Goal: Task Accomplishment & Management: Manage account settings

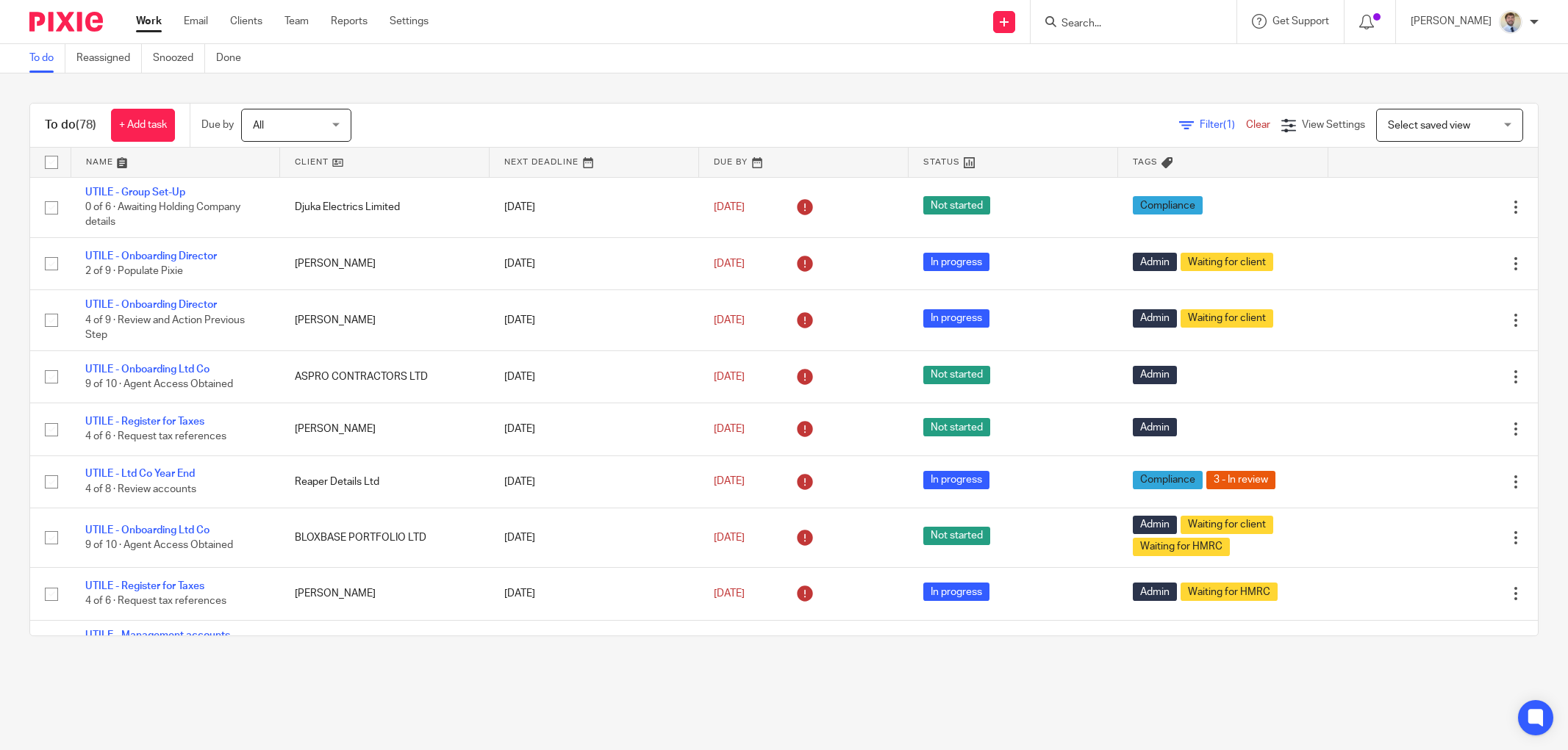
click at [1125, 23] on input "Search" at bounding box center [1126, 24] width 132 height 13
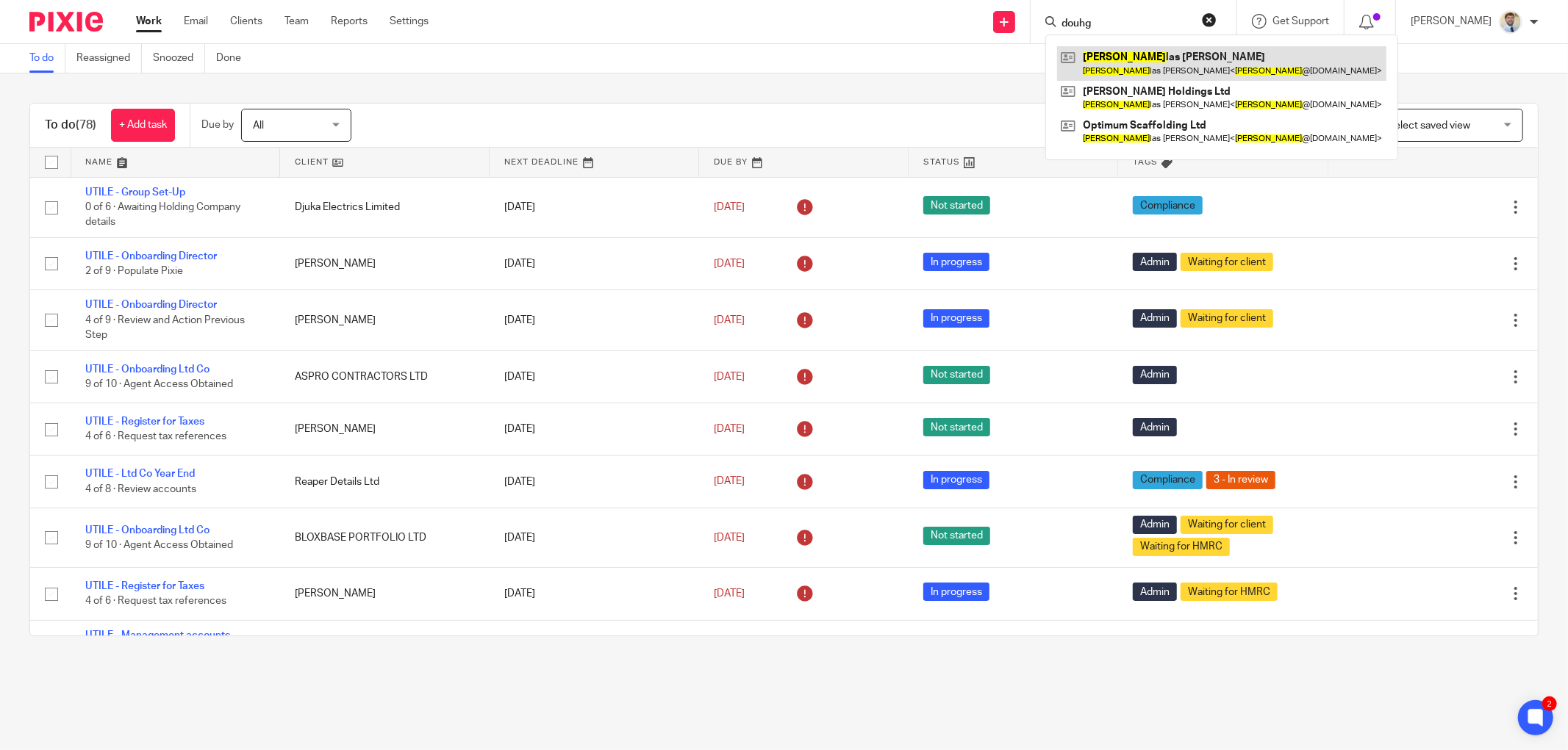
type input "douhg"
click at [1132, 57] on link at bounding box center [1222, 63] width 330 height 34
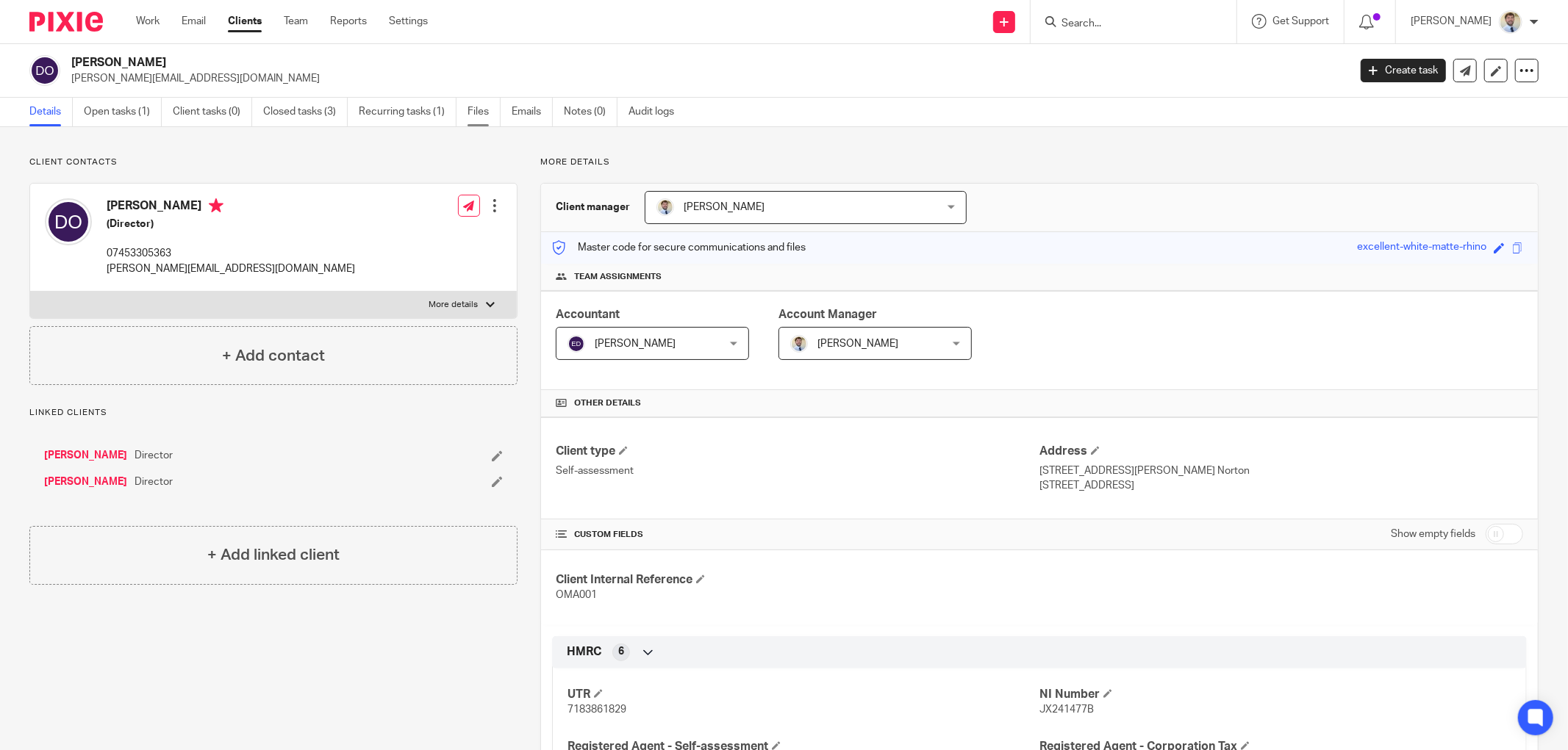
click at [494, 111] on link "Files" at bounding box center [484, 111] width 33 height 28
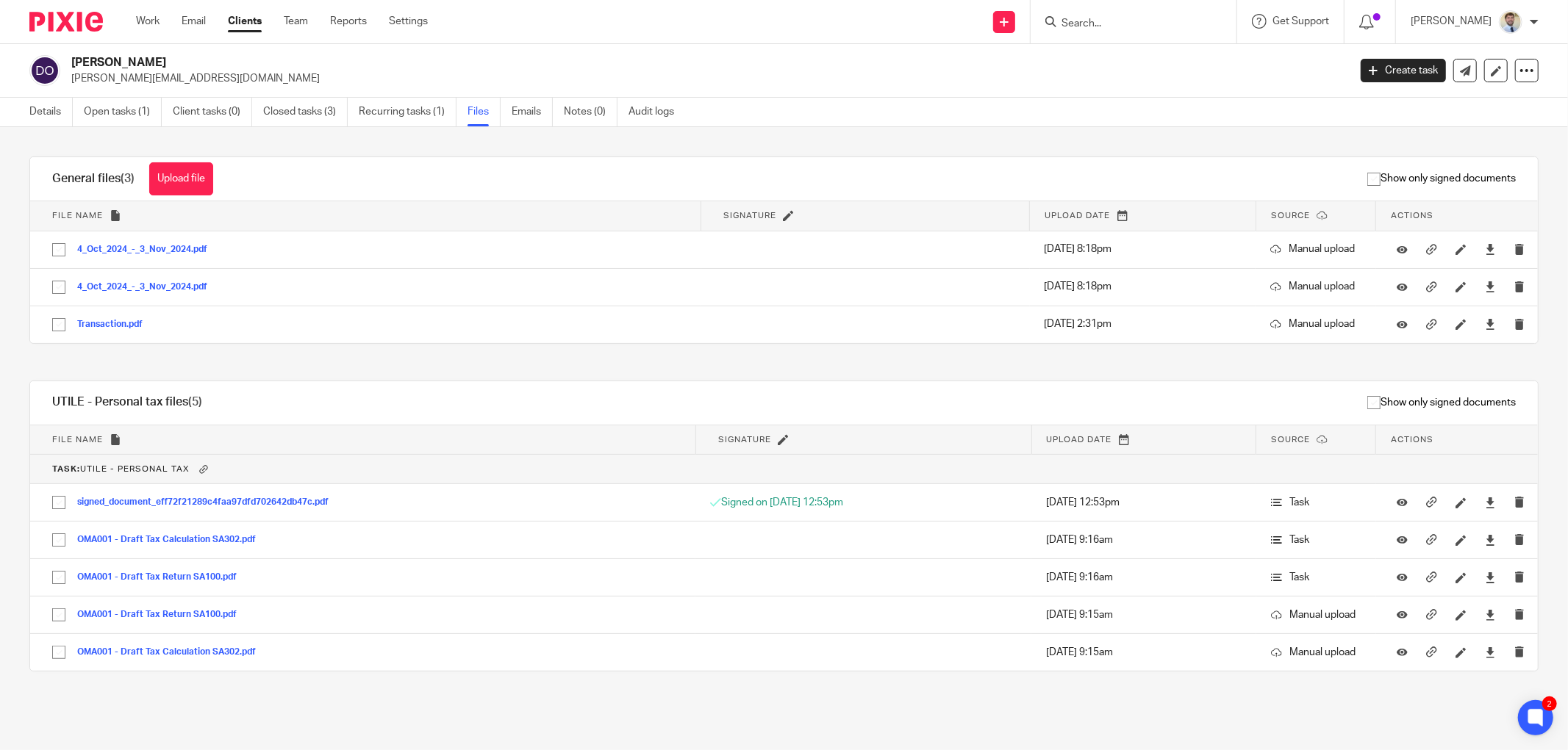
click at [83, 360] on div "General files (3) Upload file Download selected Delete selected Show only signe…" at bounding box center [772, 432] width 1532 height 551
click at [187, 179] on button "Upload file" at bounding box center [181, 178] width 64 height 33
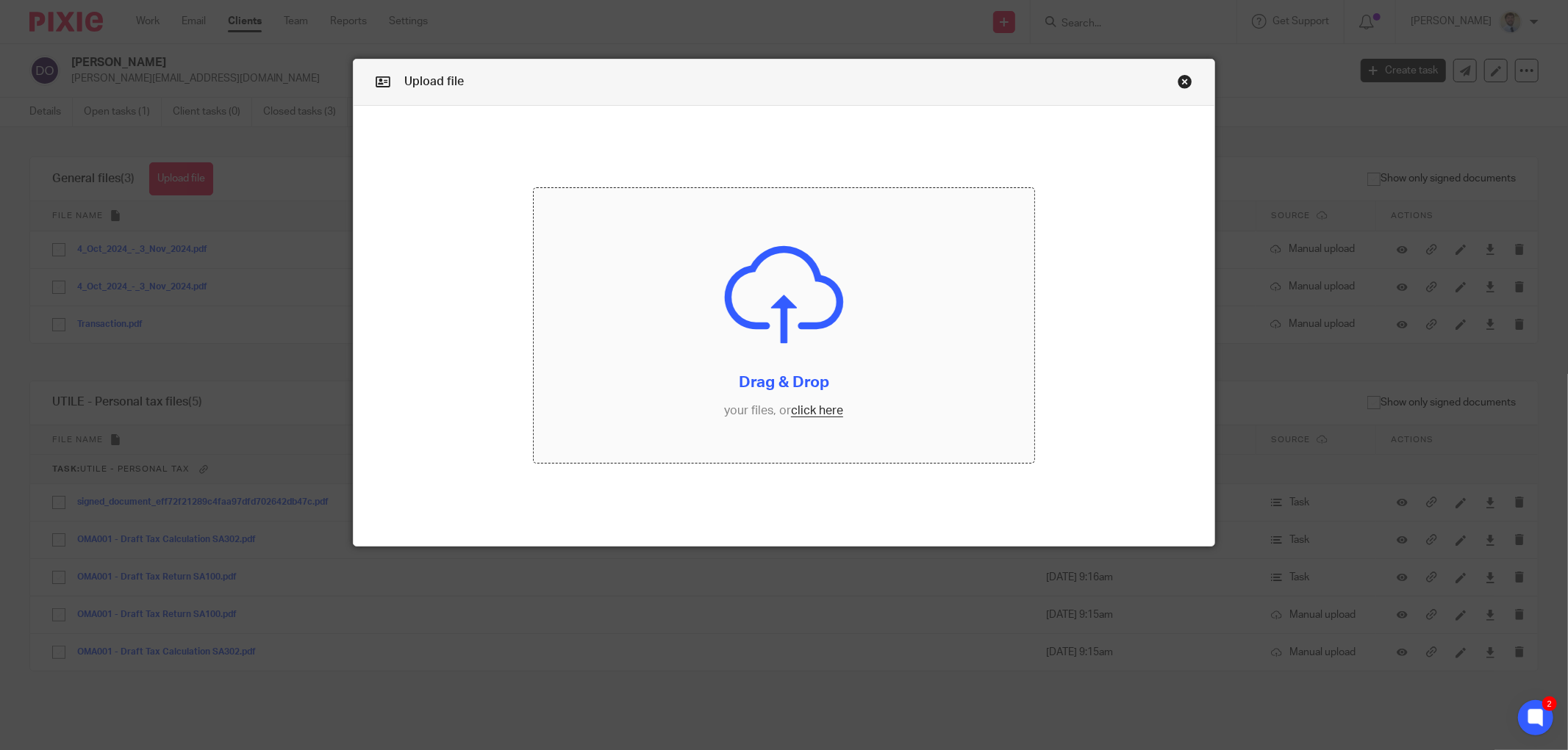
click at [692, 281] on input "file" at bounding box center [784, 325] width 501 height 275
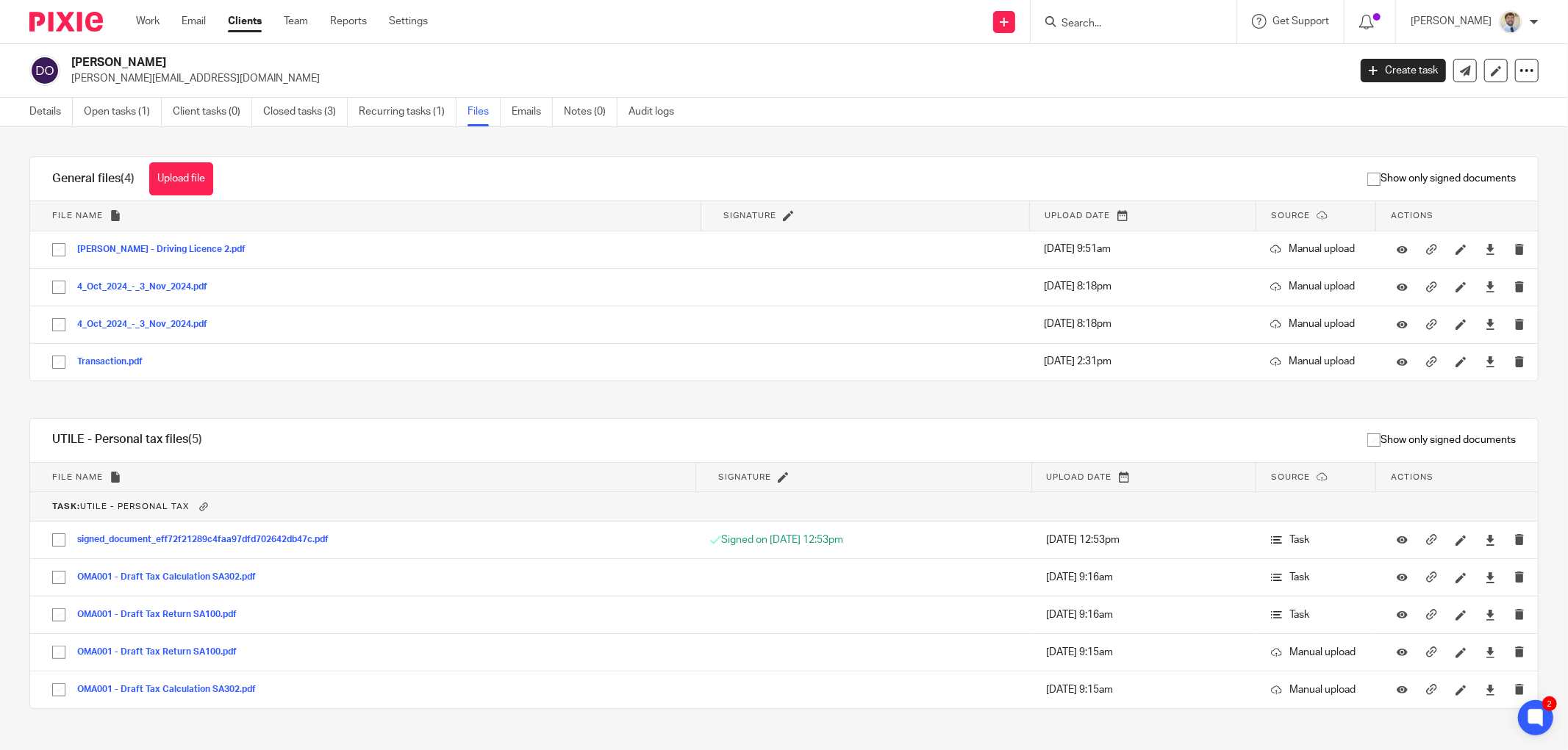
drag, startPoint x: 1130, startPoint y: 2, endPoint x: 1128, endPoint y: 12, distance: 10.2
click at [1130, 8] on div at bounding box center [1133, 22] width 206 height 44
click at [1128, 12] on form at bounding box center [1138, 21] width 157 height 19
click at [1121, 25] on input "Search" at bounding box center [1126, 24] width 132 height 13
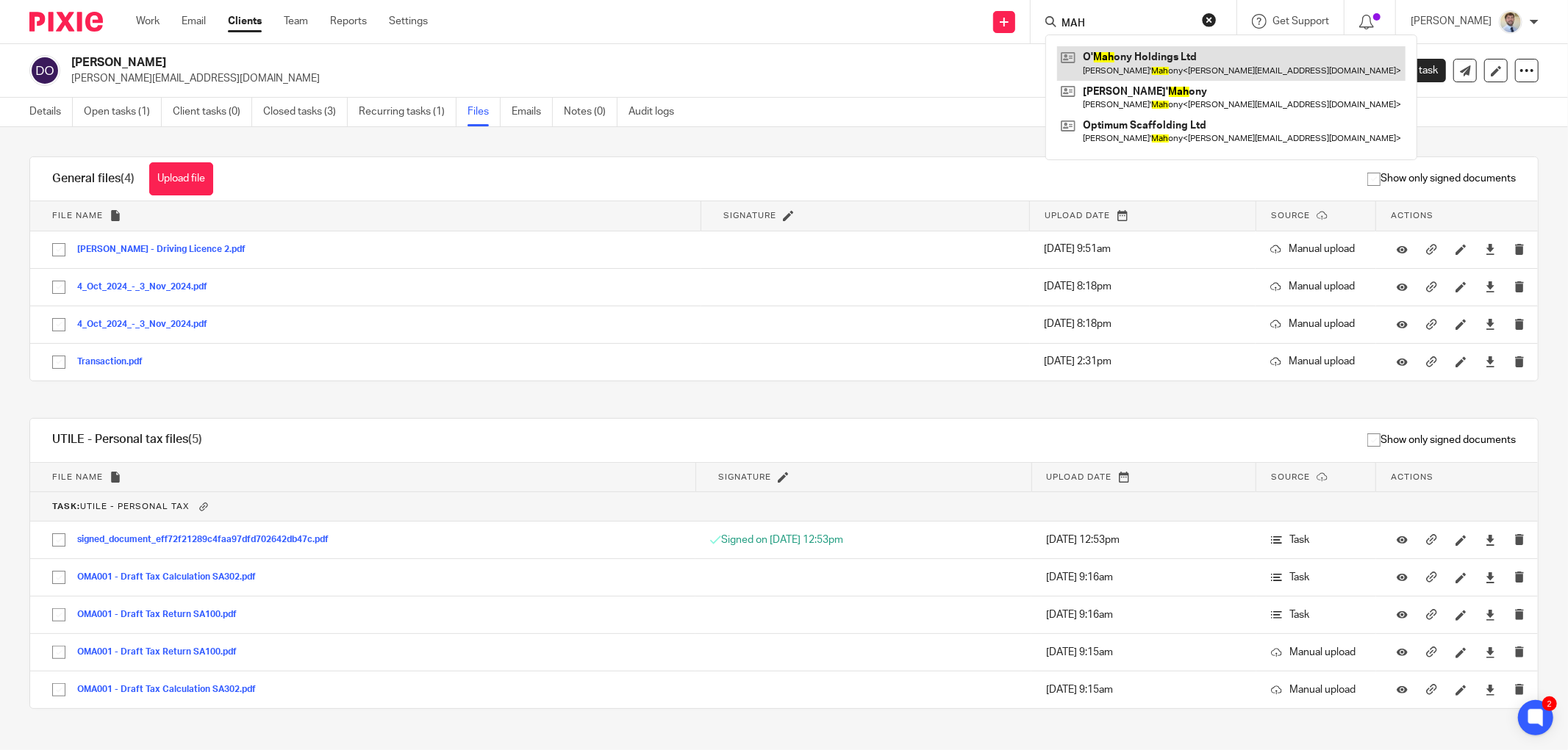
type input "MAH"
click at [1123, 63] on link at bounding box center [1231, 63] width 348 height 34
click at [41, 119] on link "Details" at bounding box center [51, 111] width 44 height 28
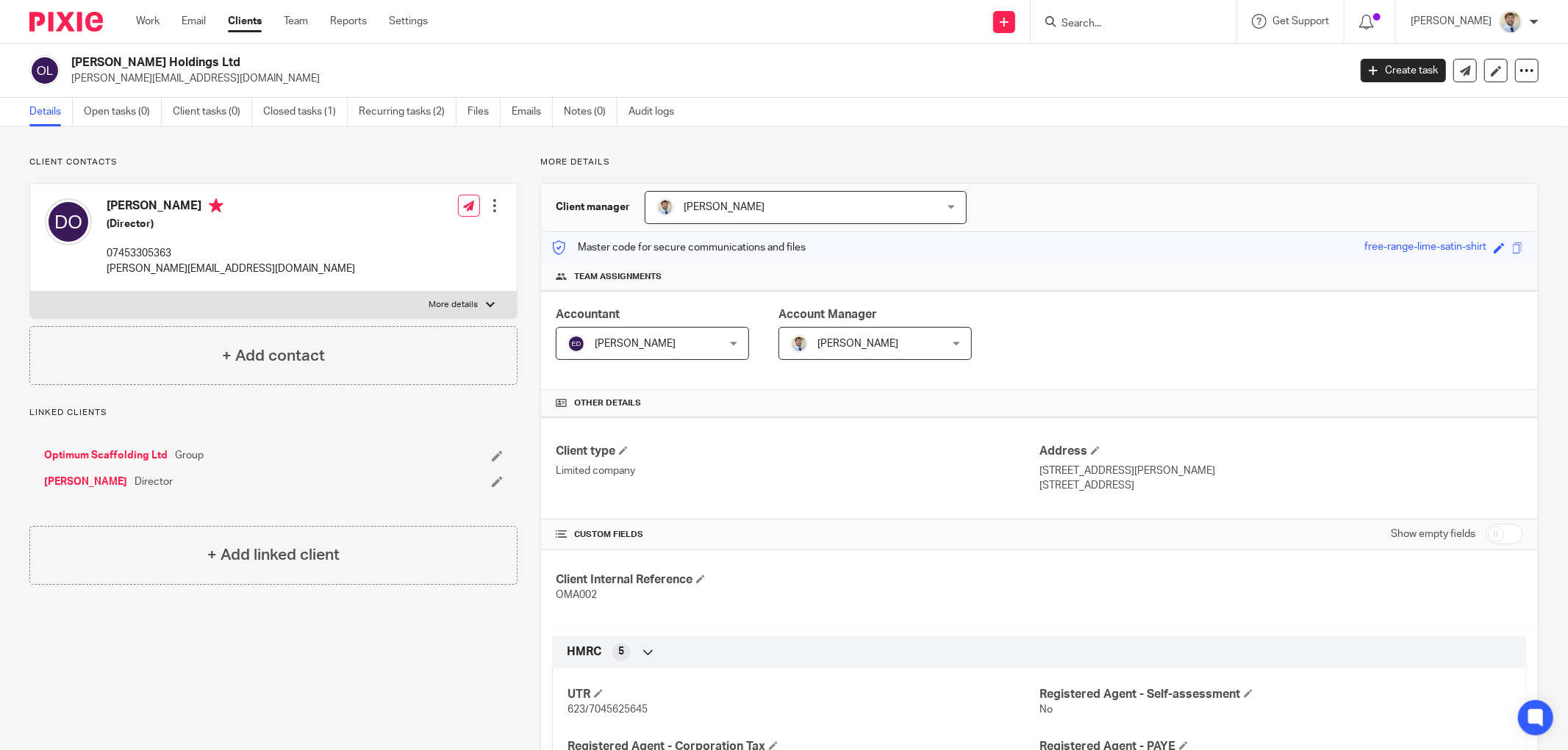
drag, startPoint x: 245, startPoint y: 53, endPoint x: 71, endPoint y: 64, distance: 174.3
click at [71, 64] on div "O'Mahony Holdings Ltd doug@optimumscaffolding.co.uk Create task Update from Com…" at bounding box center [784, 71] width 1568 height 53
copy h2 "[PERSON_NAME] Holdings Ltd"
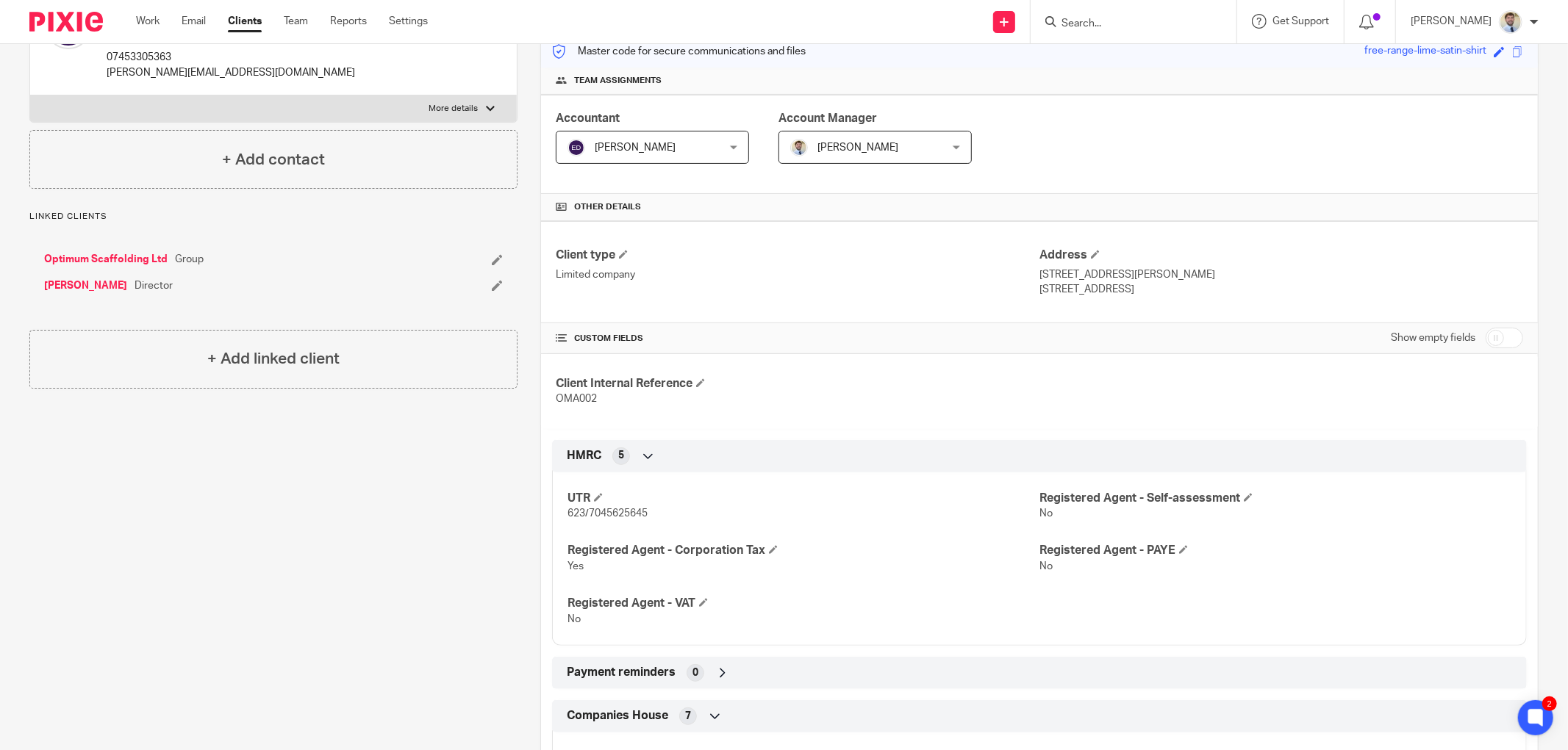
scroll to position [489, 0]
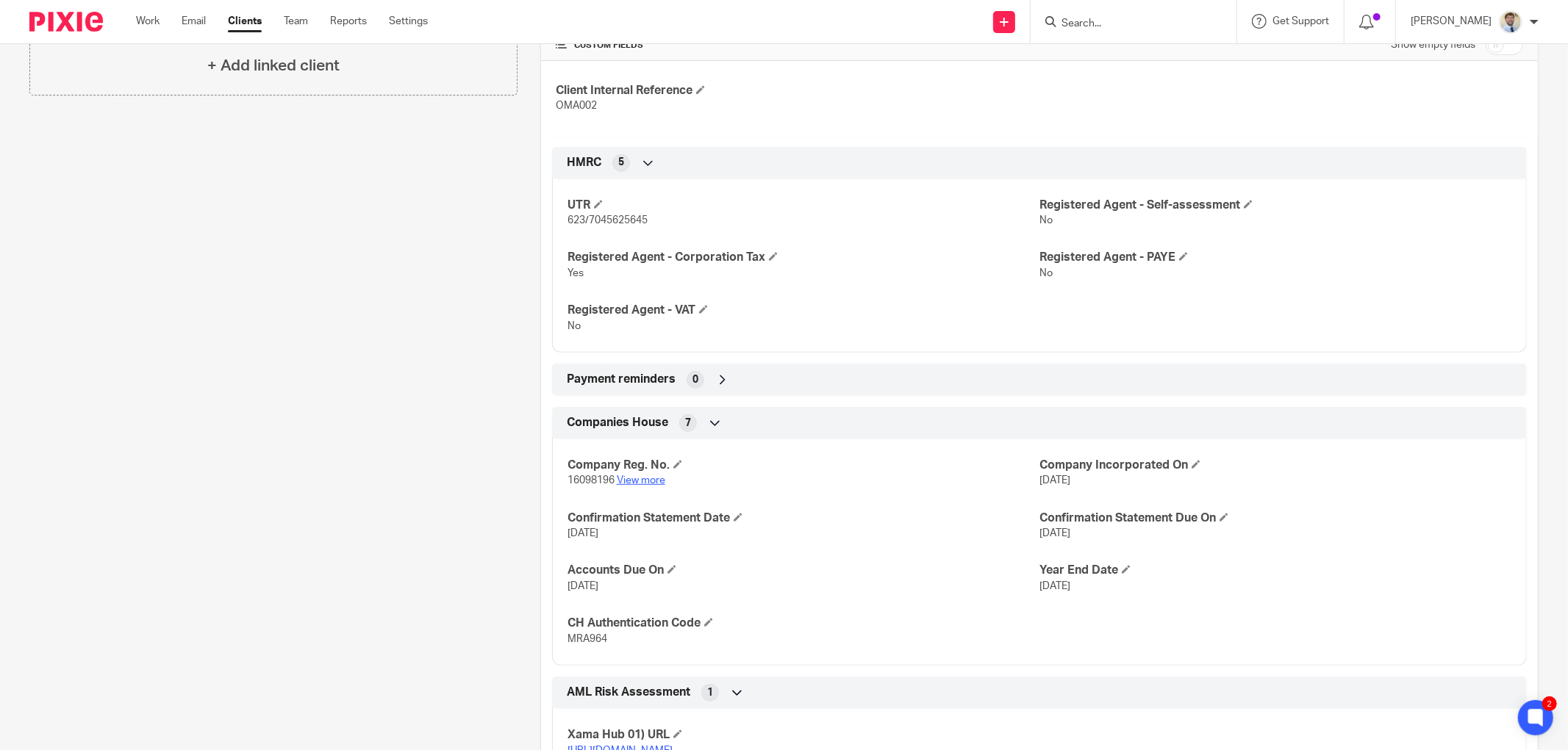
click at [648, 481] on link "View more" at bounding box center [641, 480] width 48 height 10
drag, startPoint x: 662, startPoint y: 217, endPoint x: 586, endPoint y: 223, distance: 76.2
click at [586, 223] on p "623/7045625645" at bounding box center [803, 220] width 472 height 15
copy span "7045625645"
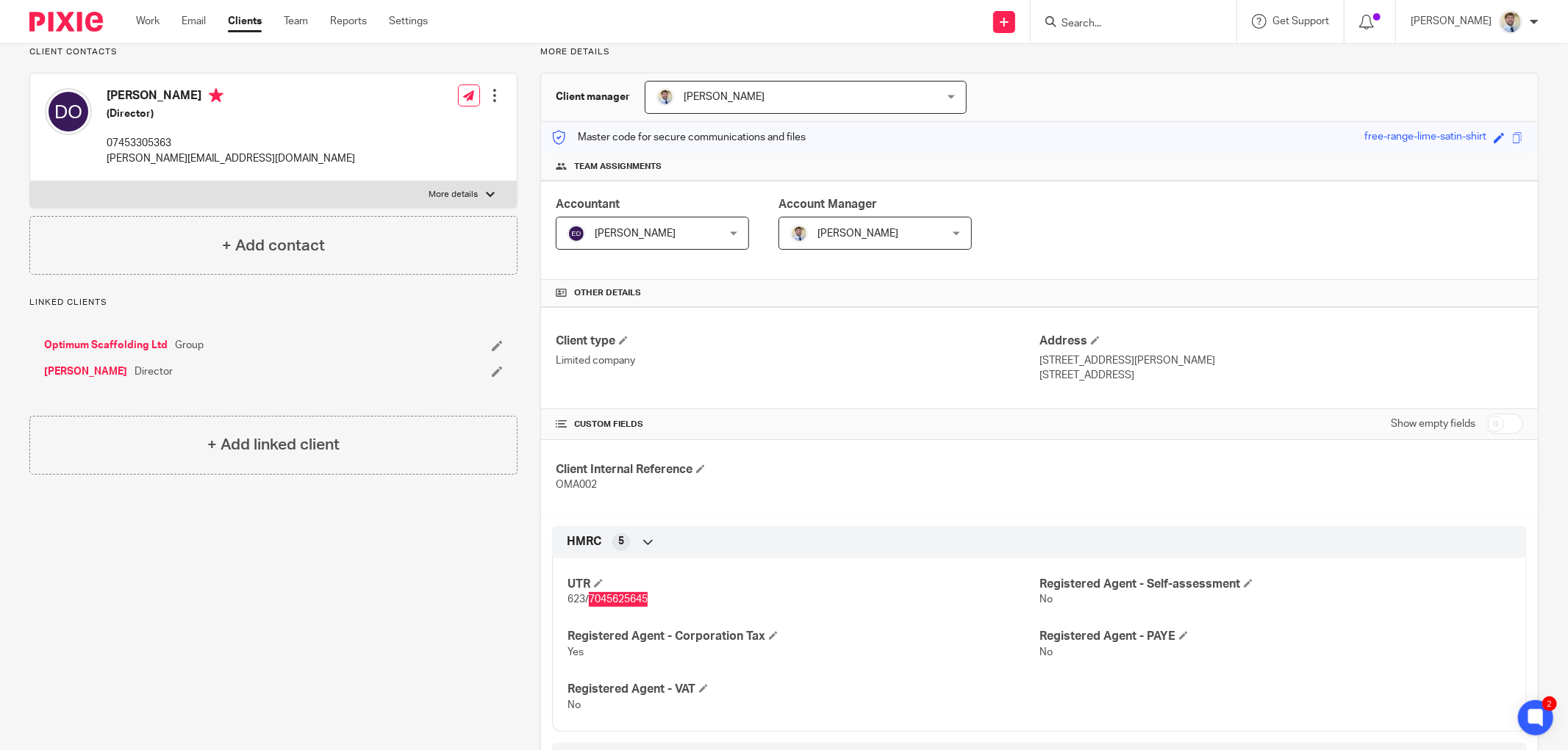
scroll to position [245, 0]
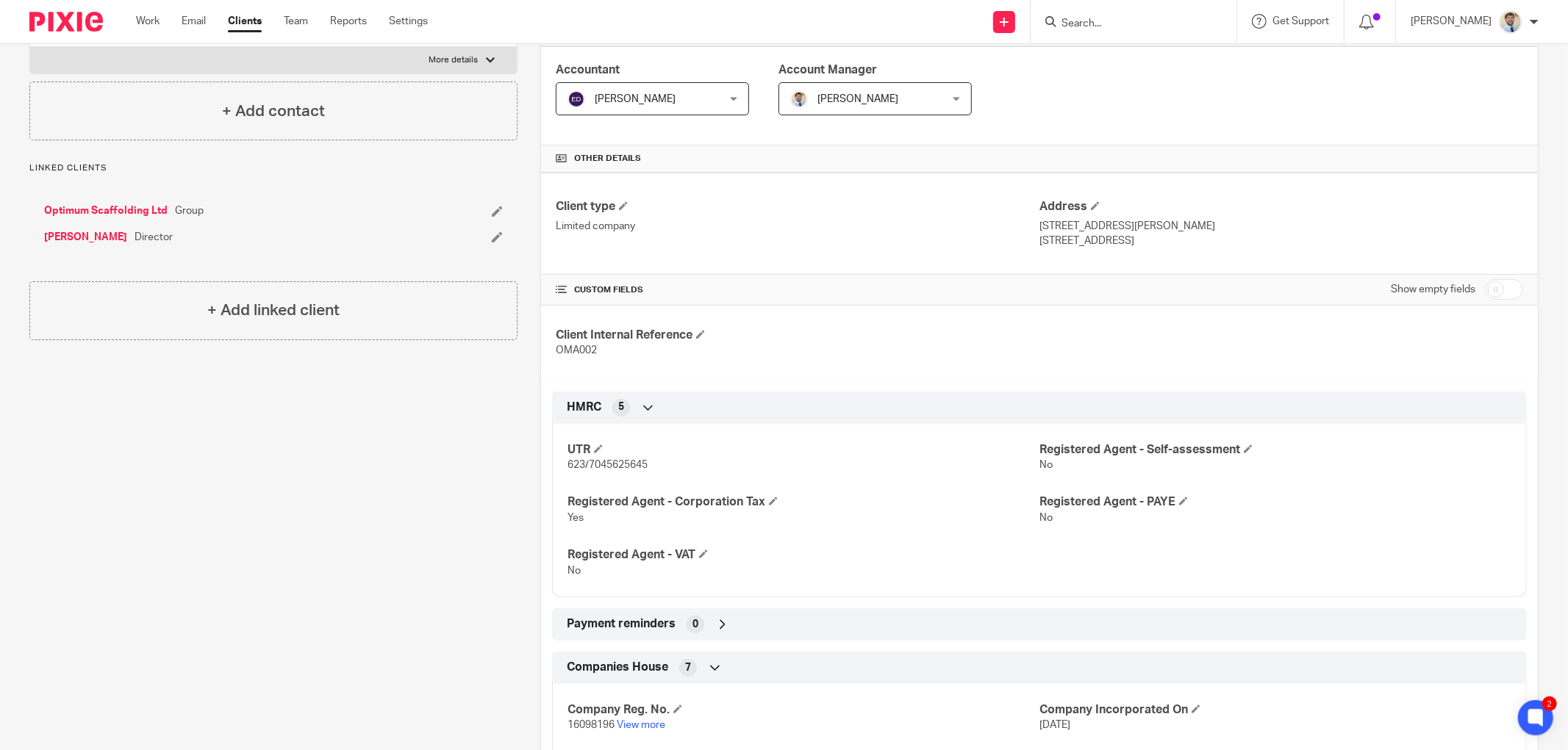
click at [576, 722] on span "16098196" at bounding box center [591, 725] width 47 height 10
copy p "16098196"
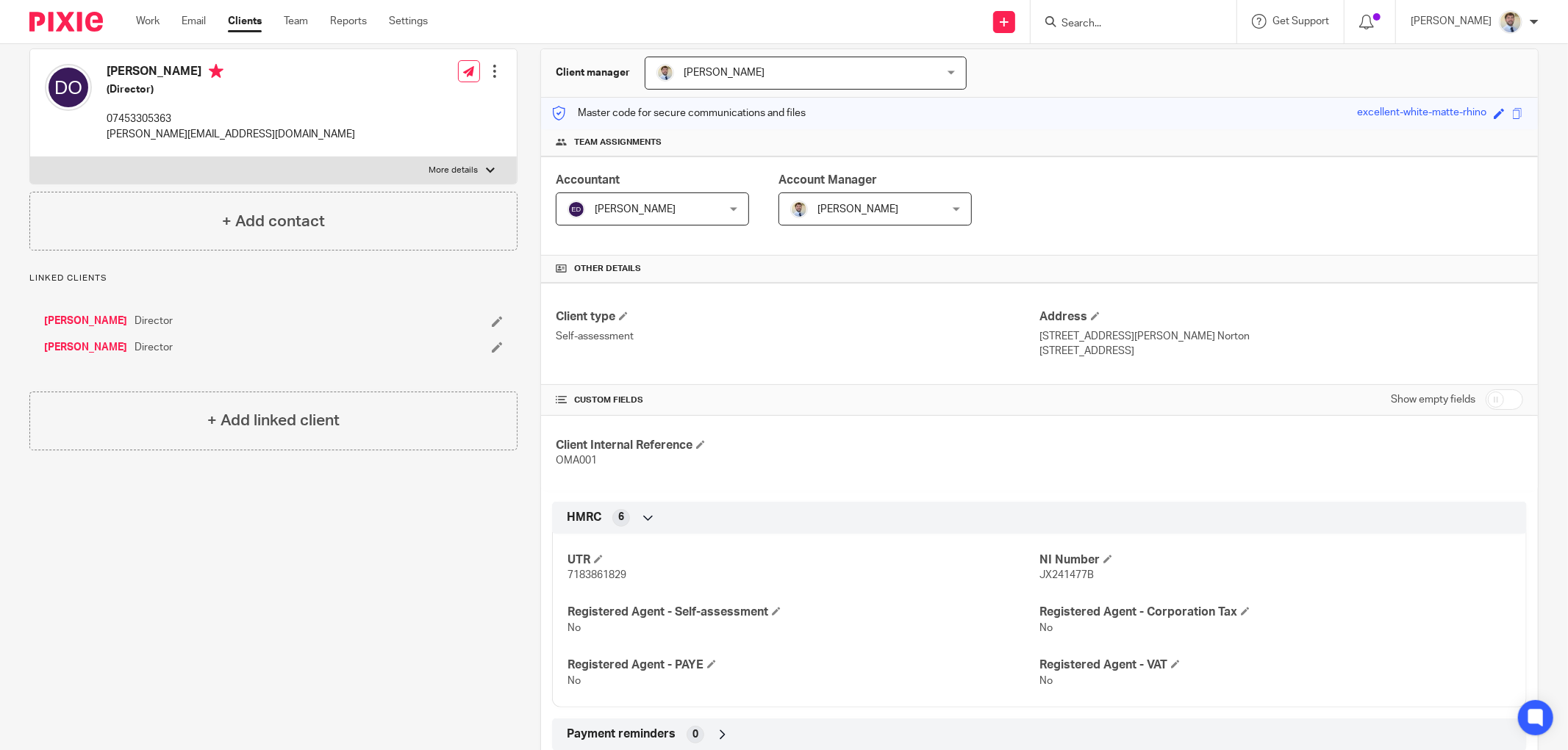
scroll to position [163, 0]
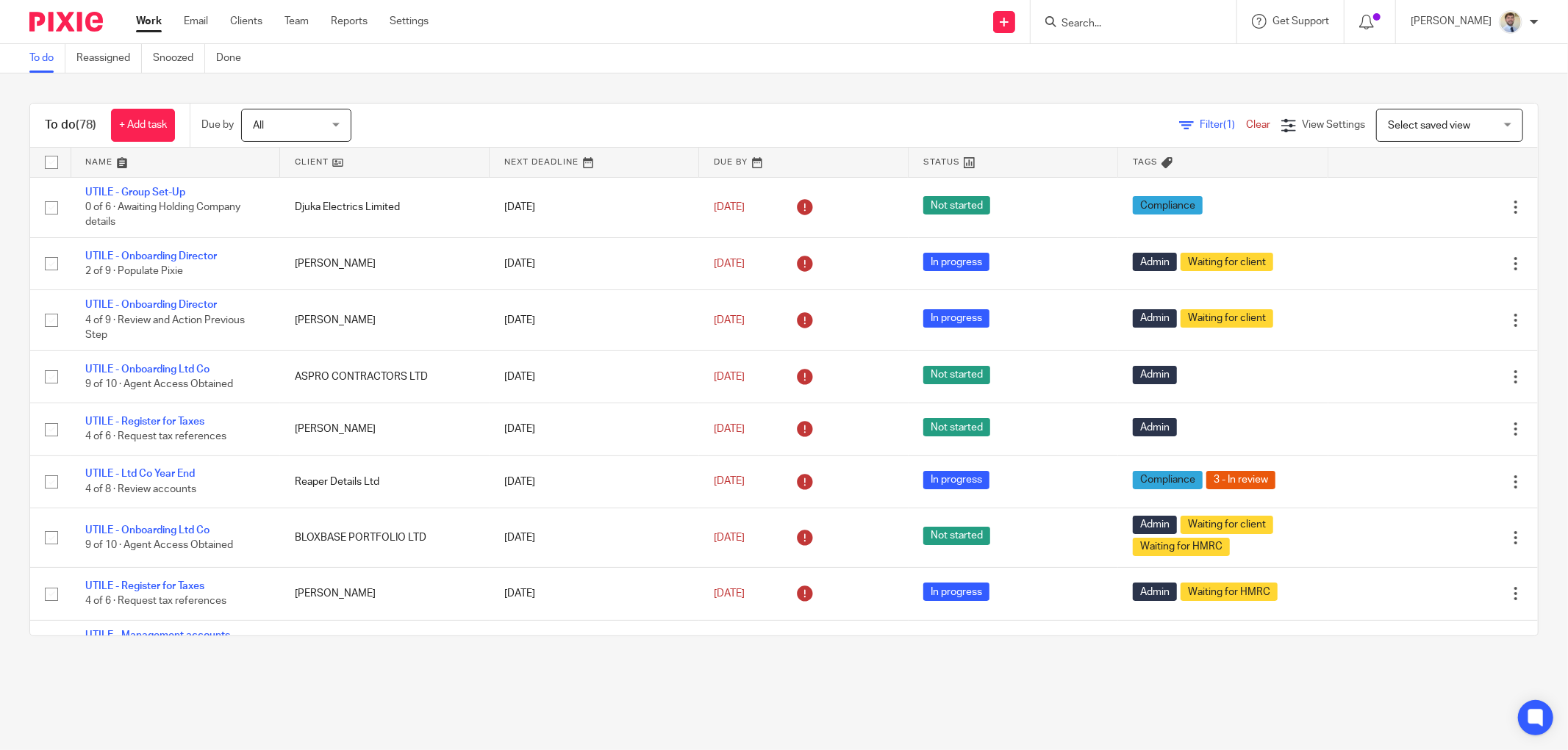
click at [1110, 27] on input "Search" at bounding box center [1126, 24] width 132 height 13
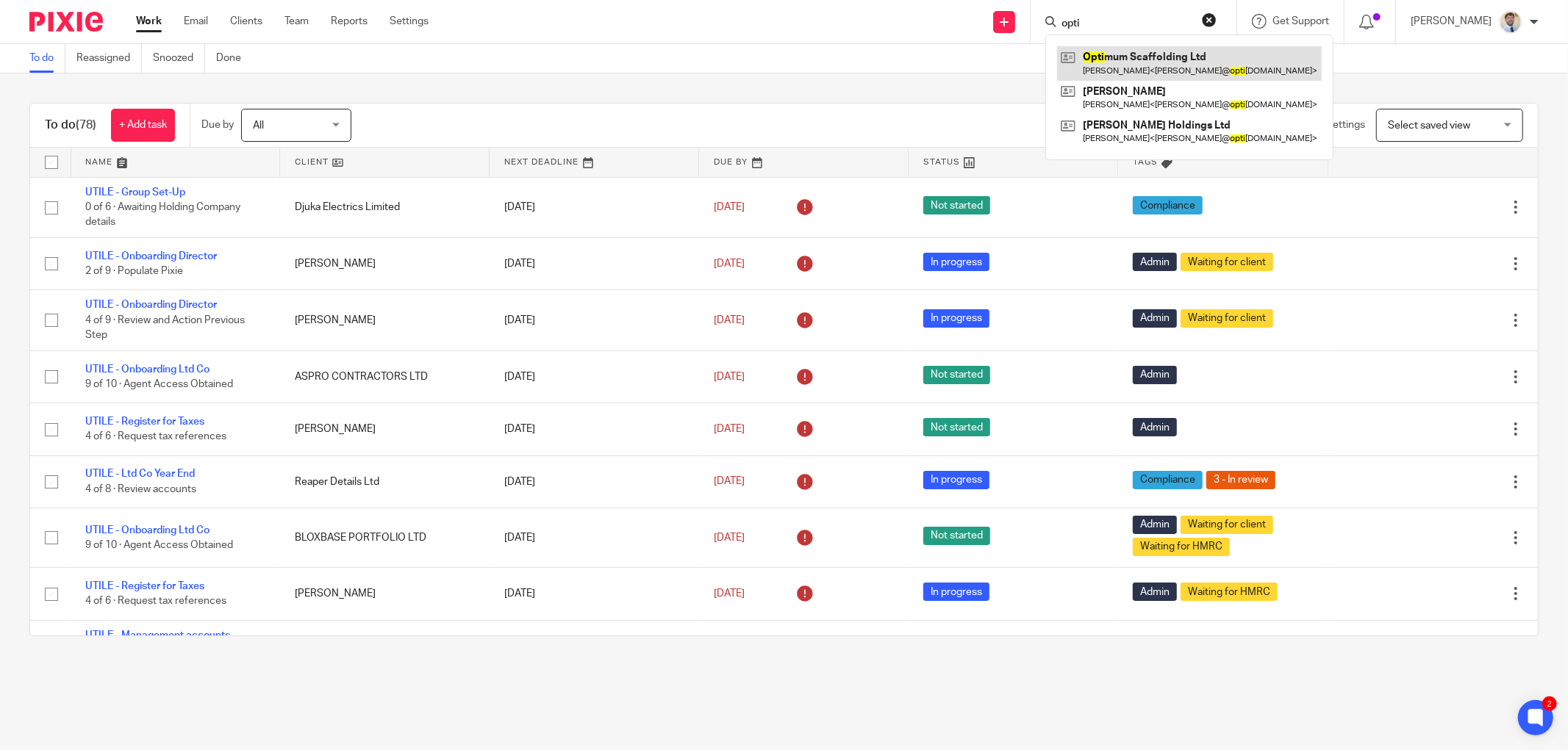
type input "opti"
click at [1163, 60] on link at bounding box center [1190, 63] width 265 height 34
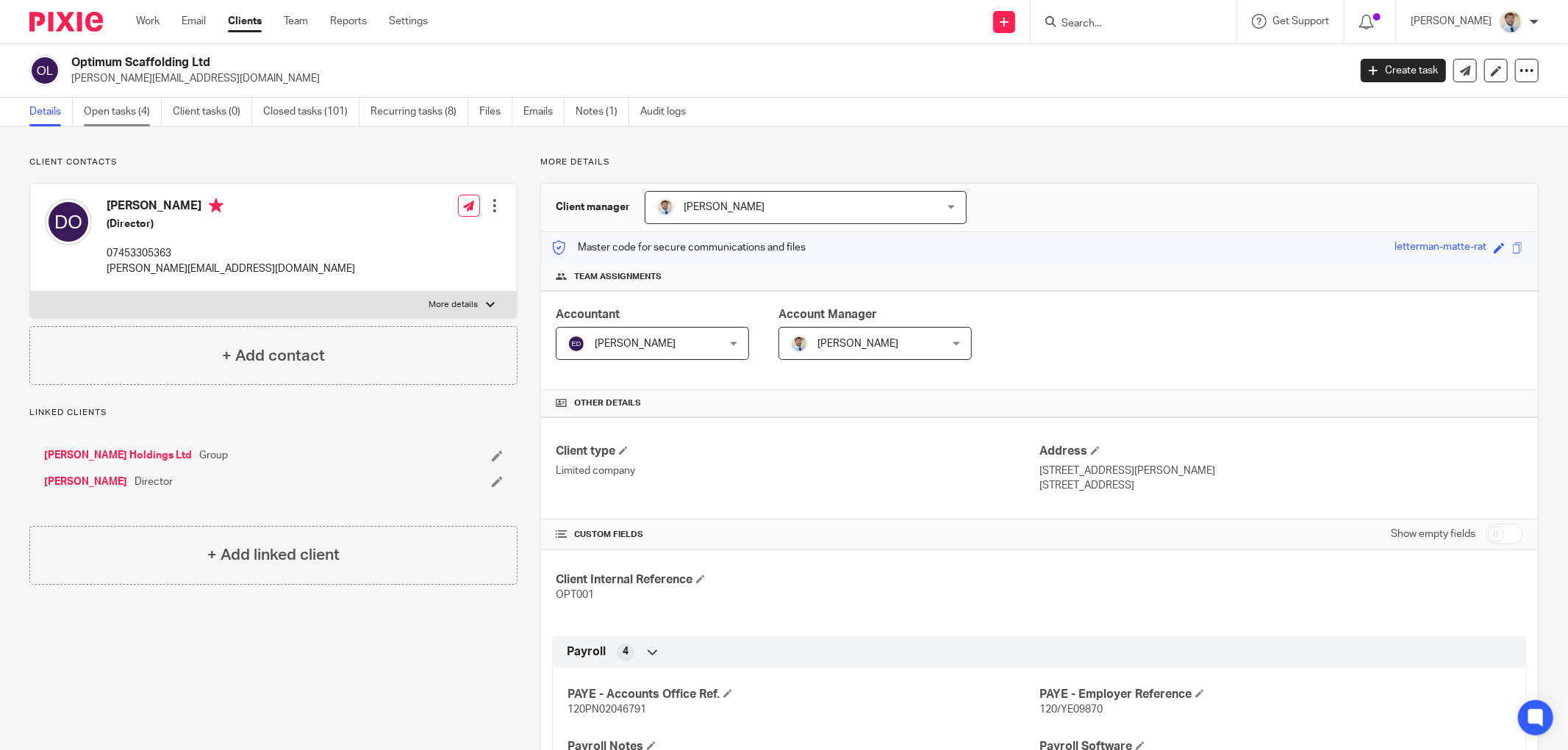
click at [133, 113] on link "Open tasks (4)" at bounding box center [123, 111] width 78 height 28
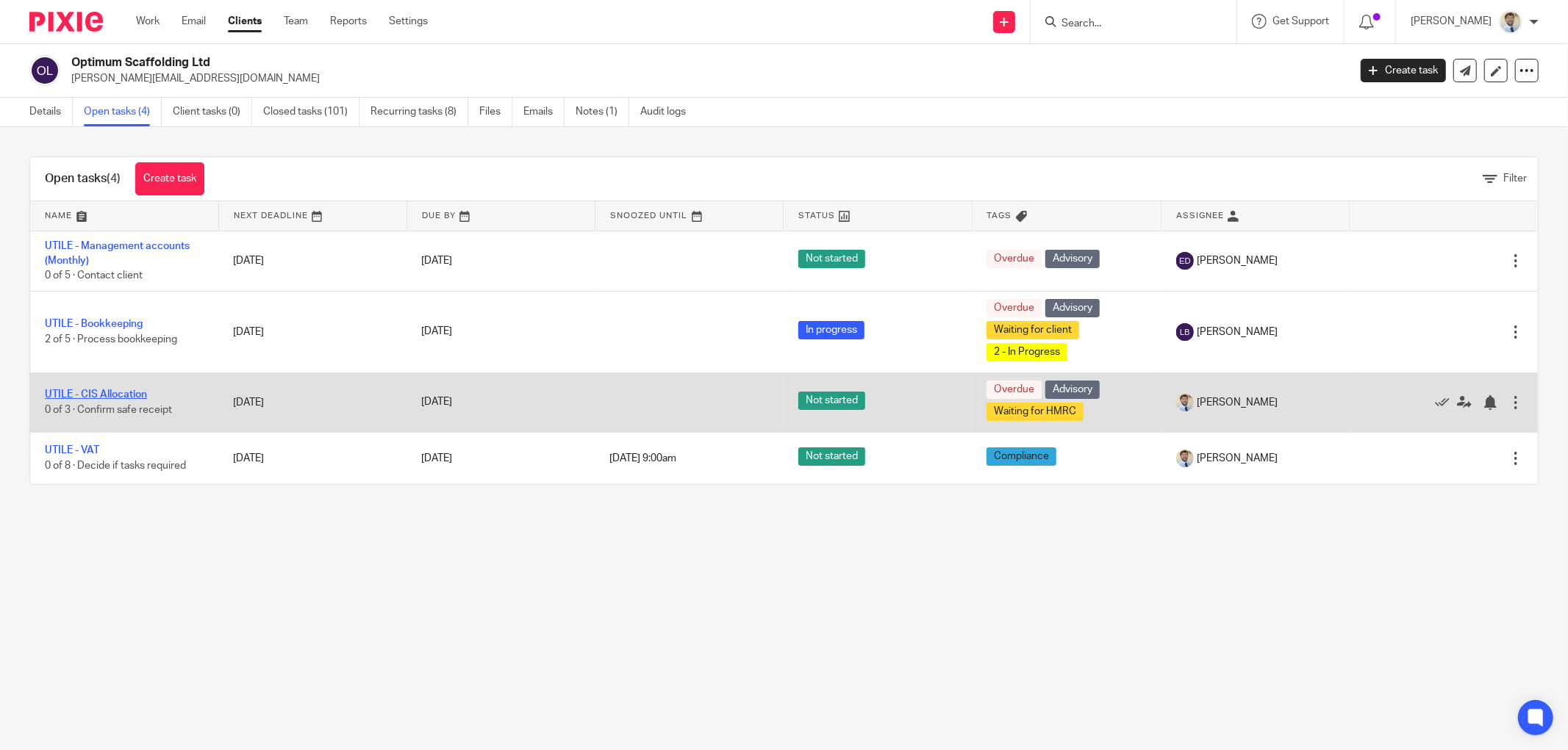
click at [88, 396] on link "UTILE - CIS Allocation" at bounding box center [96, 394] width 102 height 10
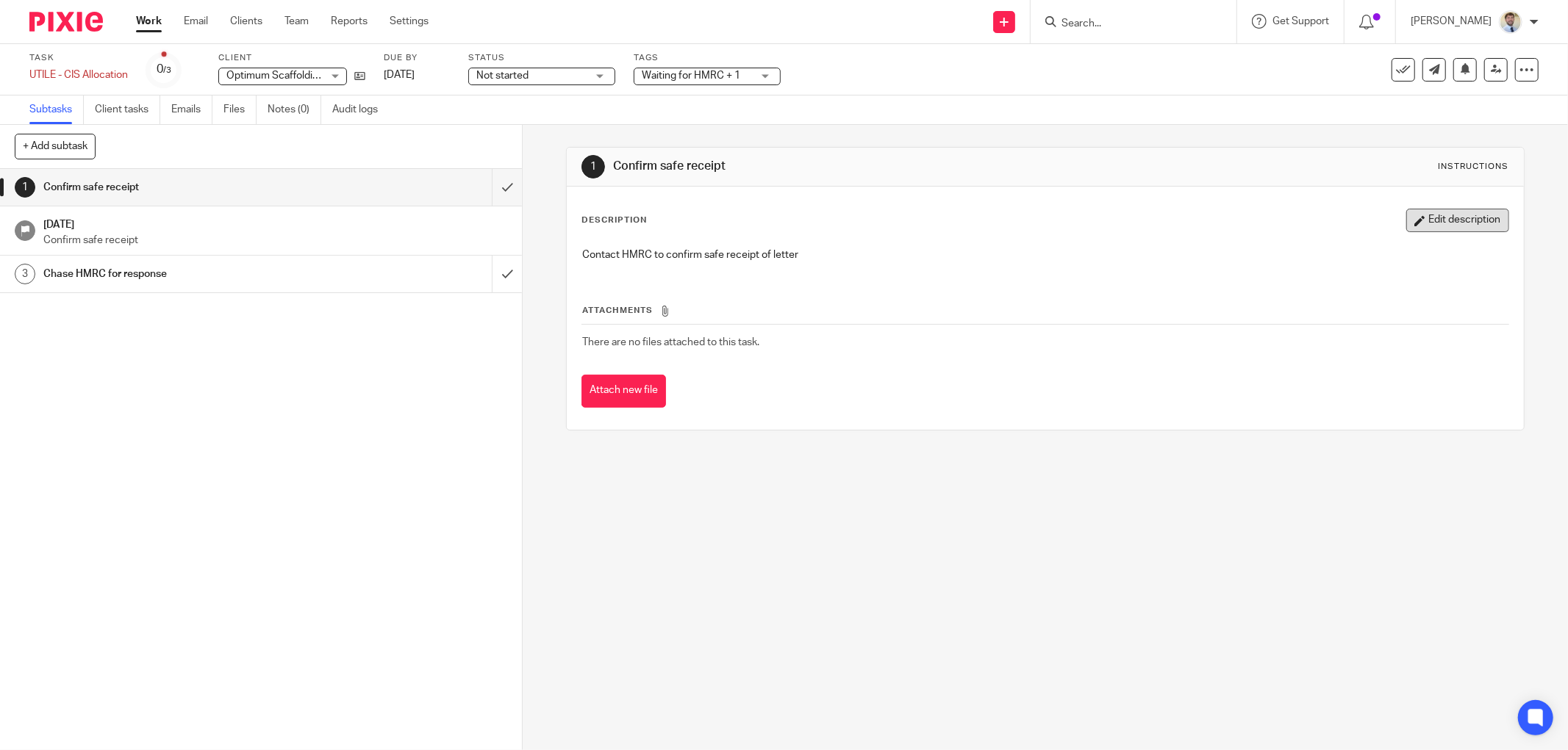
click at [1406, 216] on button "Edit description" at bounding box center [1457, 220] width 103 height 23
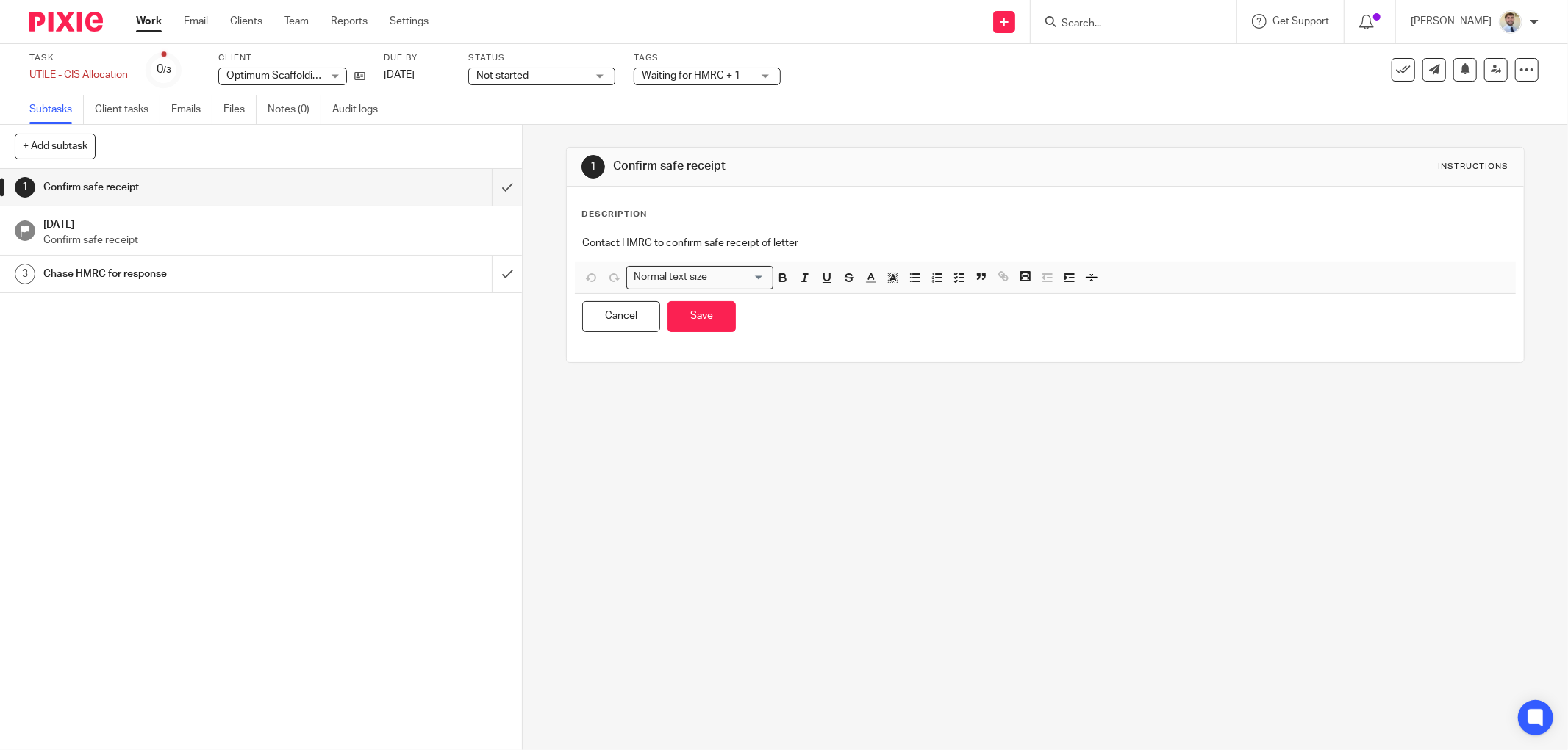
click at [995, 241] on p "Contact HMRC to confirm safe receipt of letter" at bounding box center [1045, 243] width 927 height 15
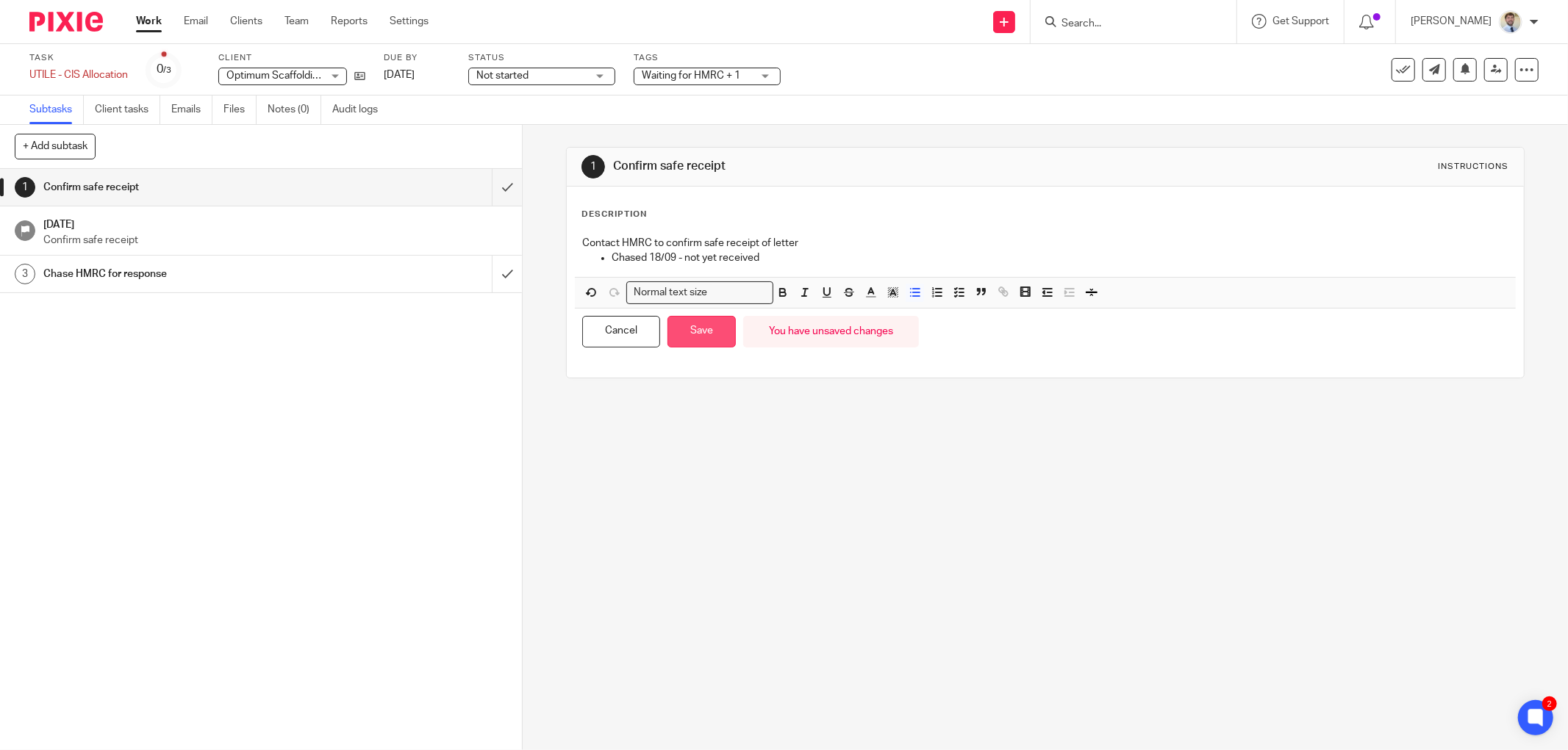
click at [700, 335] on button "Save" at bounding box center [701, 331] width 69 height 31
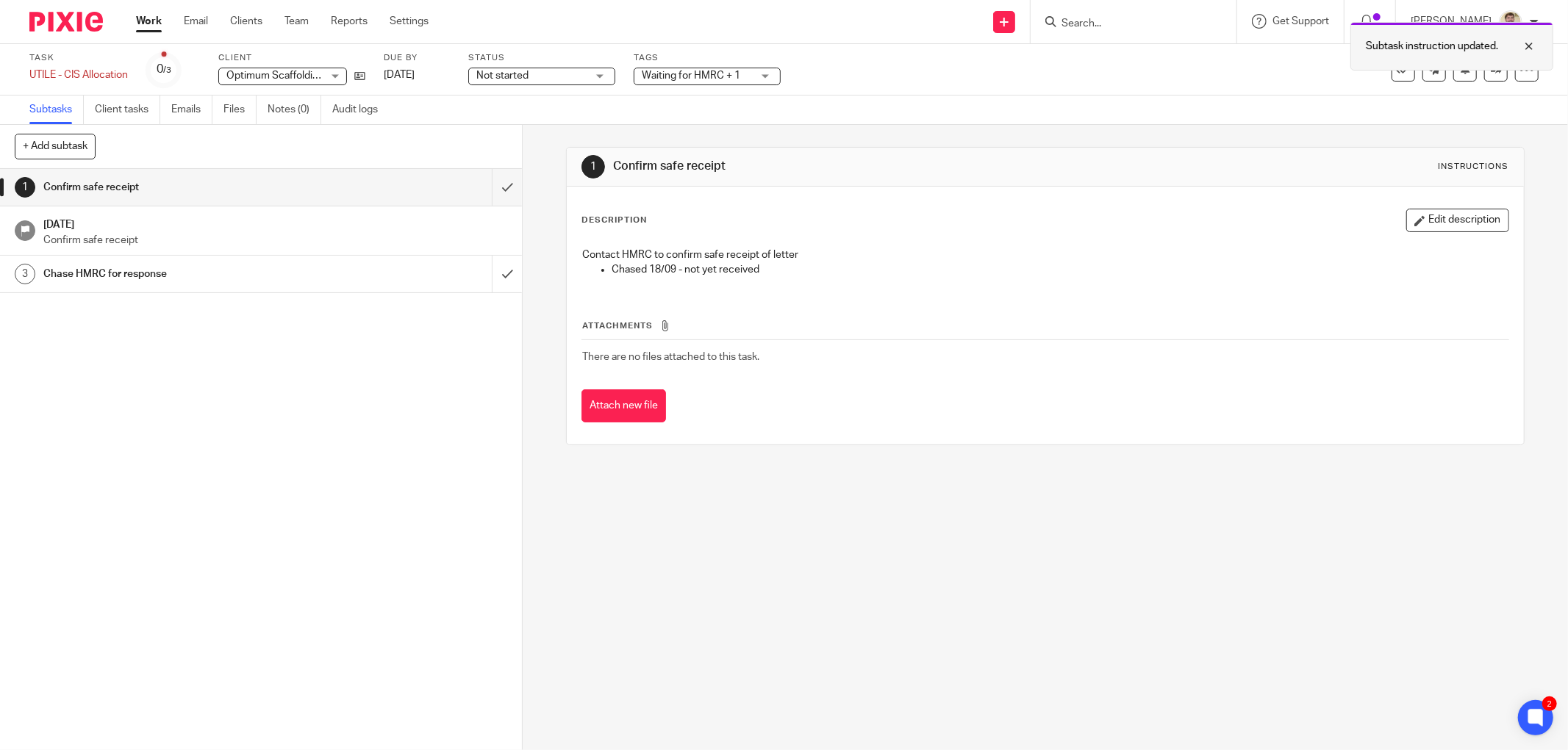
click at [1531, 40] on div at bounding box center [1518, 46] width 40 height 18
click at [1523, 71] on div at bounding box center [1526, 69] width 23 height 23
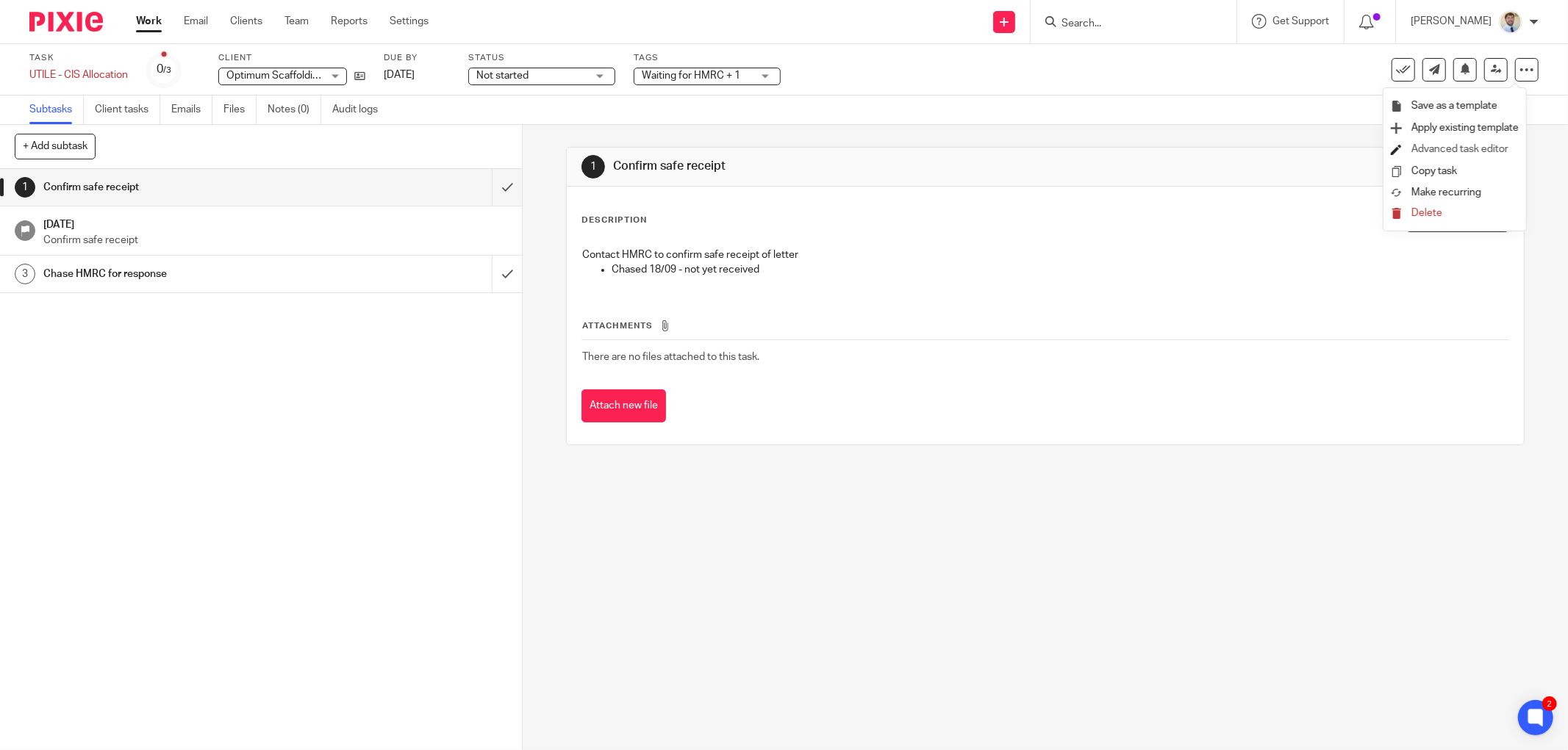
click at [1461, 147] on link "Advanced task editor" at bounding box center [1460, 149] width 97 height 10
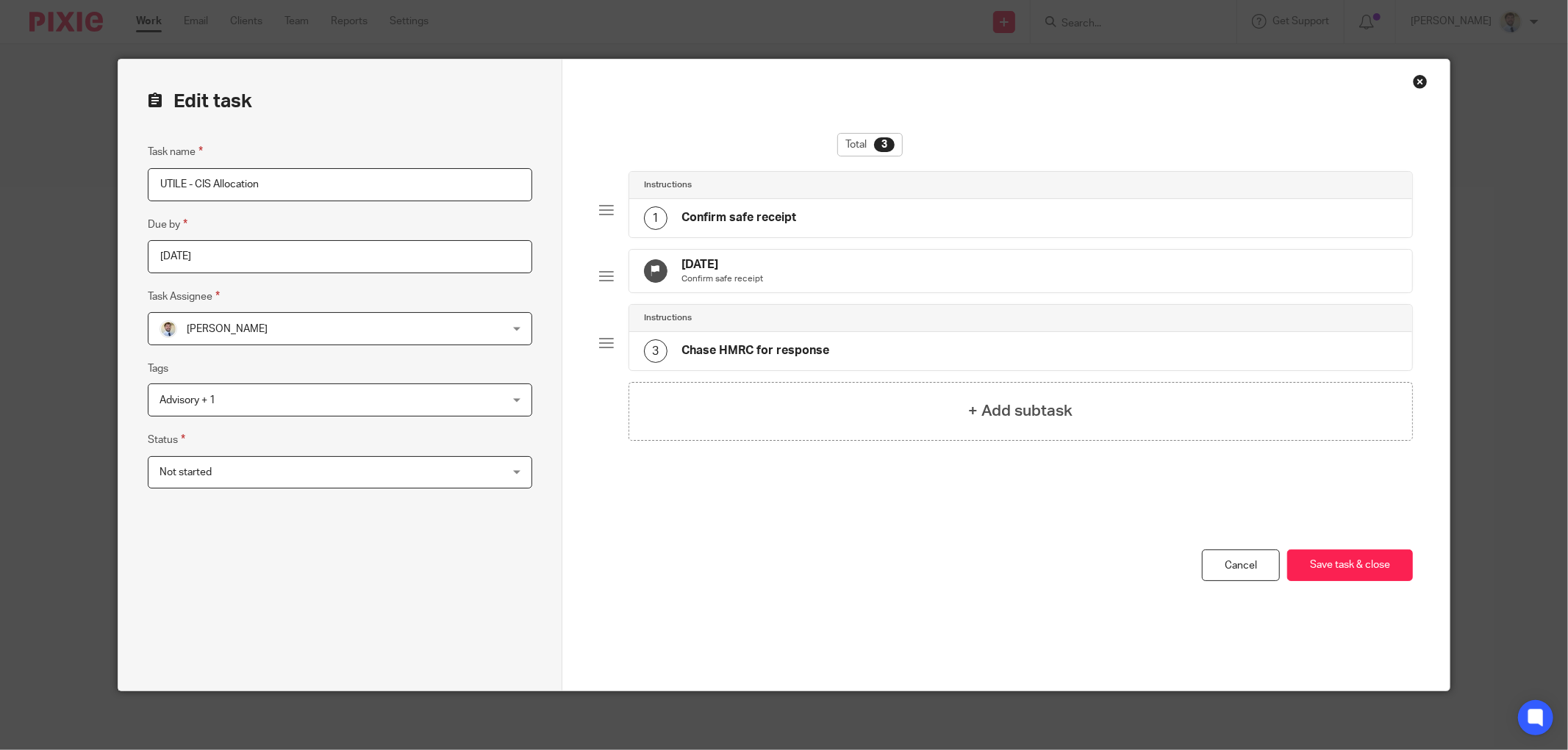
drag, startPoint x: 0, startPoint y: 0, endPoint x: 628, endPoint y: 336, distance: 712.2
click at [537, 223] on div "Edit task Task name UTILE - CIS Allocation Due by [DATE] Task Assignee [PERSON_…" at bounding box center [341, 375] width 444 height 631
click at [853, 282] on div "[DATE] Confirm safe receipt" at bounding box center [1020, 270] width 783 height 43
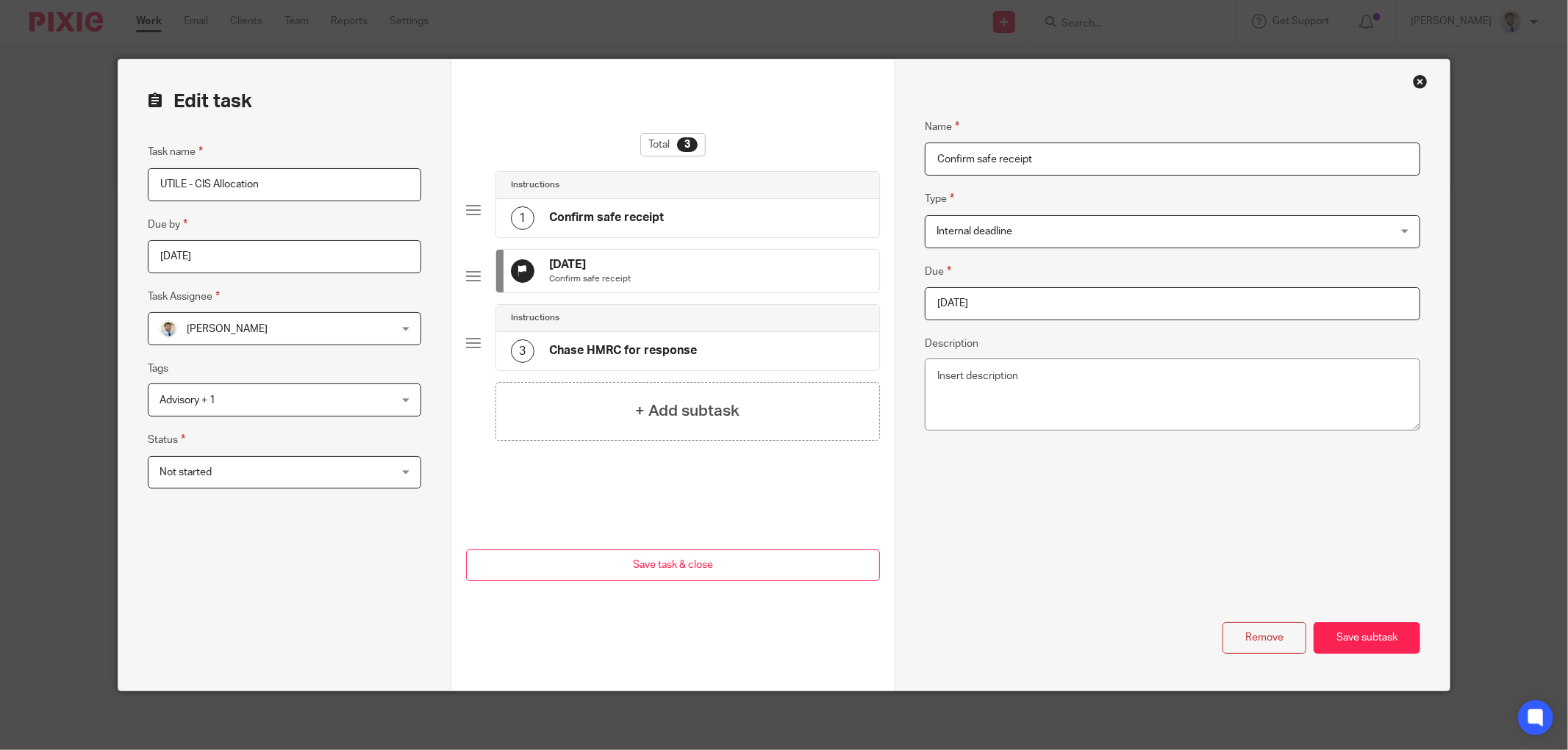
click at [1032, 308] on input "[DATE]" at bounding box center [1172, 304] width 495 height 33
type input "[DATE]"
click at [1345, 635] on button "Save subtask" at bounding box center [1367, 638] width 107 height 31
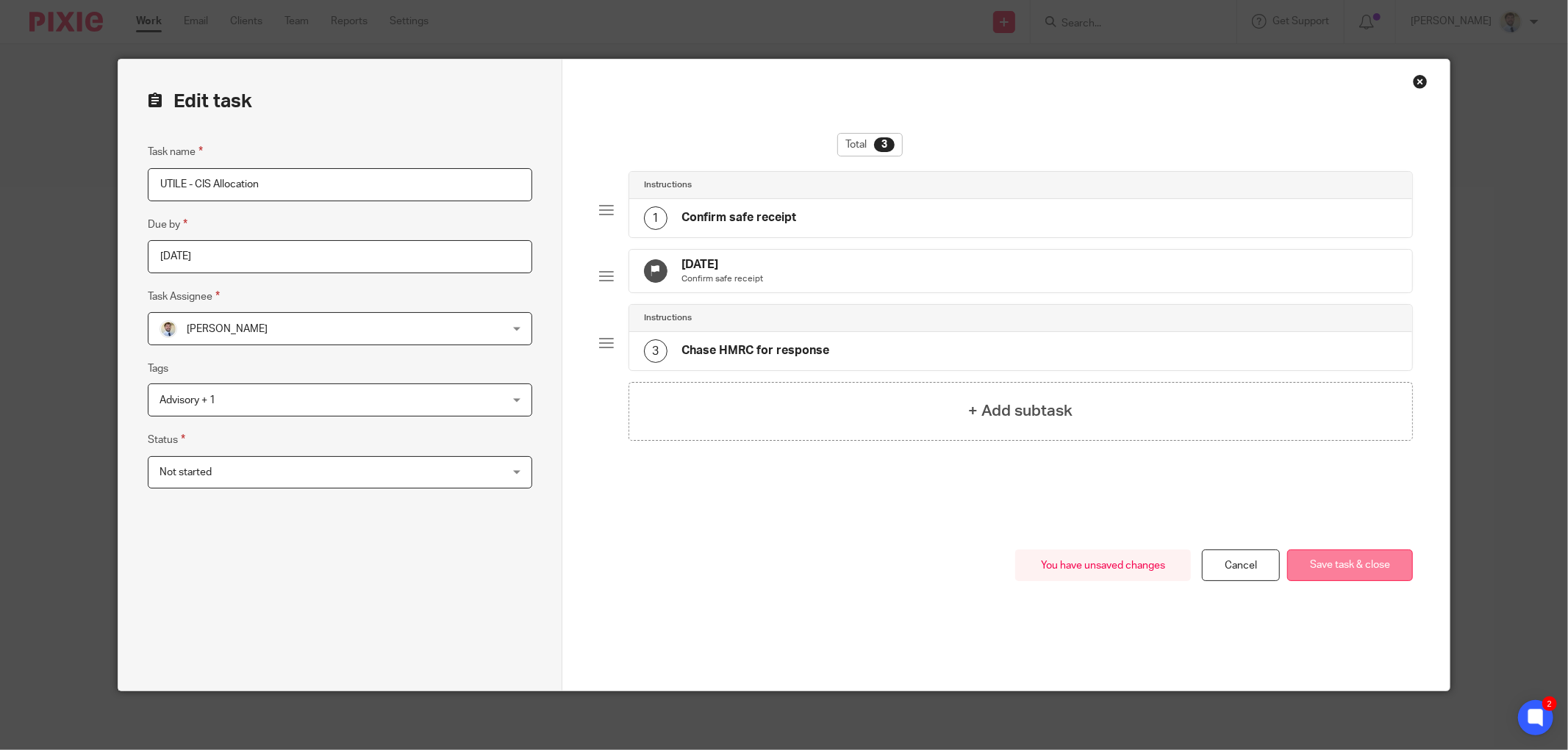
click at [1354, 578] on button "Save task & close" at bounding box center [1350, 565] width 126 height 31
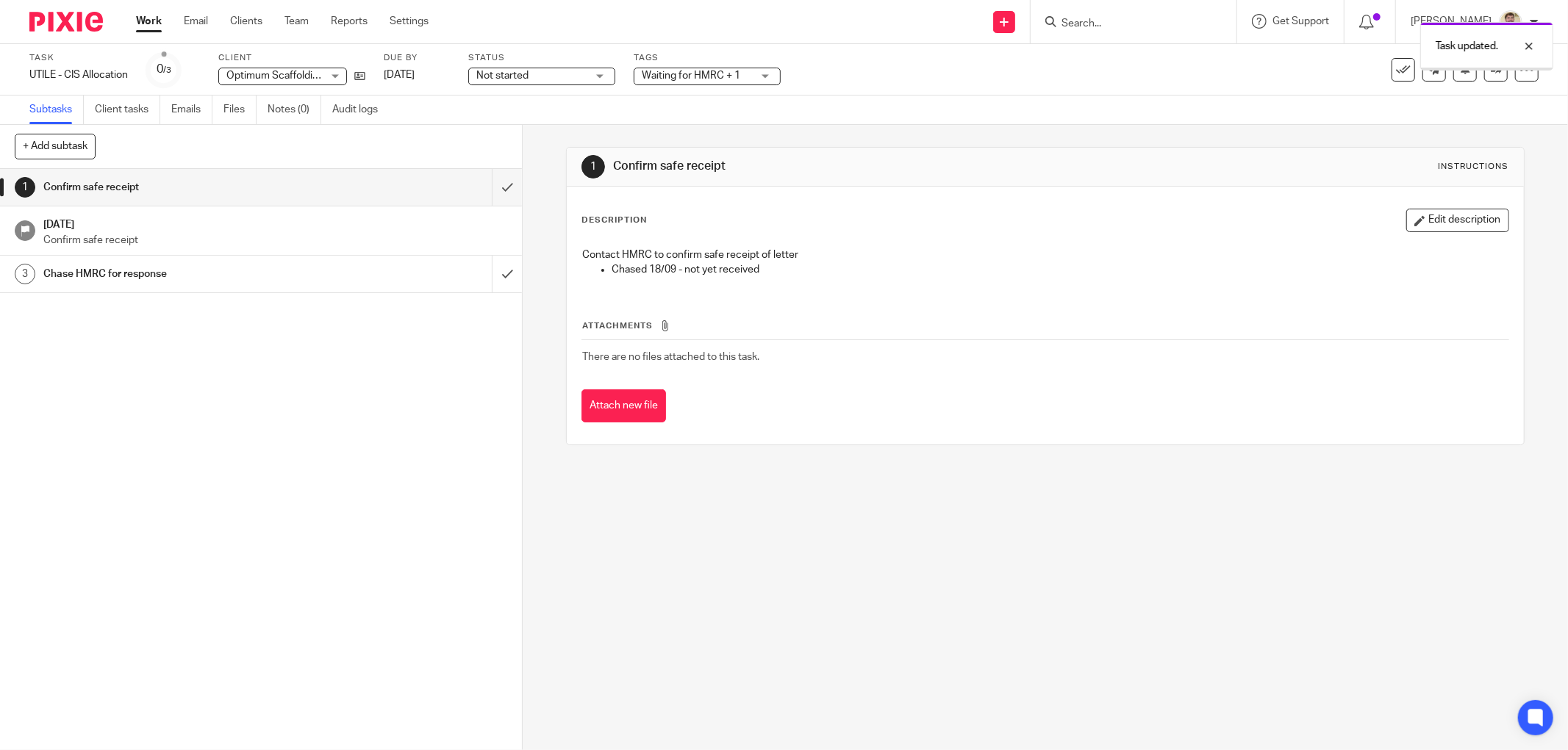
click at [147, 434] on div "1 Confirm safe receipt [DATE] Confirm safe receipt 3 Chase HMRC for response" at bounding box center [261, 459] width 522 height 581
click at [1531, 45] on div at bounding box center [1518, 46] width 40 height 18
click at [709, 75] on span "Waiting for HMRC + 1" at bounding box center [691, 75] width 99 height 10
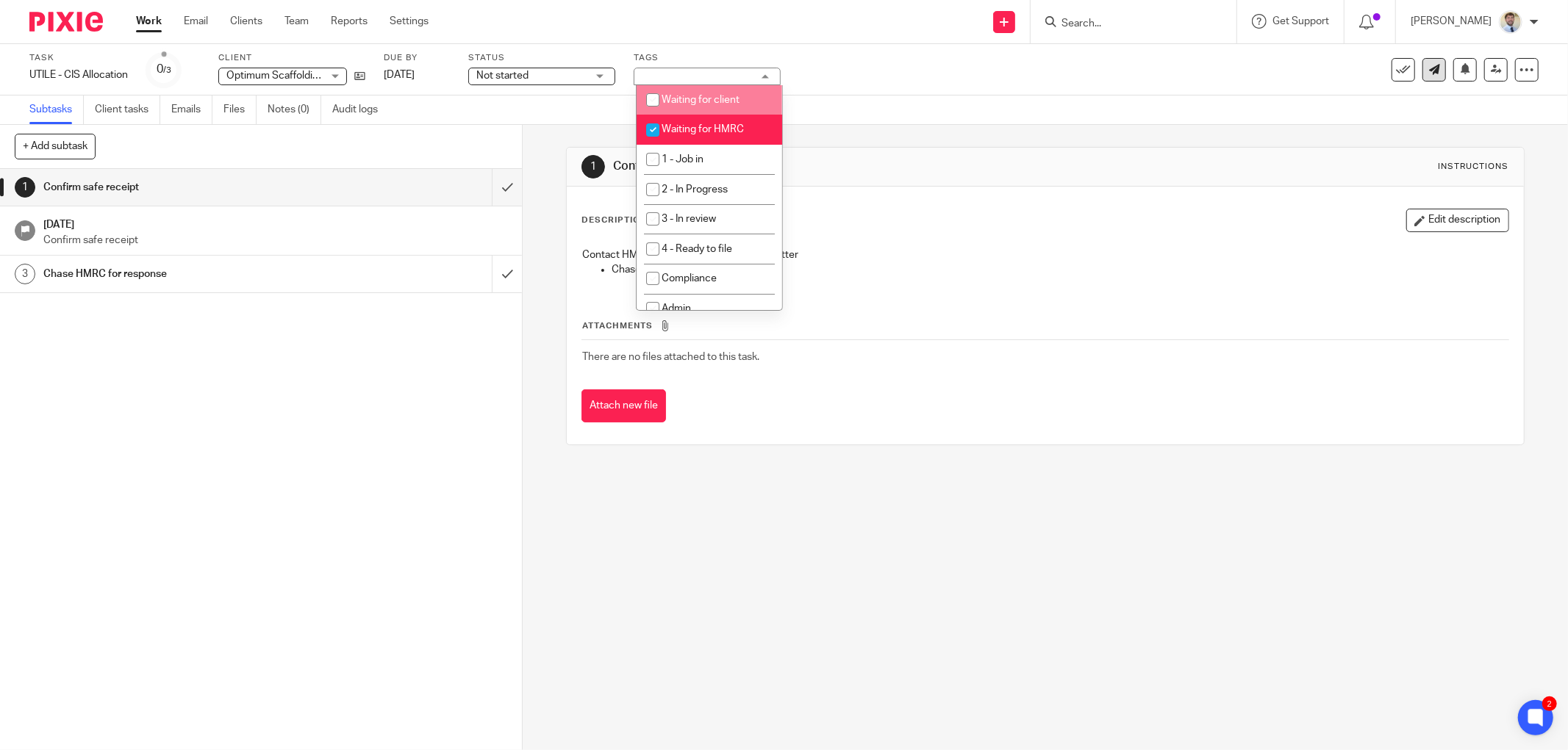
drag, startPoint x: 916, startPoint y: 81, endPoint x: 1411, endPoint y: 62, distance: 495.4
click at [924, 81] on div "Task UTILE - CIS Allocation Save UTILE - CIS Allocation 0 /3 Client Optimum Sca…" at bounding box center [658, 70] width 1258 height 36
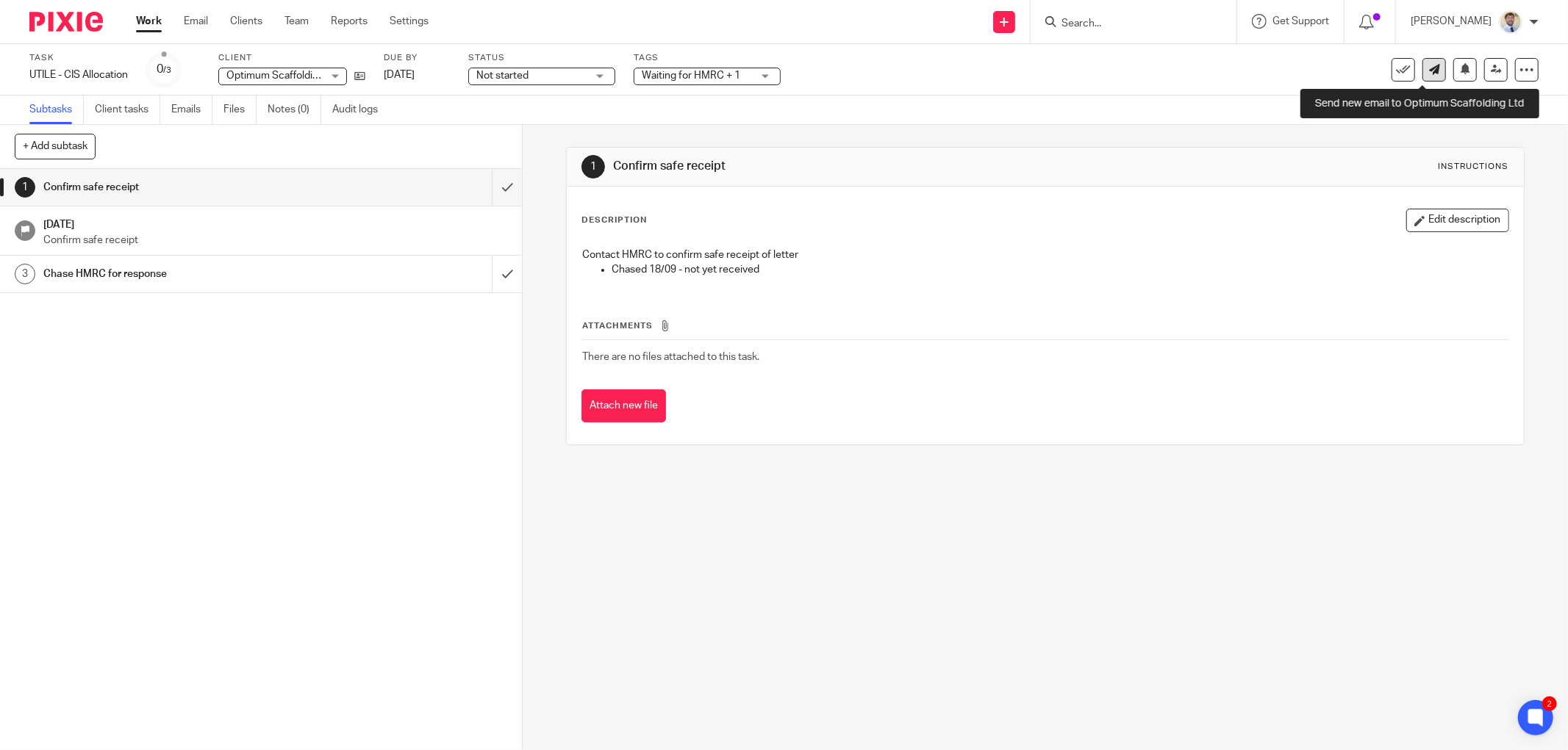
click at [1423, 69] on link at bounding box center [1434, 69] width 23 height 23
click at [1460, 74] on icon at bounding box center [1465, 69] width 11 height 11
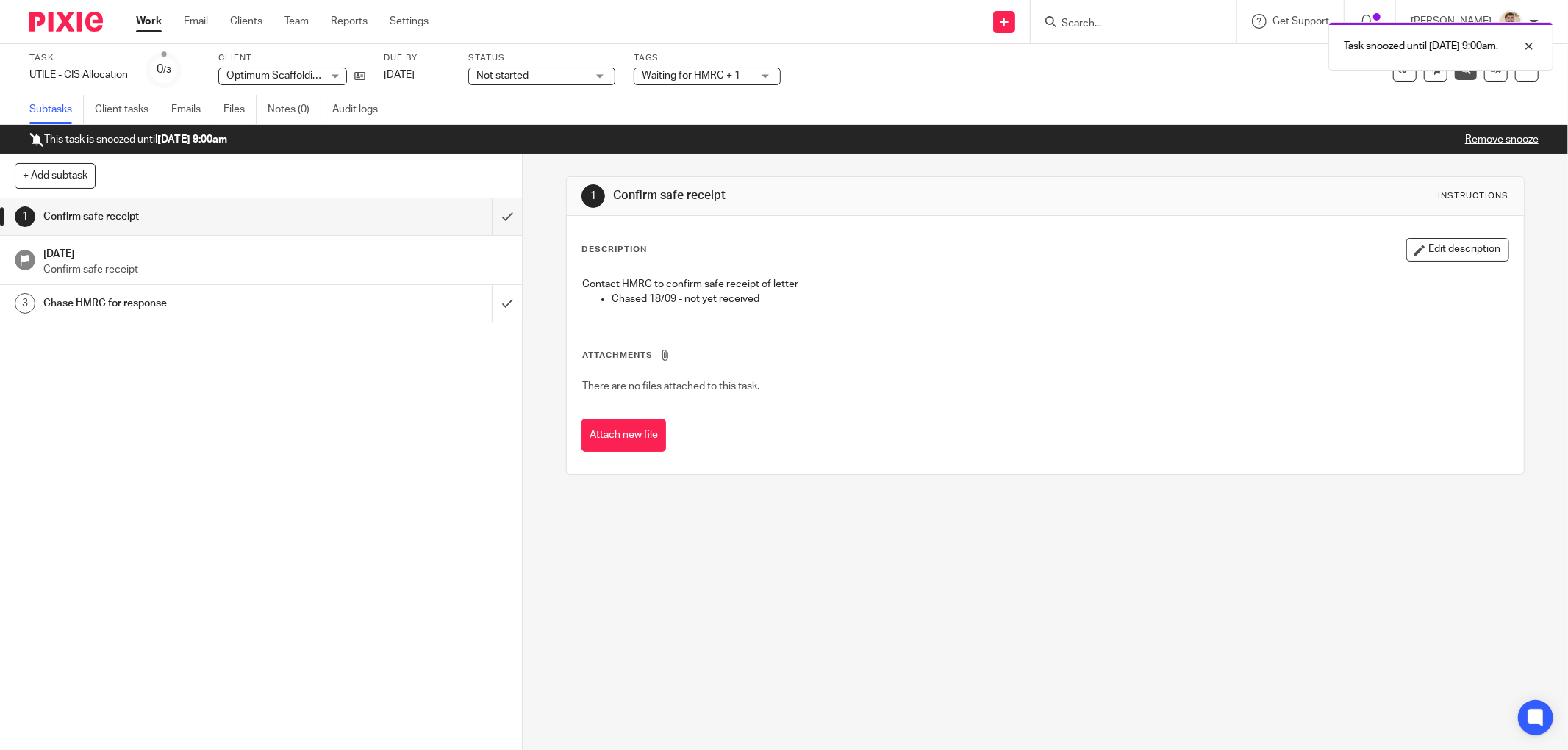
click at [143, 20] on link "Work" at bounding box center [149, 21] width 26 height 15
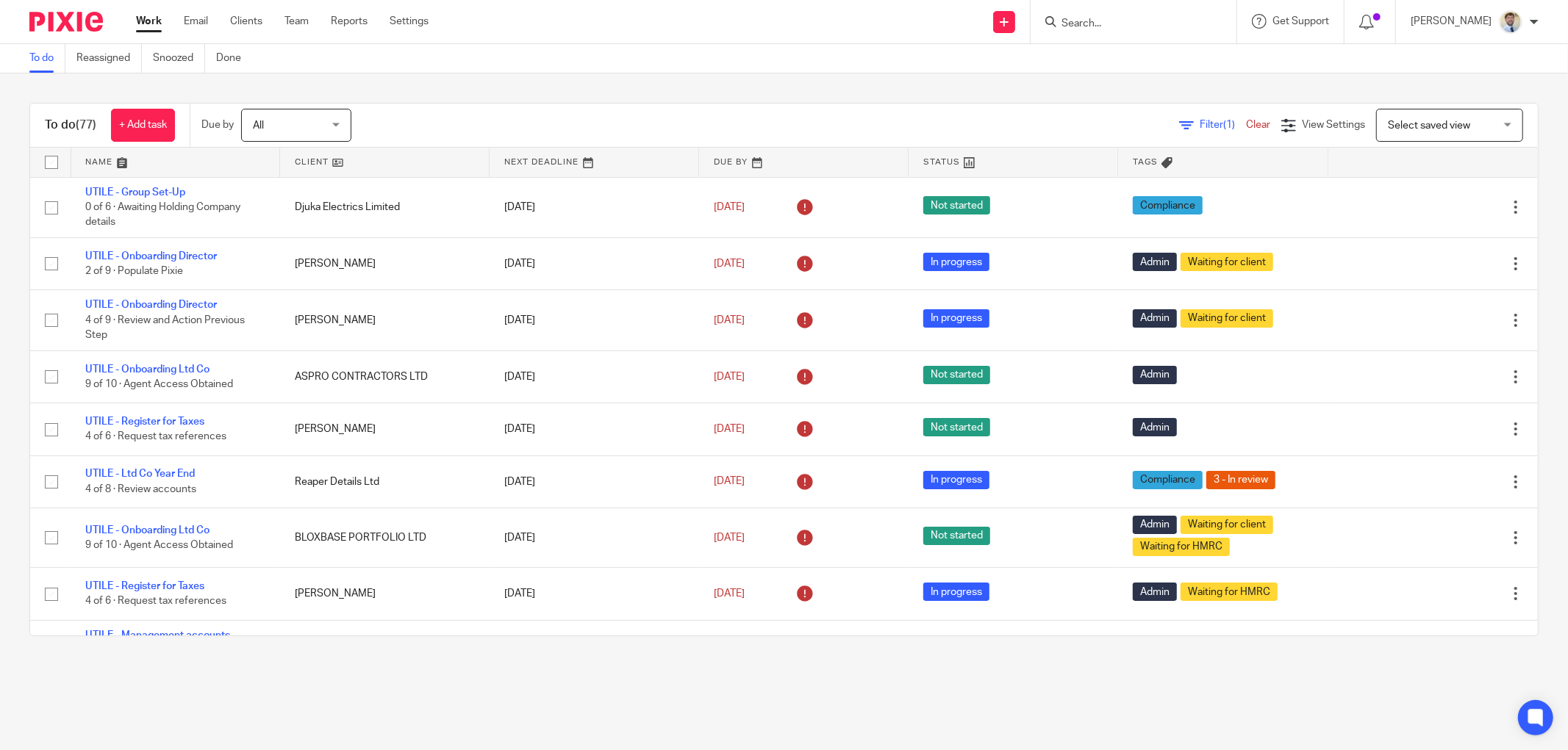
click at [1130, 27] on input "Search" at bounding box center [1126, 24] width 132 height 13
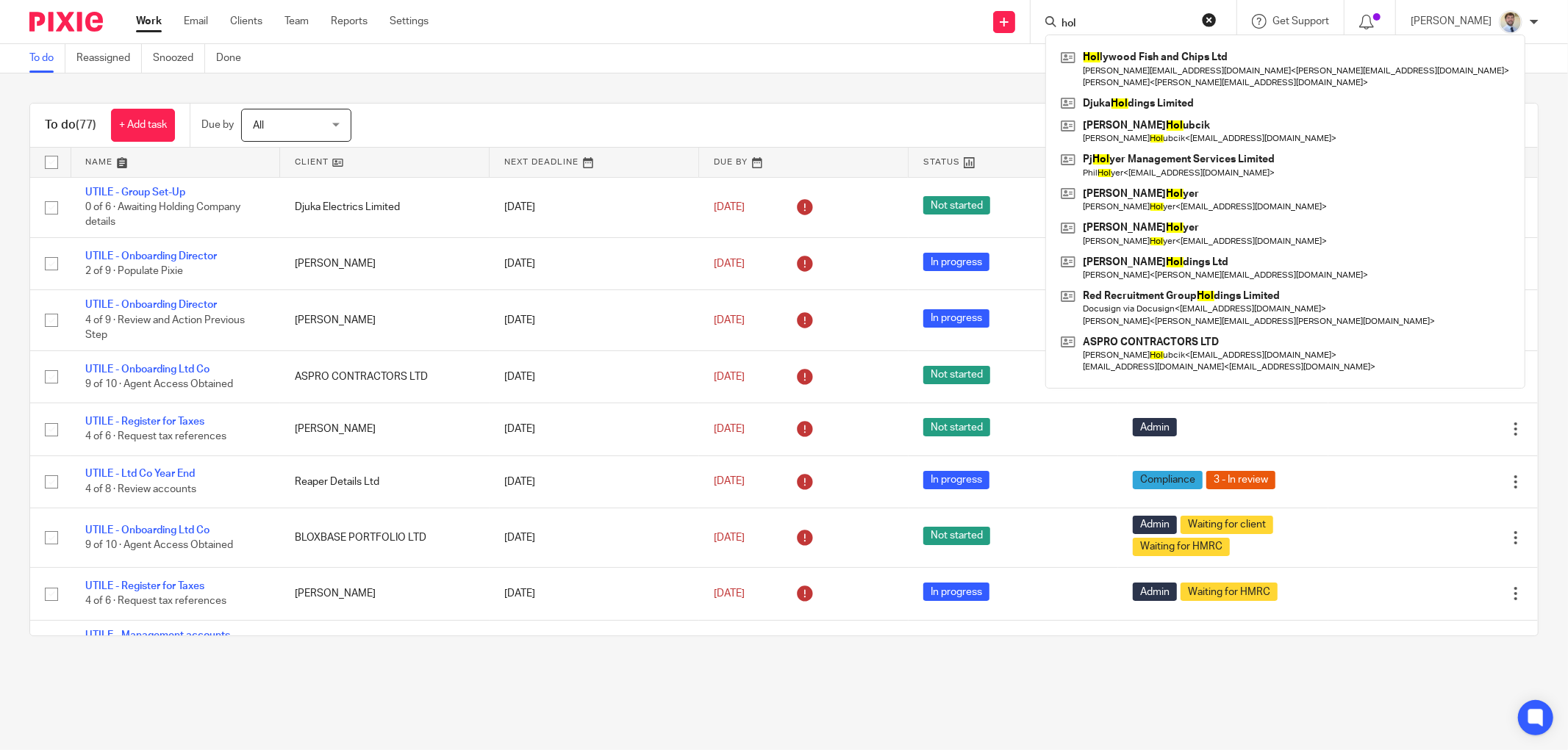
click at [1130, 25] on input "hol" at bounding box center [1126, 24] width 132 height 13
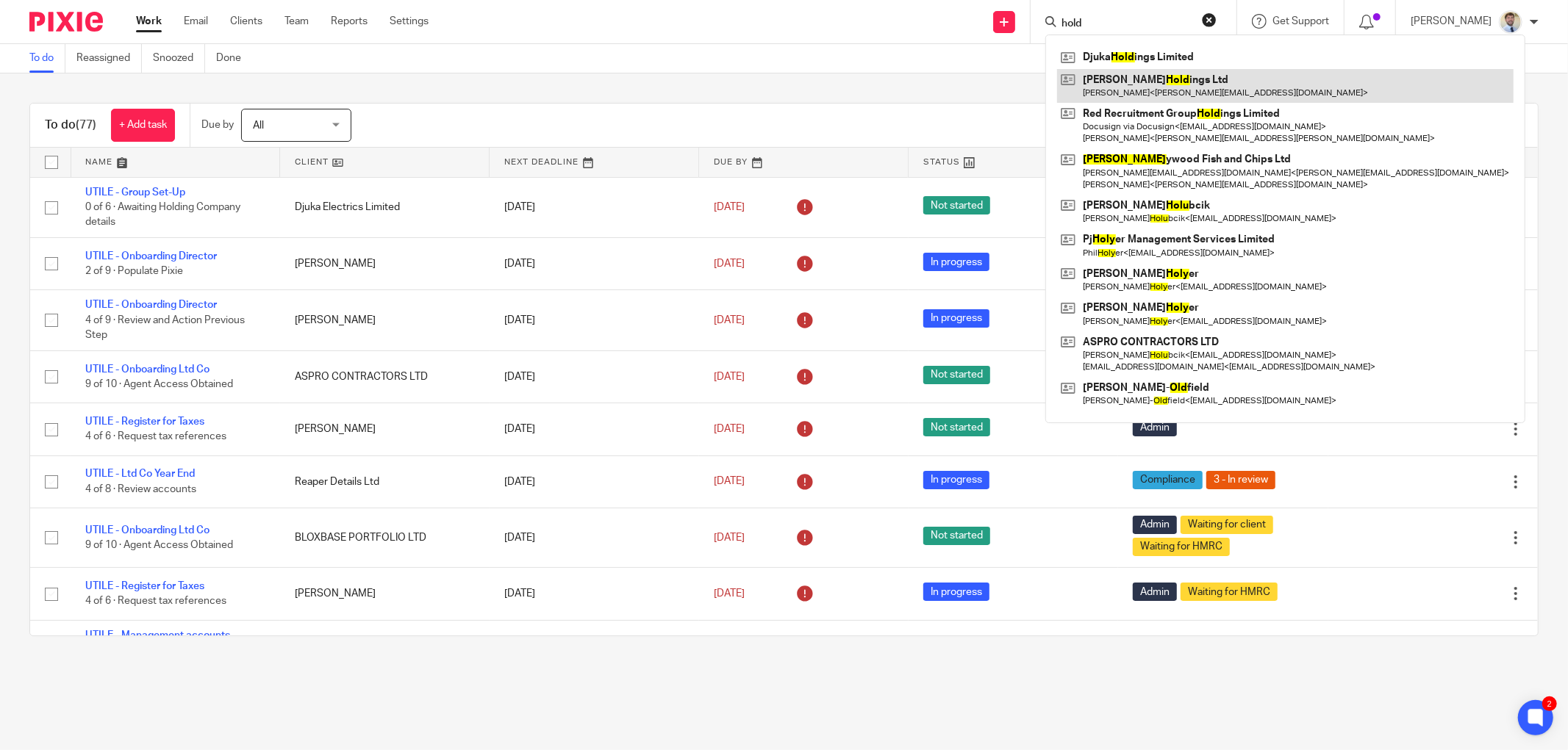
type input "hold"
click at [1136, 89] on link at bounding box center [1285, 86] width 456 height 34
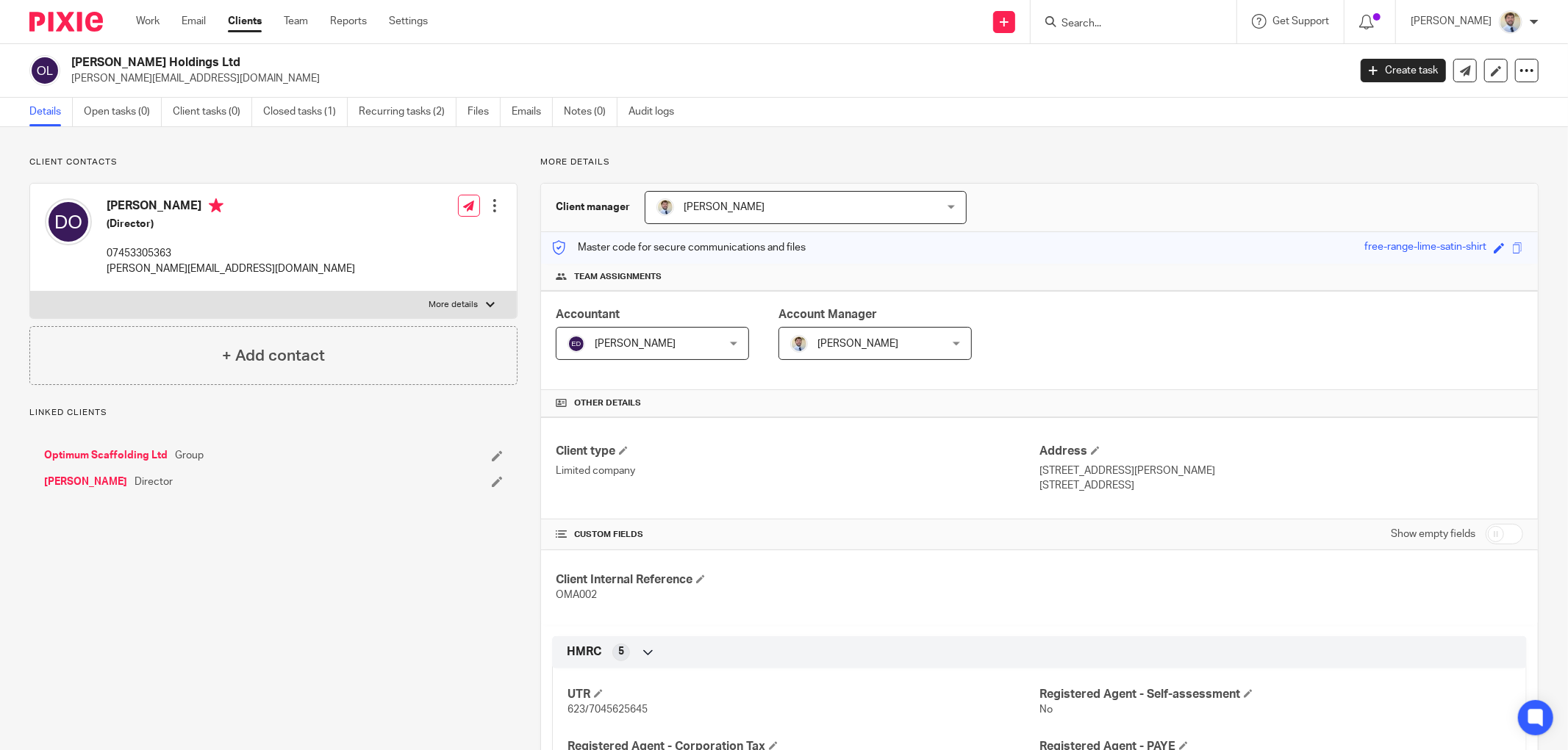
scroll to position [489, 0]
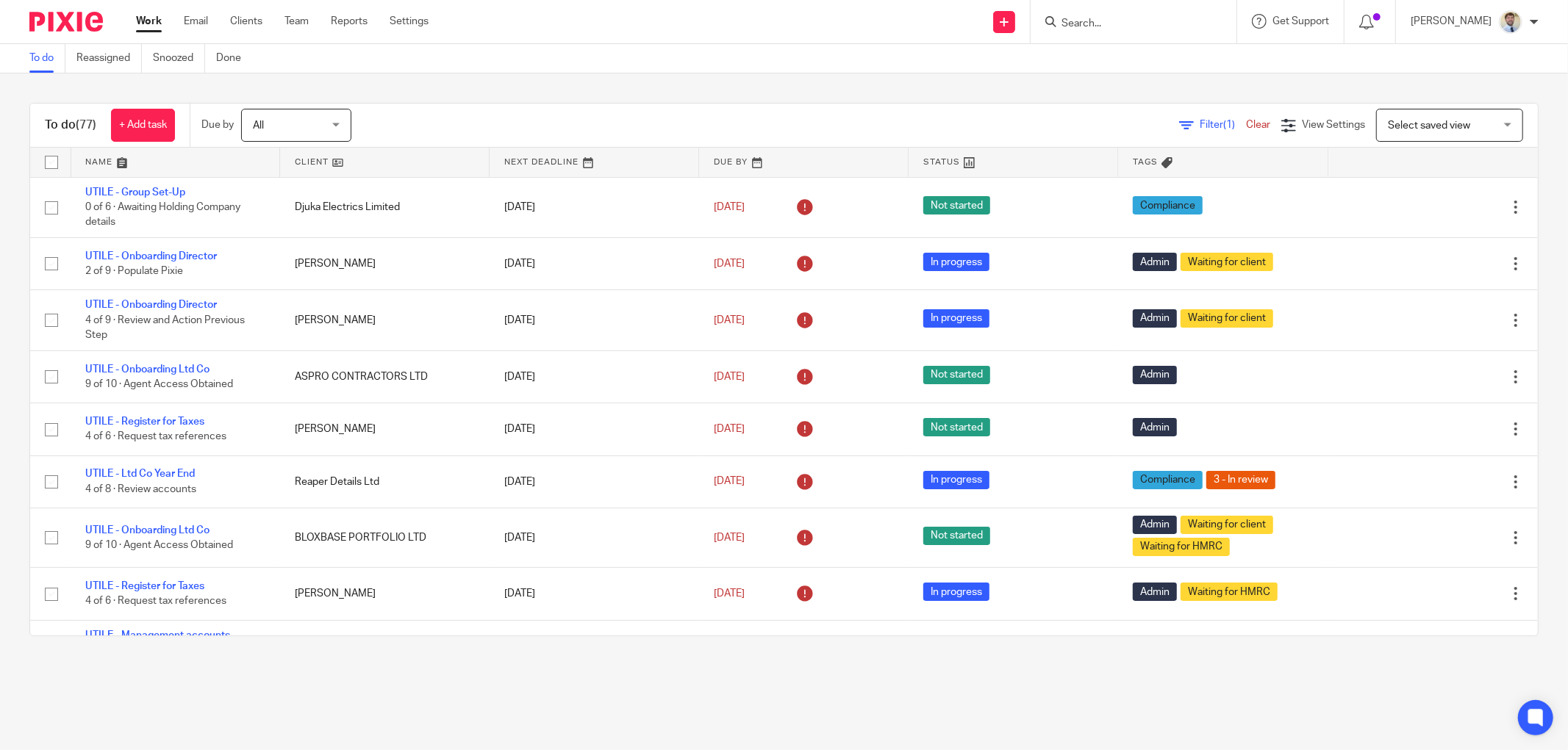
click at [1115, 12] on form at bounding box center [1138, 21] width 157 height 19
click at [1096, 23] on input "Search" at bounding box center [1126, 24] width 132 height 13
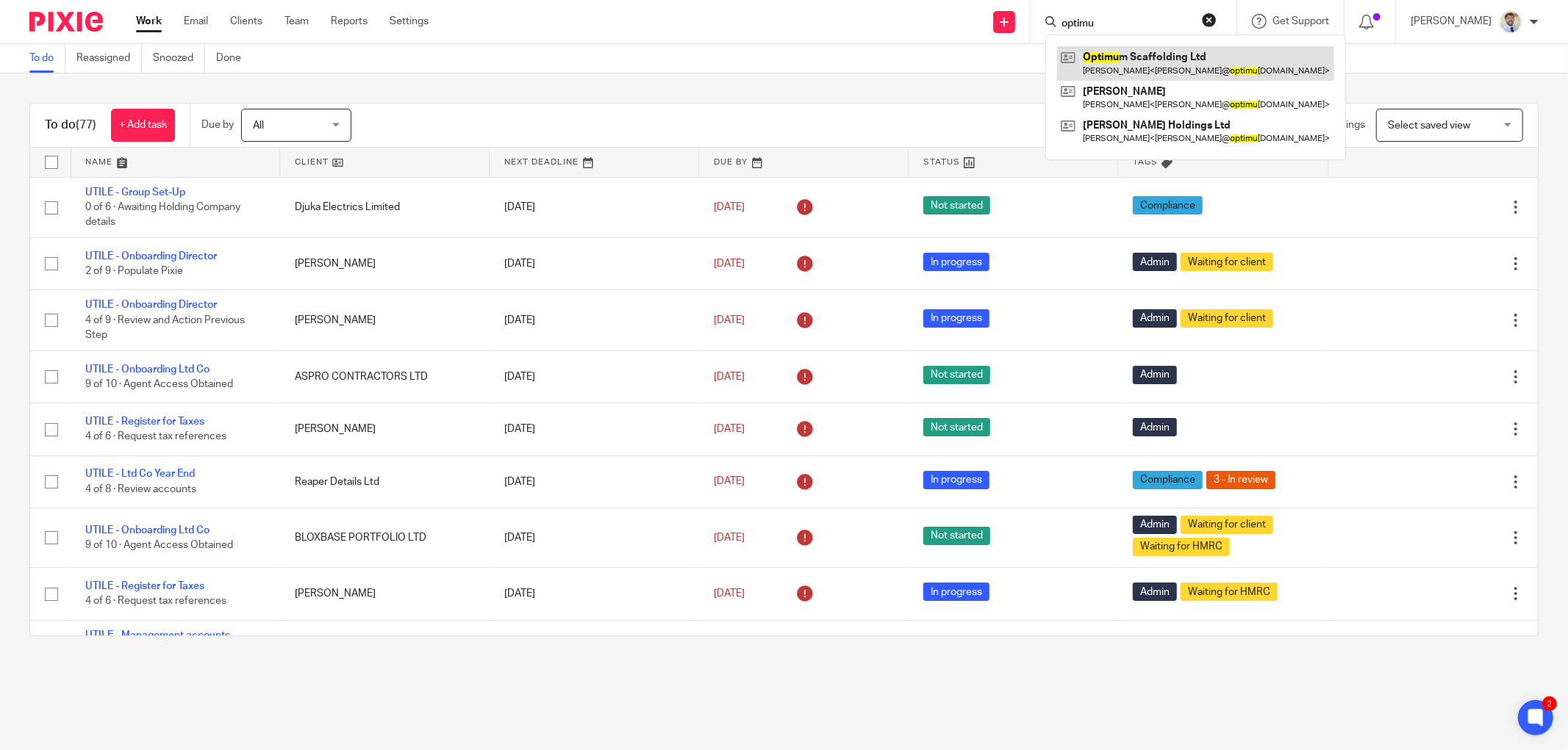
type input "optimu"
click at [1174, 66] on link at bounding box center [1196, 63] width 277 height 34
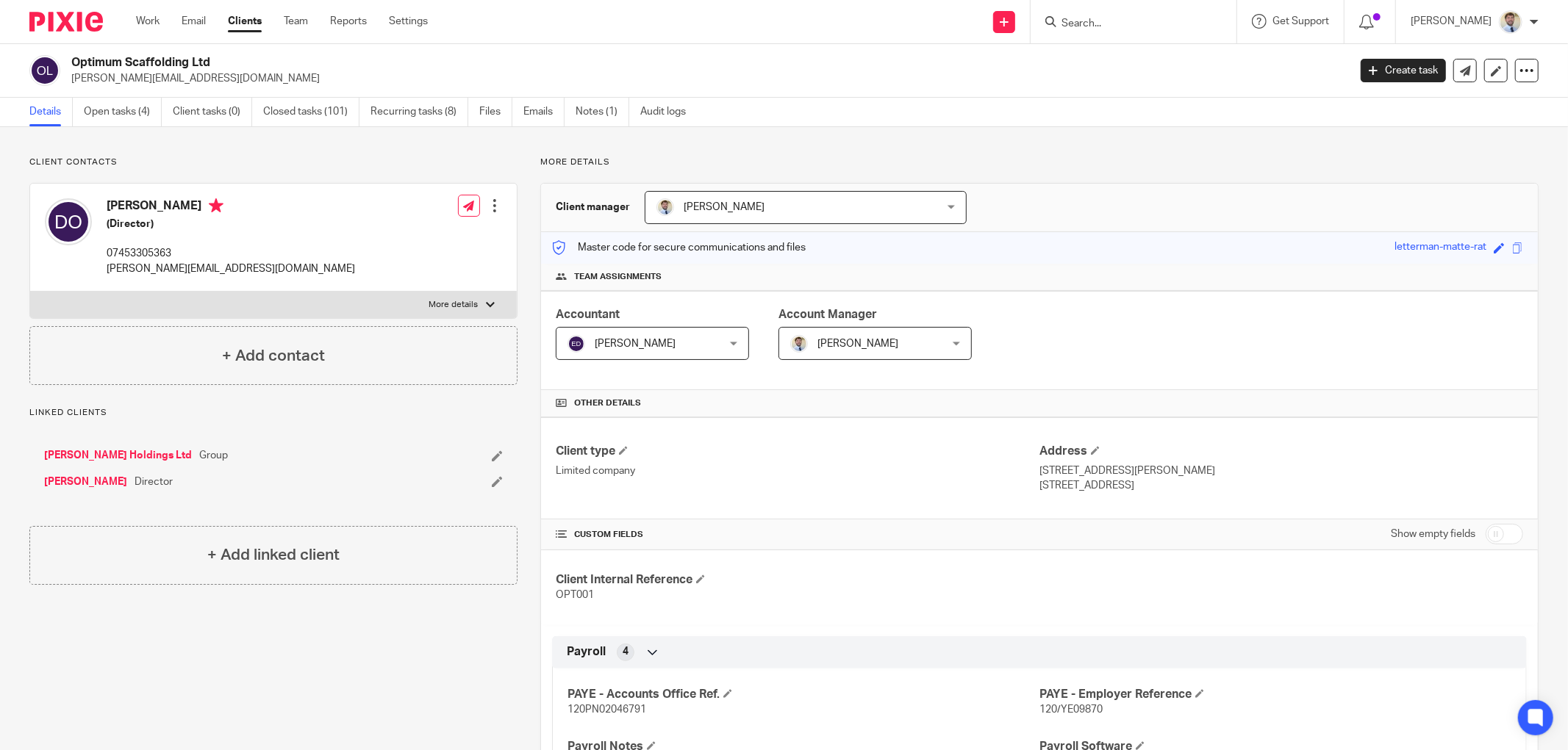
click at [69, 75] on div "Optimum Scaffolding Ltd [PERSON_NAME][EMAIL_ADDRESS][DOMAIN_NAME]" at bounding box center [683, 70] width 1309 height 31
copy p "[PERSON_NAME][EMAIL_ADDRESS][DOMAIN_NAME]"
click at [314, 66] on h2 "Optimum Scaffolding Ltd" at bounding box center [578, 62] width 1014 height 15
click at [1129, 18] on input "Search" at bounding box center [1126, 24] width 132 height 13
click at [191, 18] on link "Email" at bounding box center [194, 21] width 24 height 15
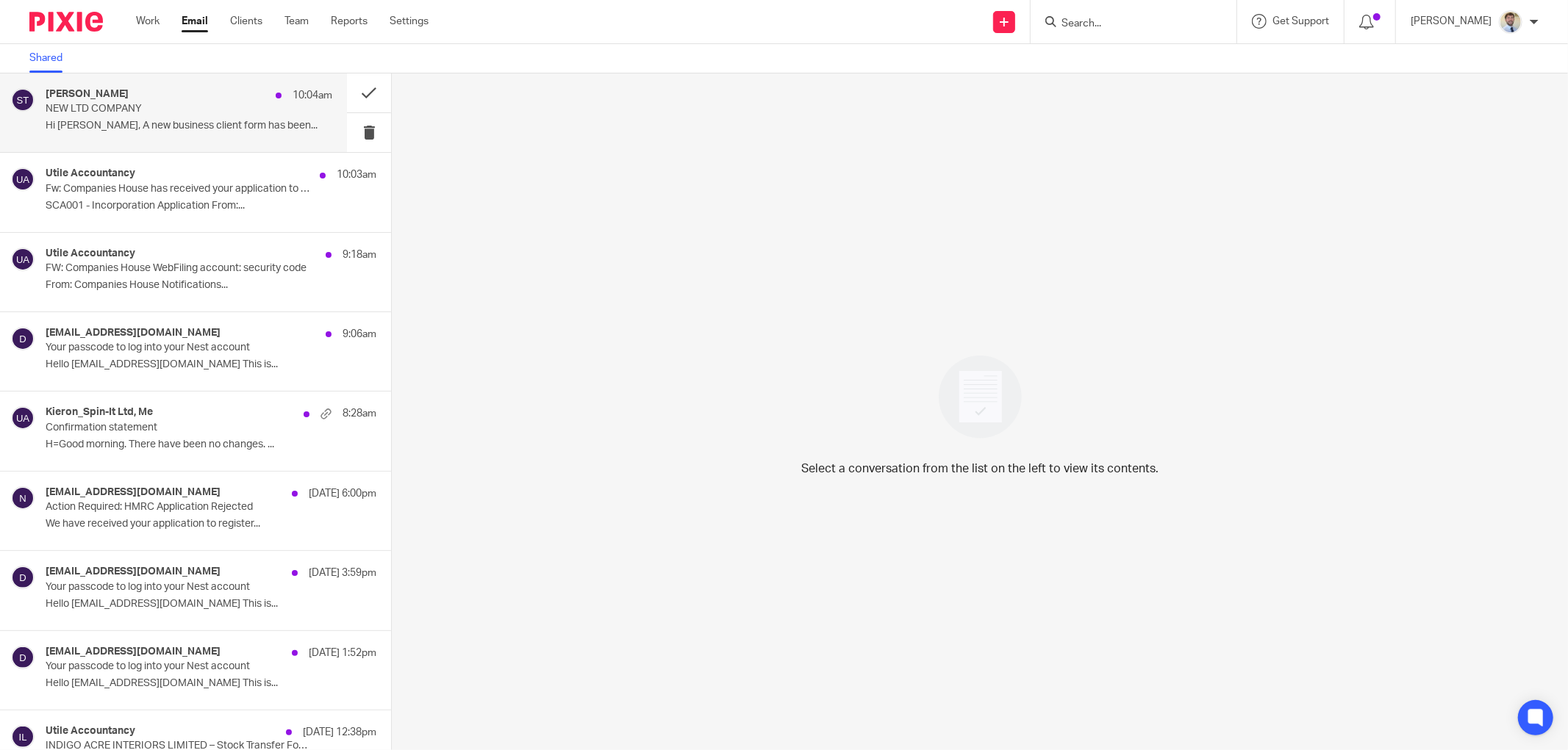
click at [187, 119] on div "[PERSON_NAME] 10:04am NEW LTD COMPANY Hi [PERSON_NAME], A new business client f…" at bounding box center [188, 112] width 287 height 49
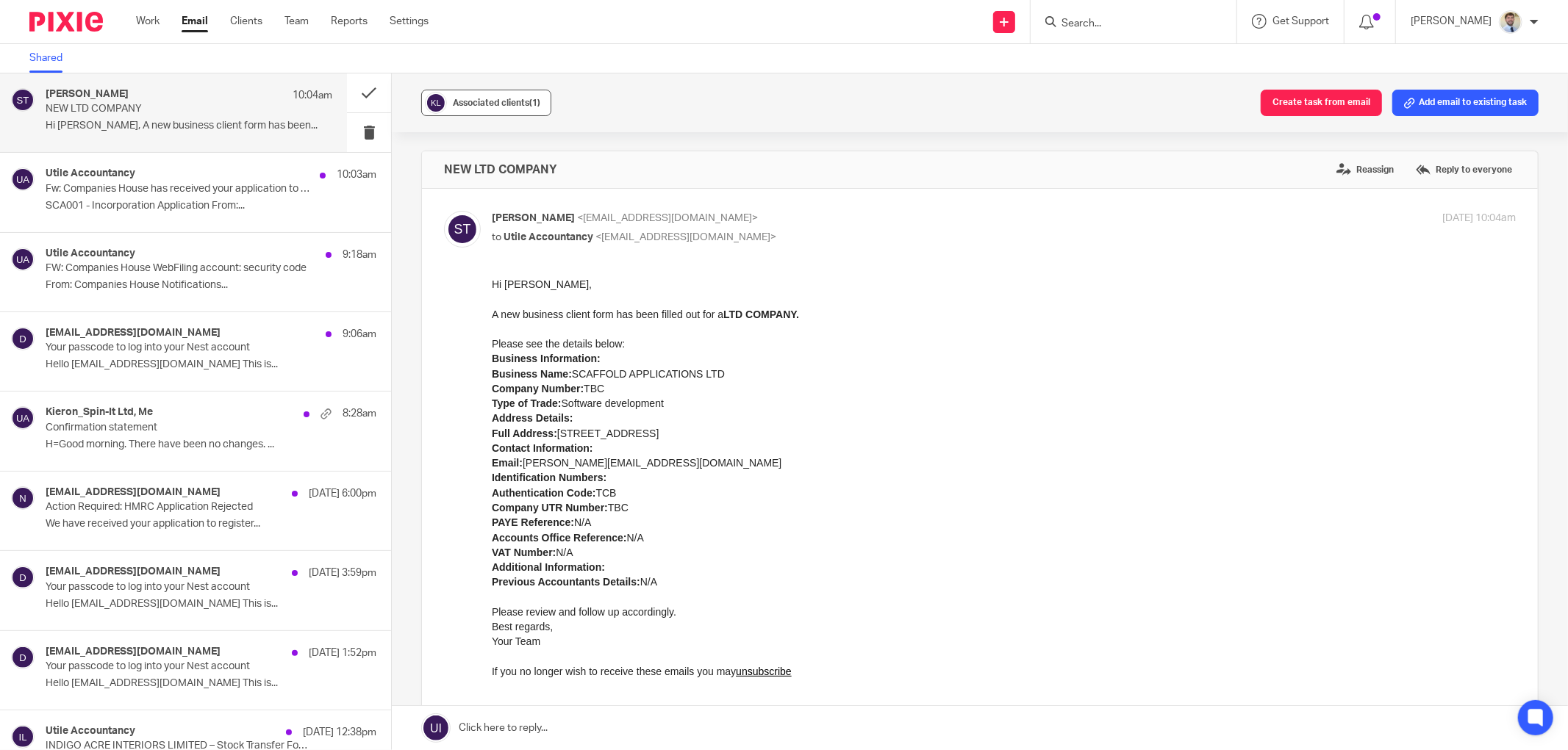
click at [482, 111] on button "Associated clients (1)" at bounding box center [486, 103] width 130 height 27
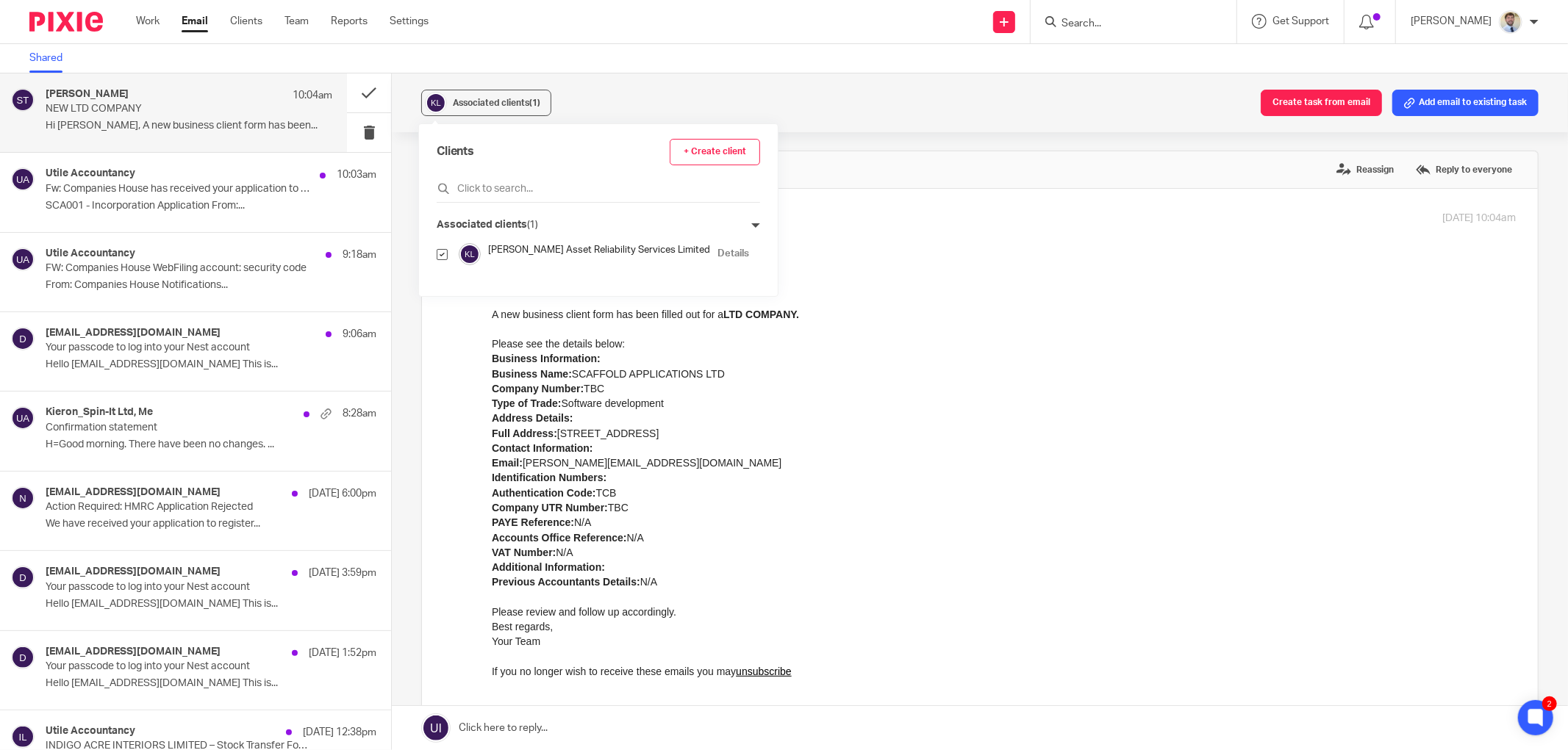
click at [443, 256] on input "checkbox" at bounding box center [443, 254] width 11 height 11
checkbox input "false"
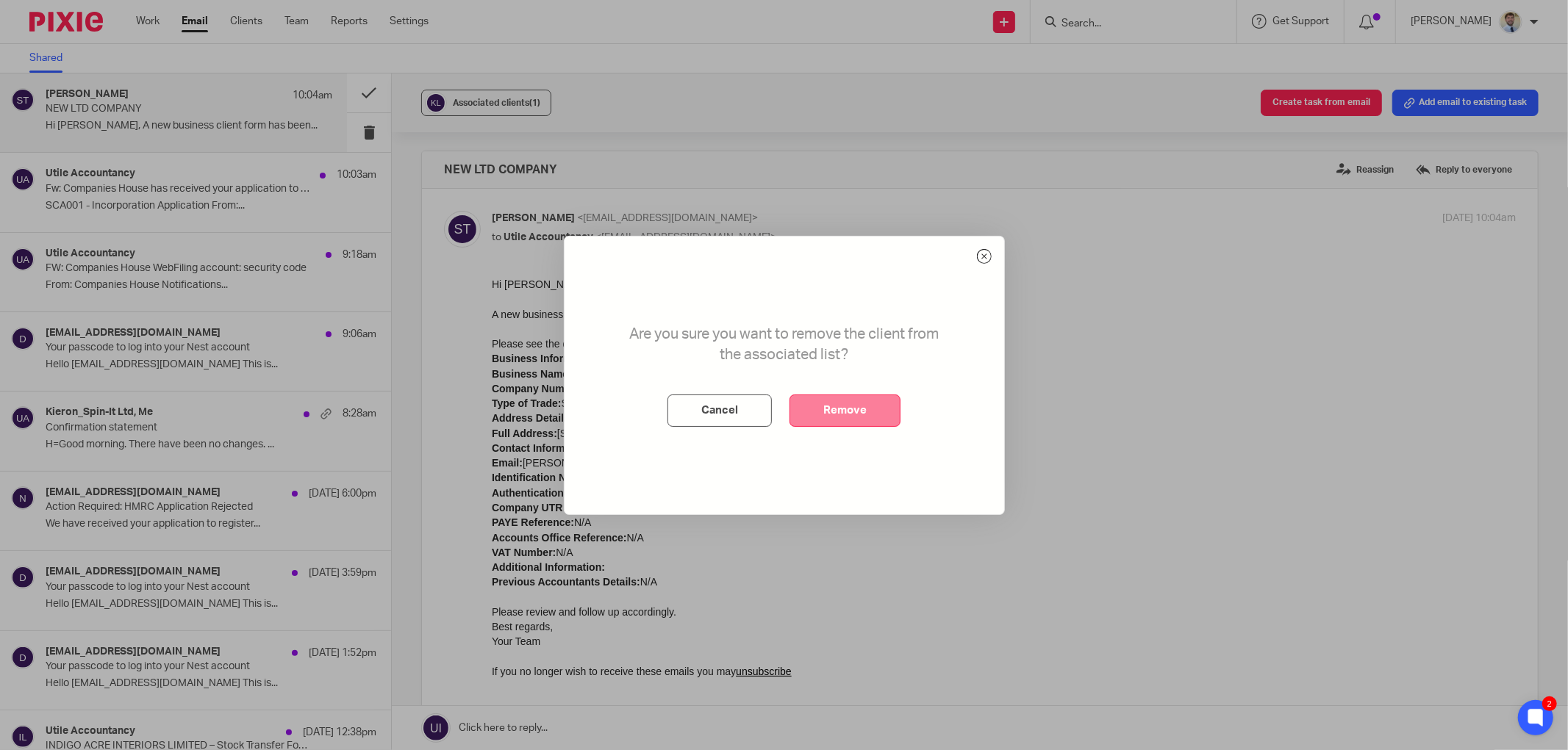
click at [825, 409] on button "Remove" at bounding box center [844, 411] width 111 height 32
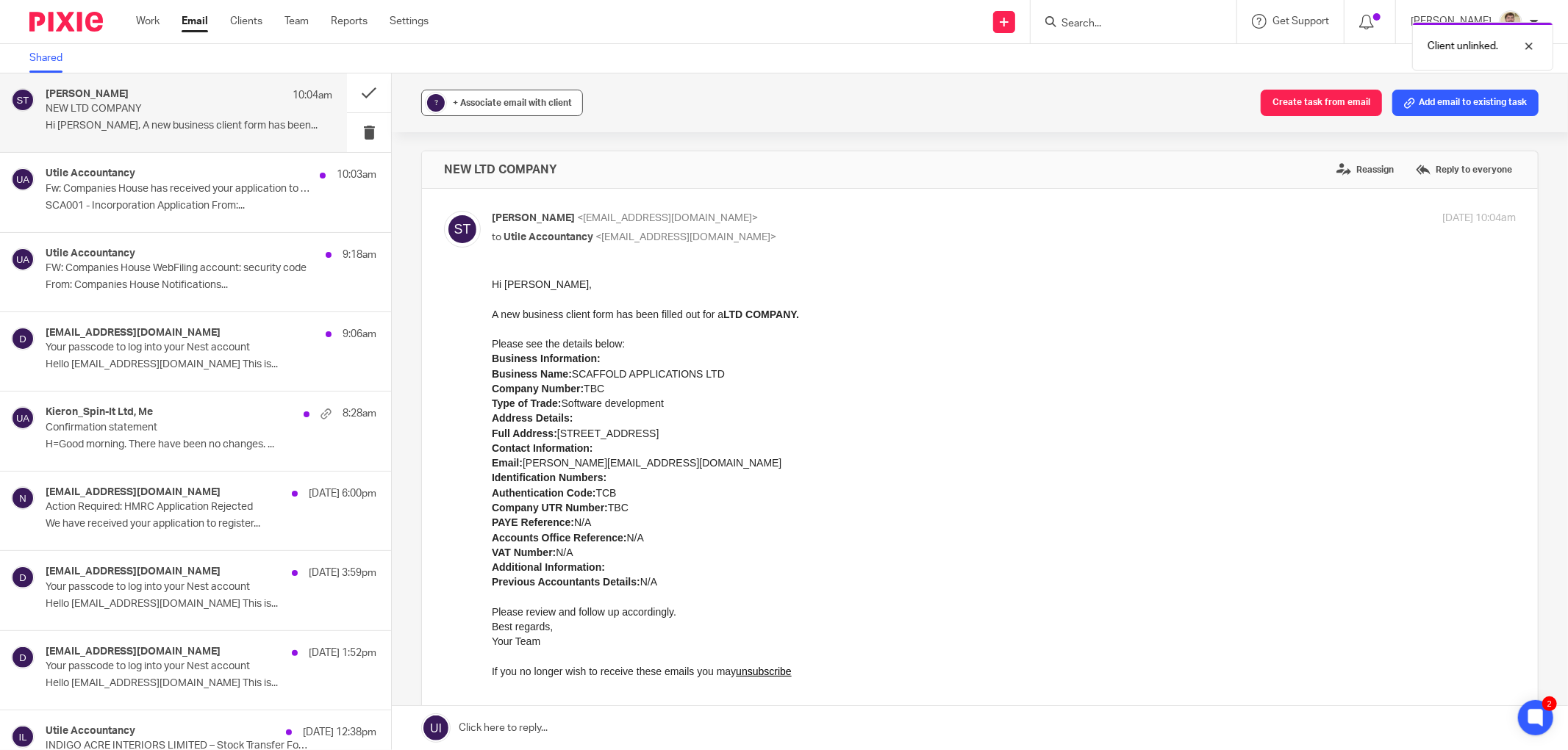
click at [454, 102] on span "+ Associate email with client" at bounding box center [512, 103] width 119 height 9
click at [486, 186] on input "text" at bounding box center [592, 189] width 311 height 15
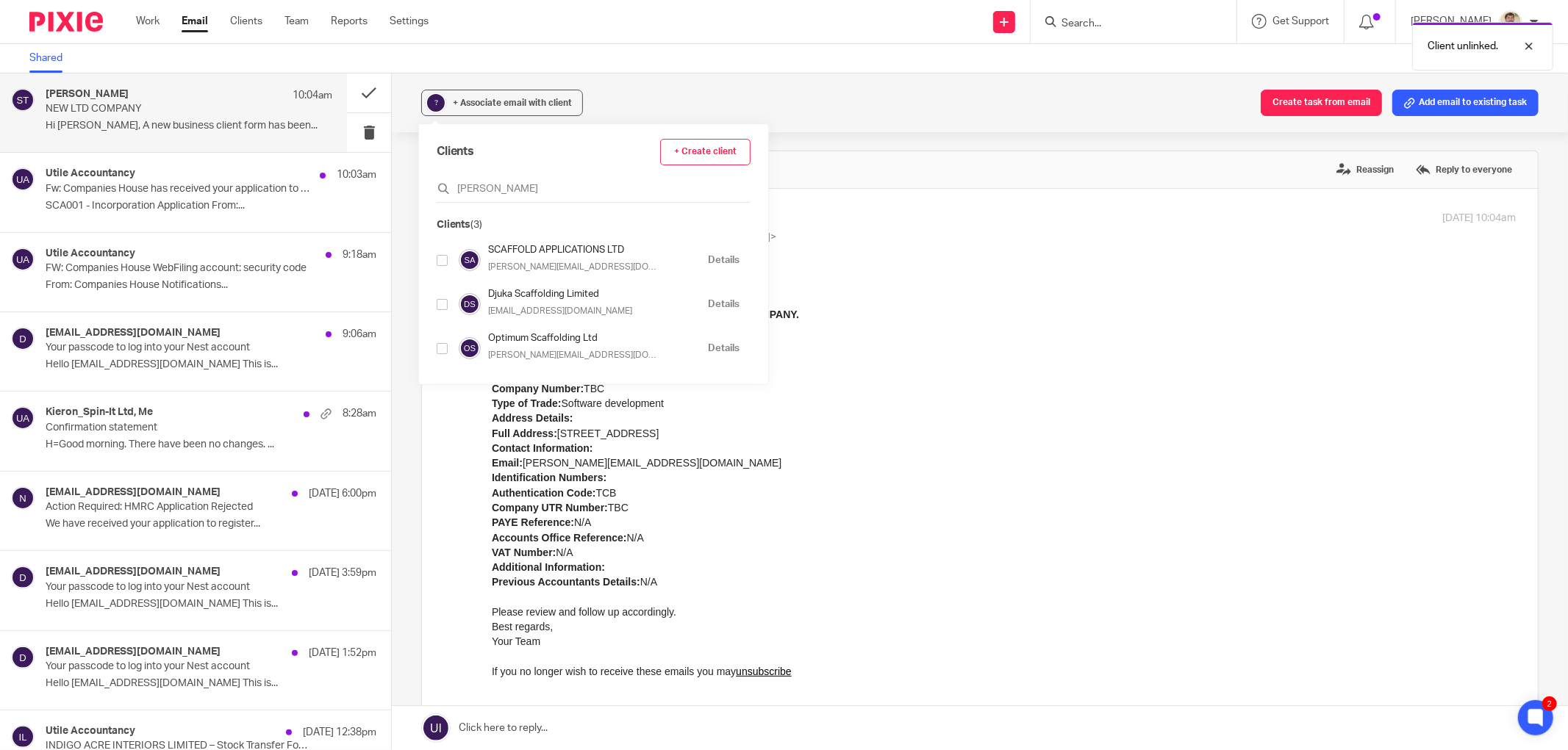
type input "[PERSON_NAME]"
click at [439, 258] on input "checkbox" at bounding box center [443, 261] width 11 height 11
checkbox input "true"
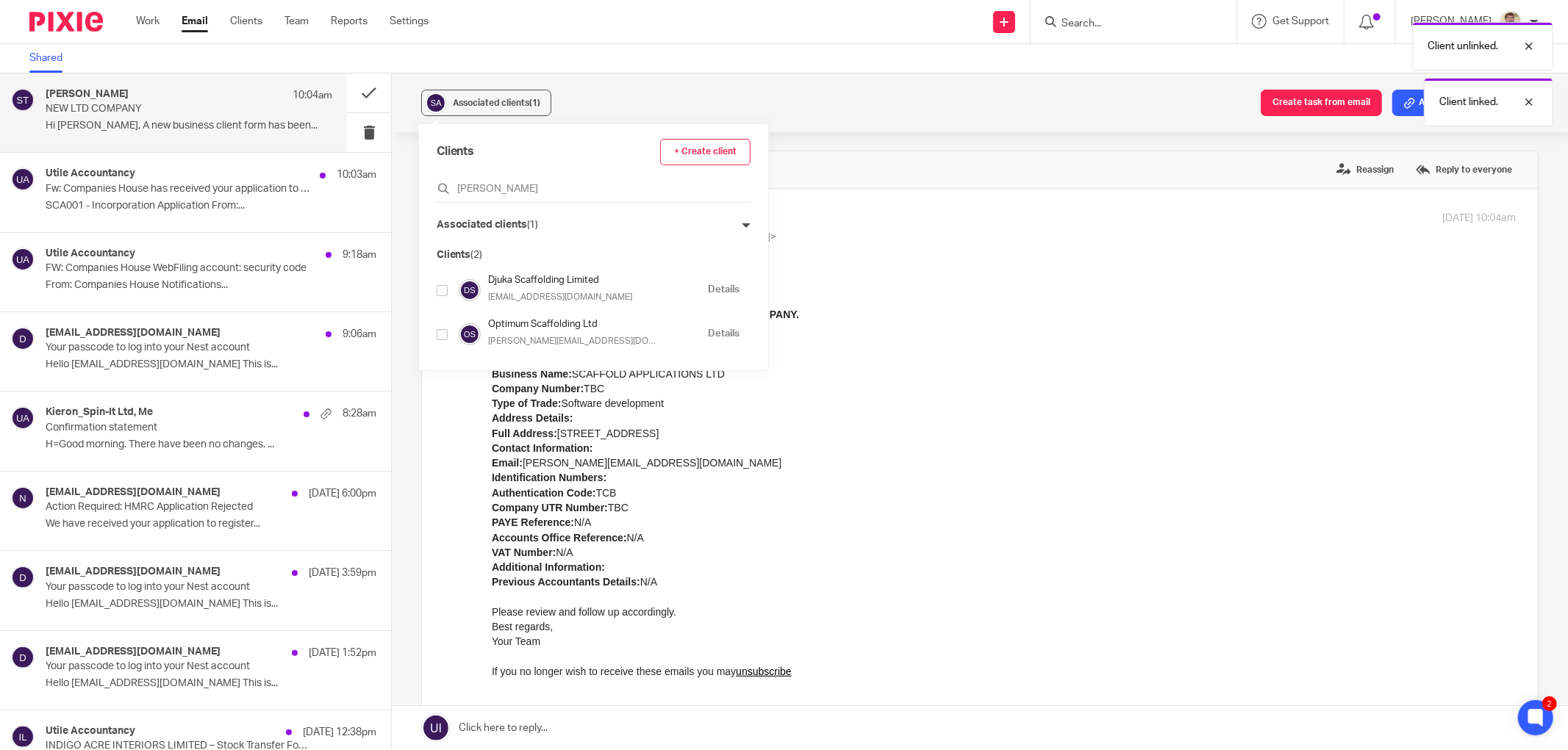
click at [1401, 102] on div "Client unlinked. Client linked." at bounding box center [1169, 70] width 770 height 111
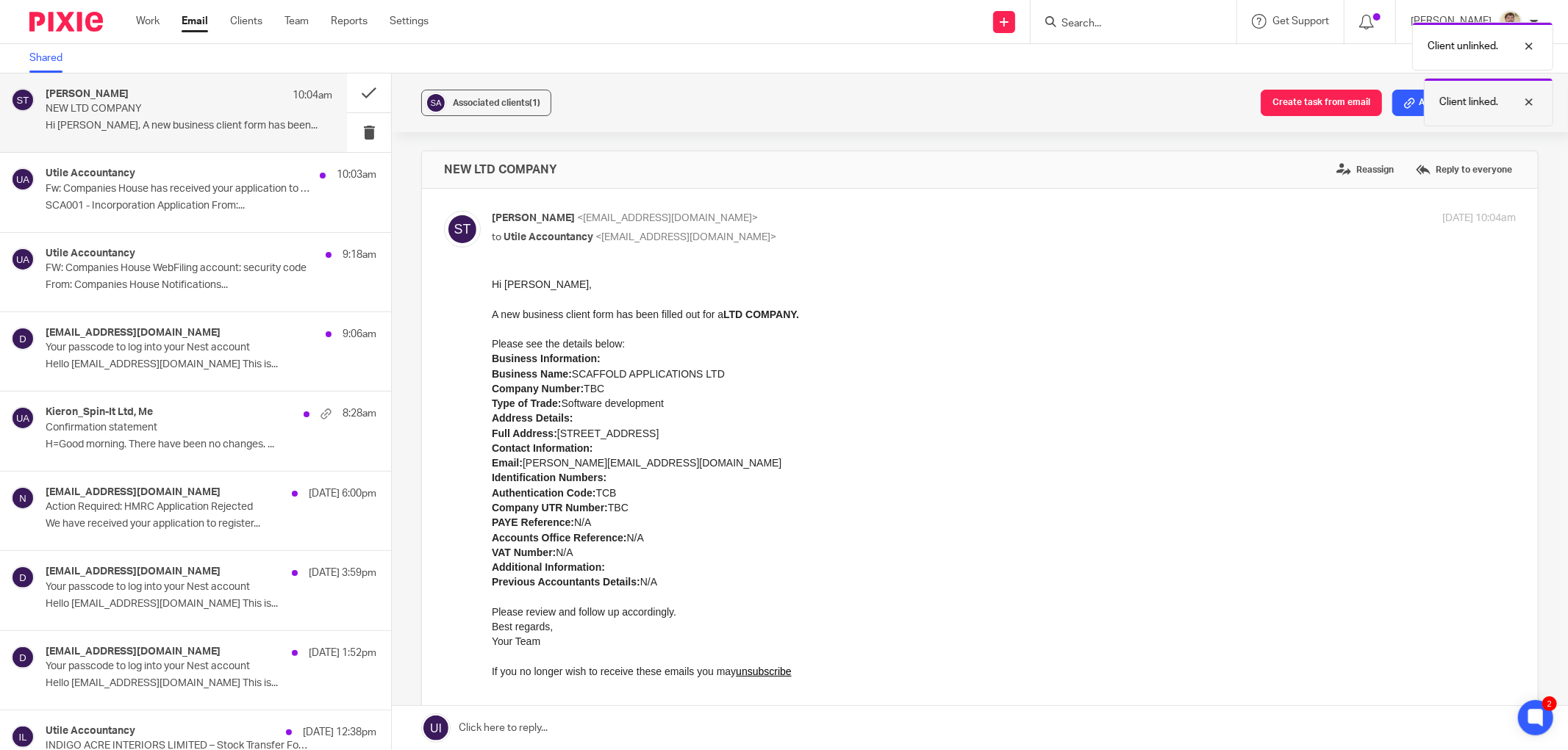
click at [1533, 103] on div at bounding box center [1518, 103] width 40 height 18
click at [1531, 45] on div at bounding box center [1518, 46] width 40 height 18
click at [1499, 107] on button "Add email to existing task" at bounding box center [1465, 103] width 146 height 27
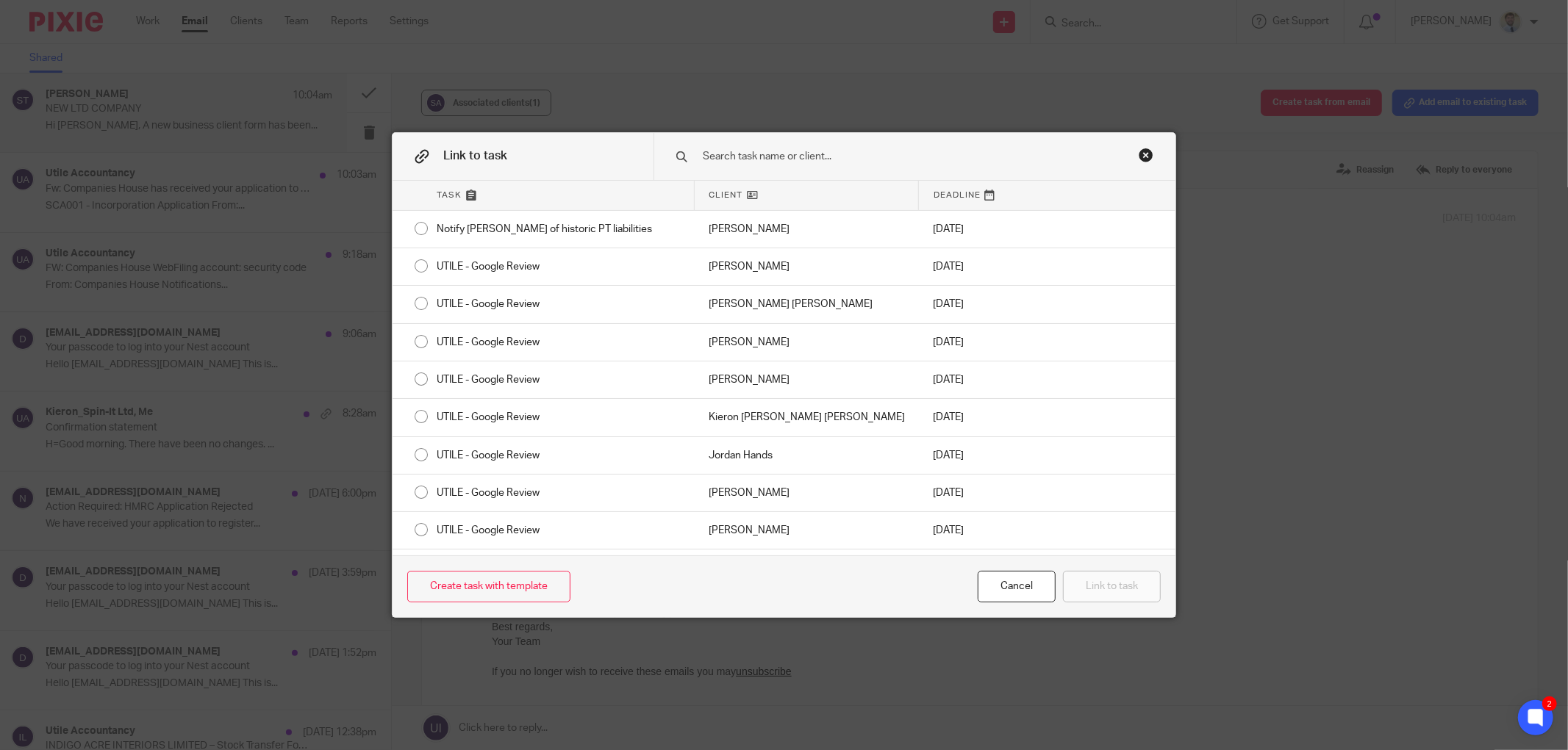
click at [745, 156] on input "text" at bounding box center [900, 157] width 397 height 16
type input "A"
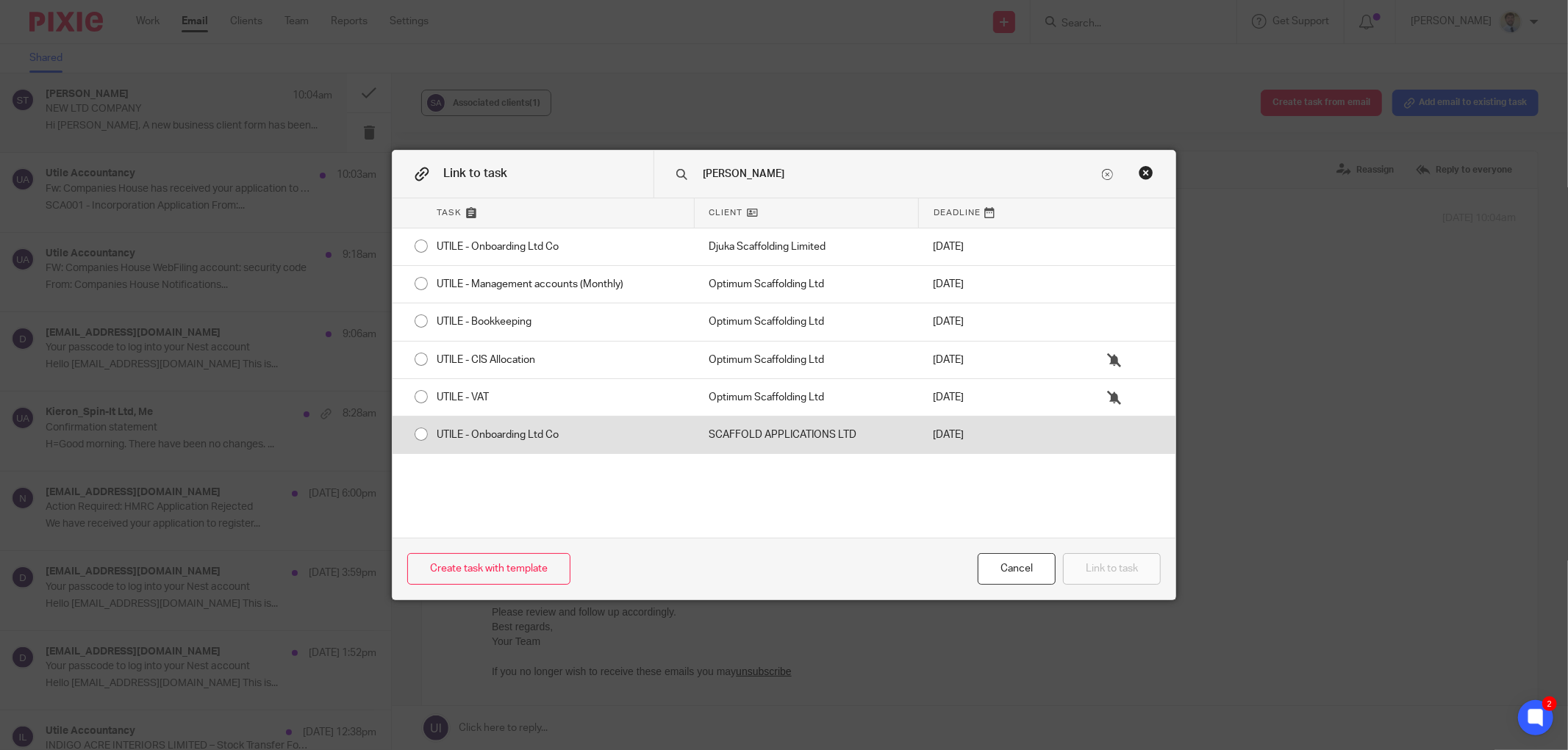
type input "SCAFF"
click at [535, 445] on div "UTILE - Onboarding Ltd Co" at bounding box center [557, 434] width 272 height 36
radio input "true"
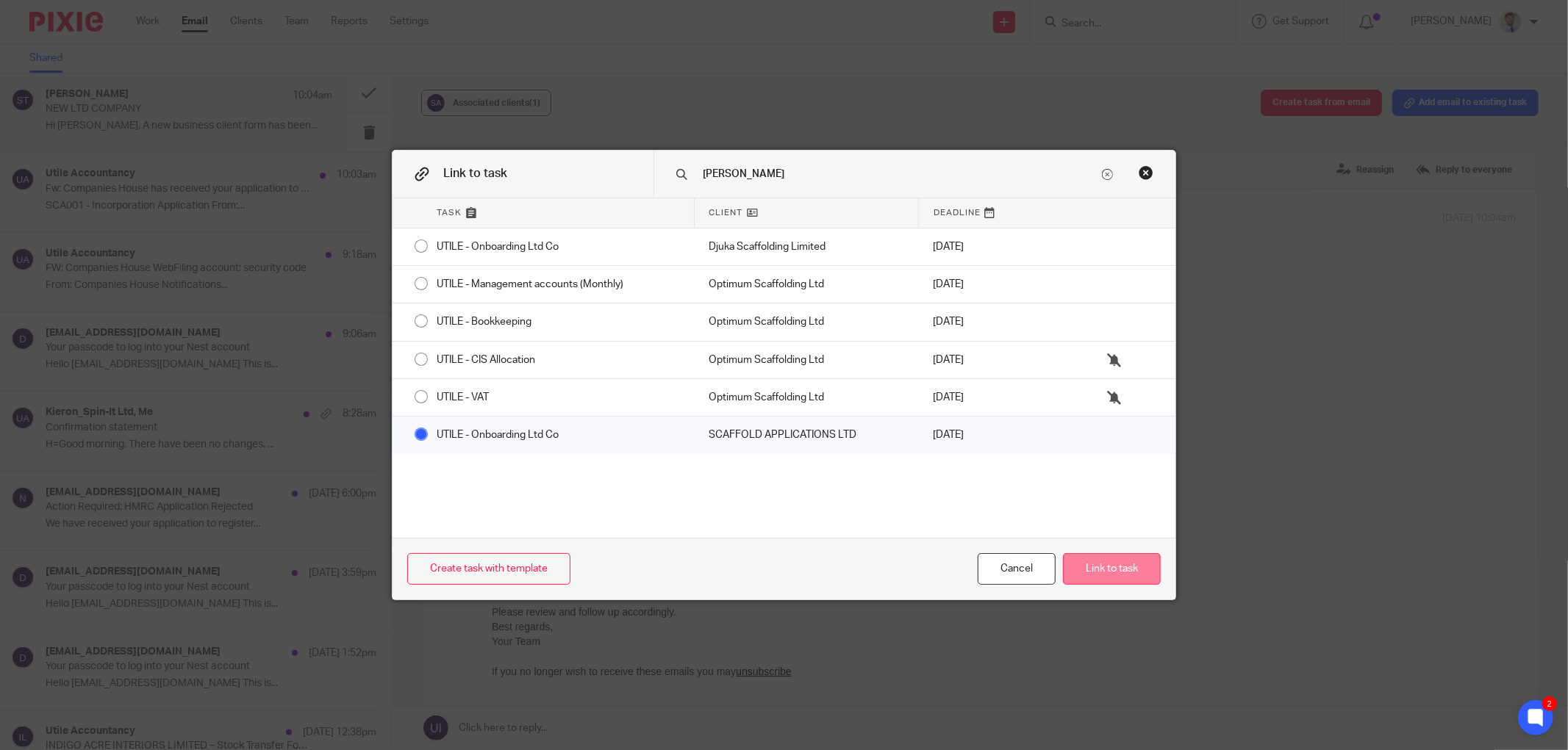
click at [1122, 572] on button "Link to task" at bounding box center [1112, 568] width 98 height 31
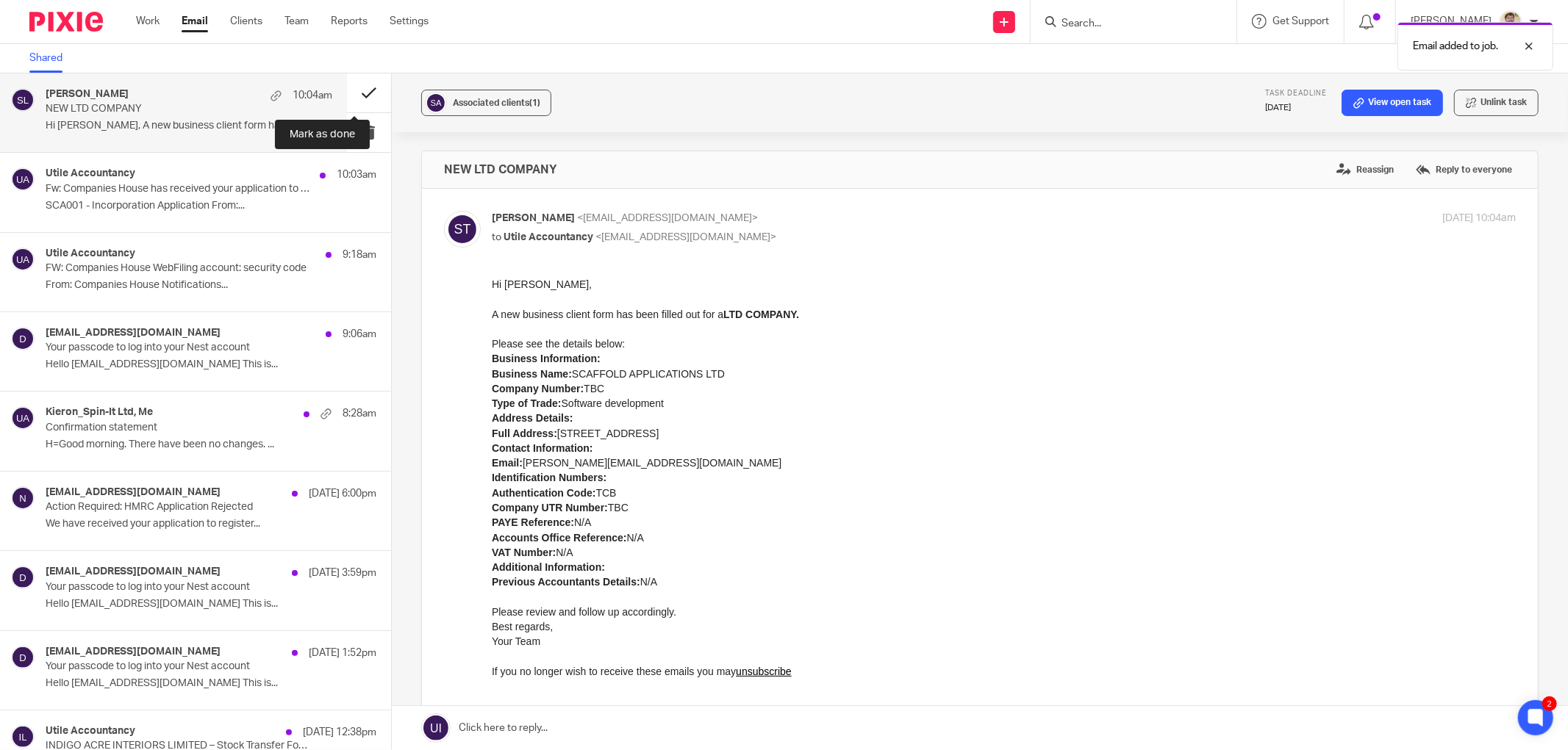
click at [349, 91] on button at bounding box center [369, 93] width 44 height 39
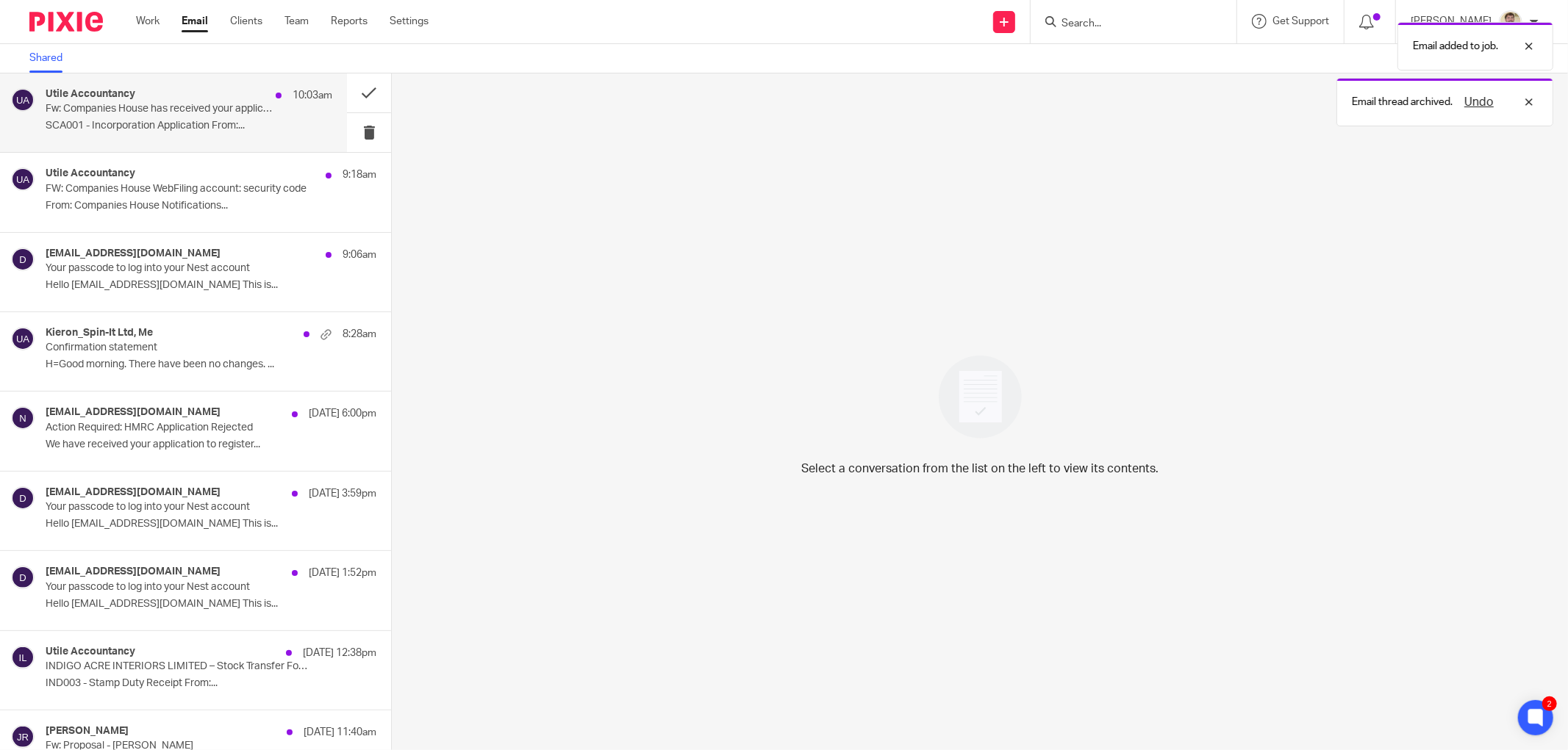
click at [203, 129] on p "SCA001 - Incorporation Application From:..." at bounding box center [188, 125] width 287 height 12
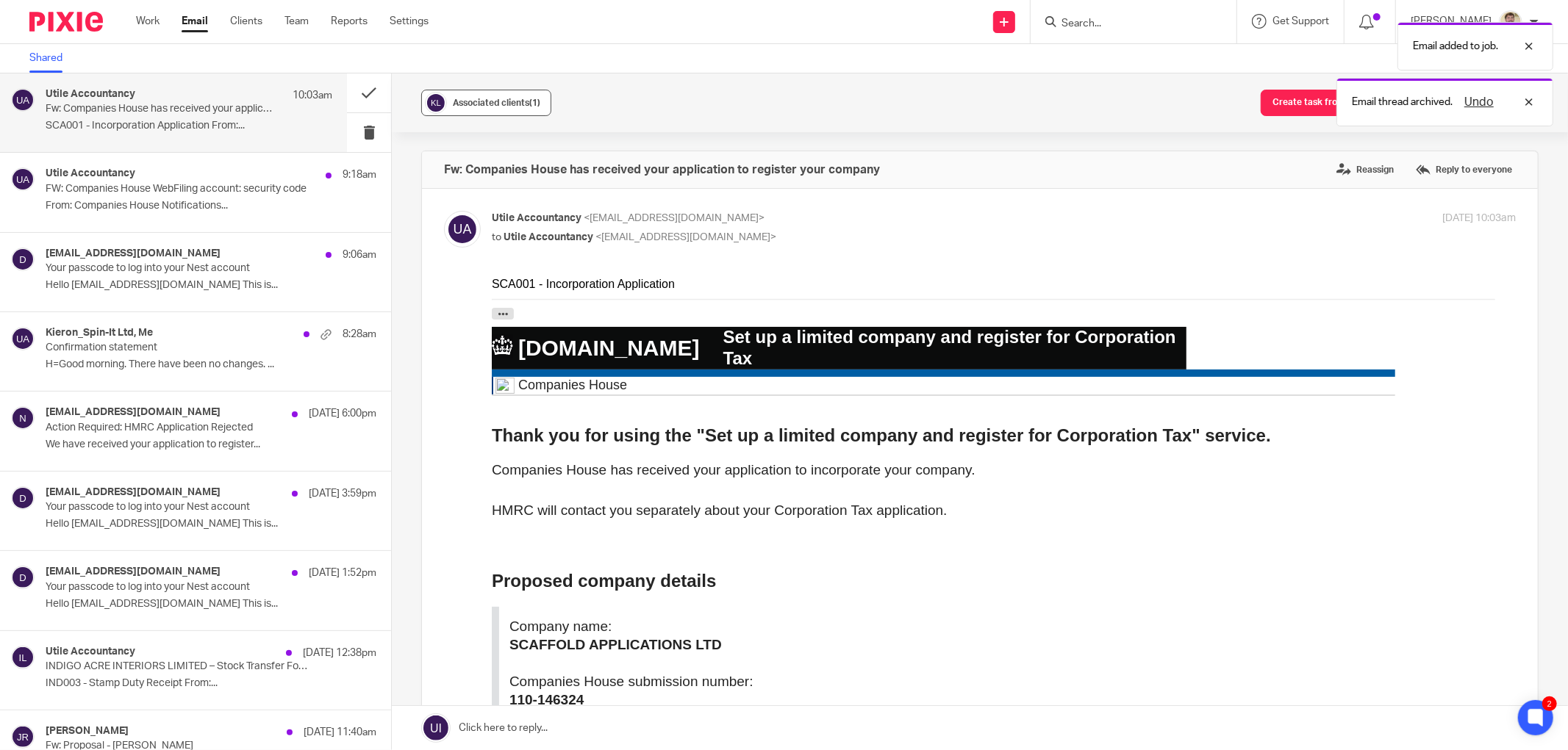
click at [502, 108] on div "Associated clients (1)" at bounding box center [497, 103] width 87 height 15
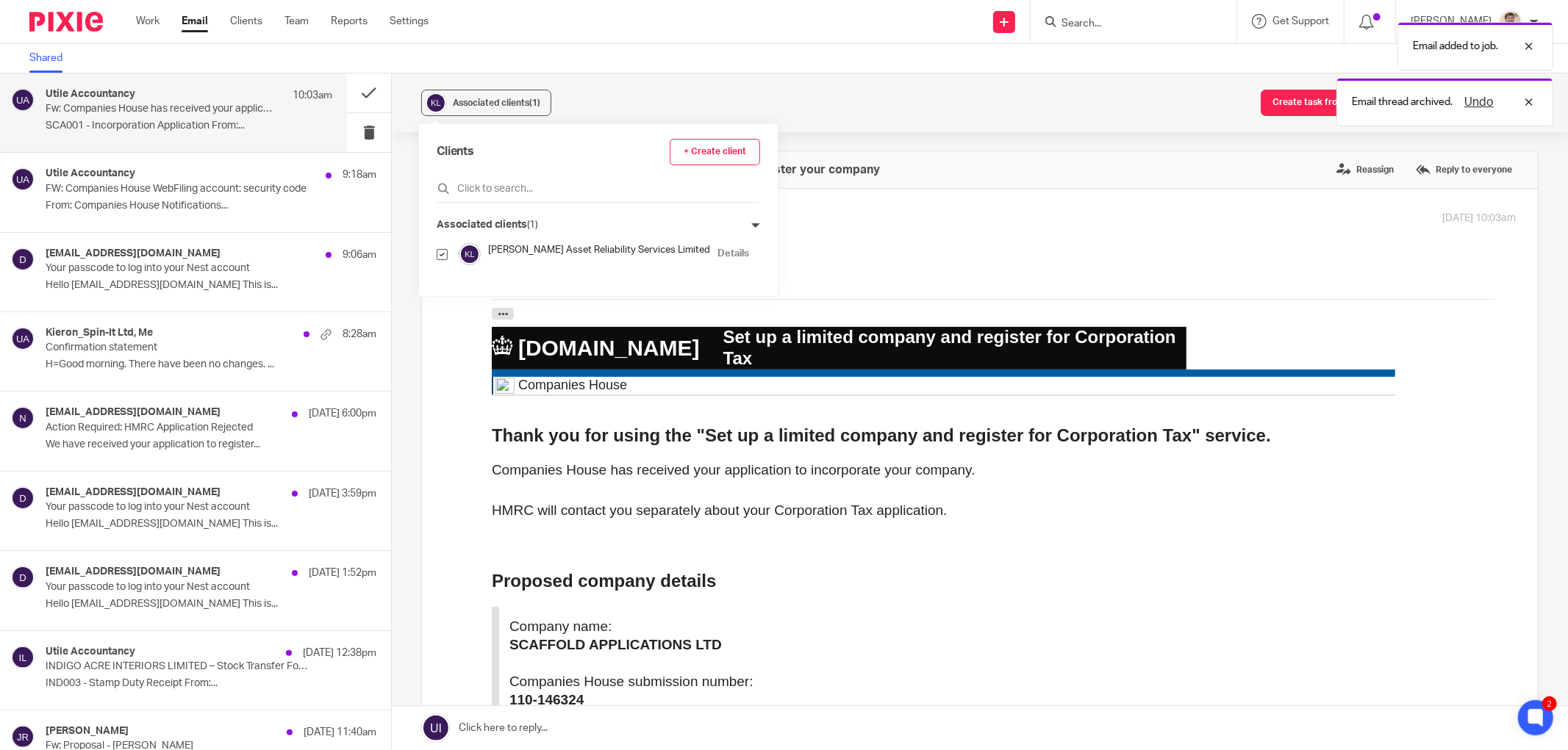
click at [443, 257] on input "checkbox" at bounding box center [443, 254] width 11 height 11
checkbox input "false"
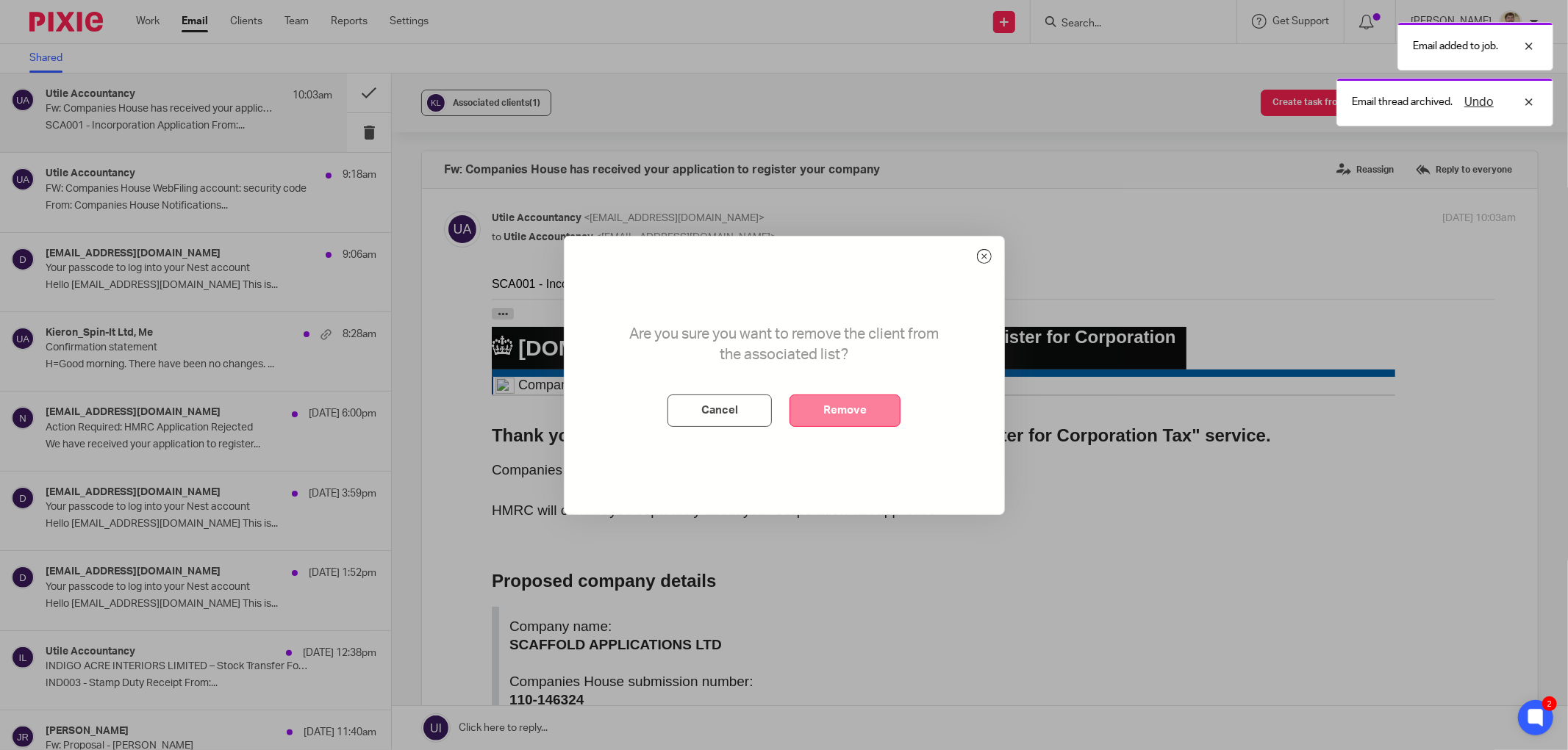
click at [837, 403] on button "Remove" at bounding box center [844, 411] width 111 height 32
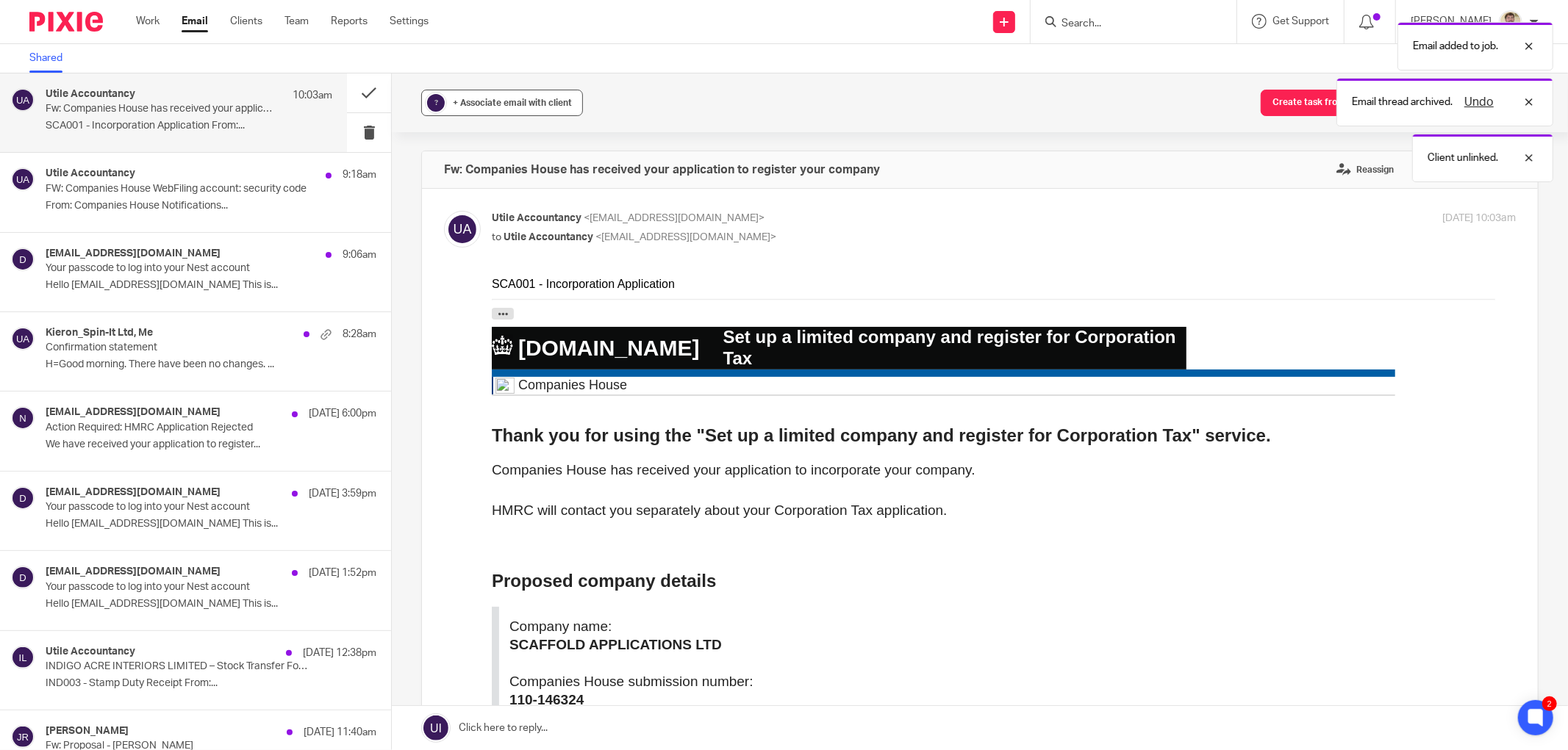
drag, startPoint x: 481, startPoint y: 83, endPoint x: 476, endPoint y: 95, distance: 13.0
click at [481, 84] on div "? + Associate email with client Create task from email Add email to existing ta…" at bounding box center [980, 103] width 1176 height 59
click at [476, 95] on div "+ Associate email with client" at bounding box center [512, 103] width 119 height 15
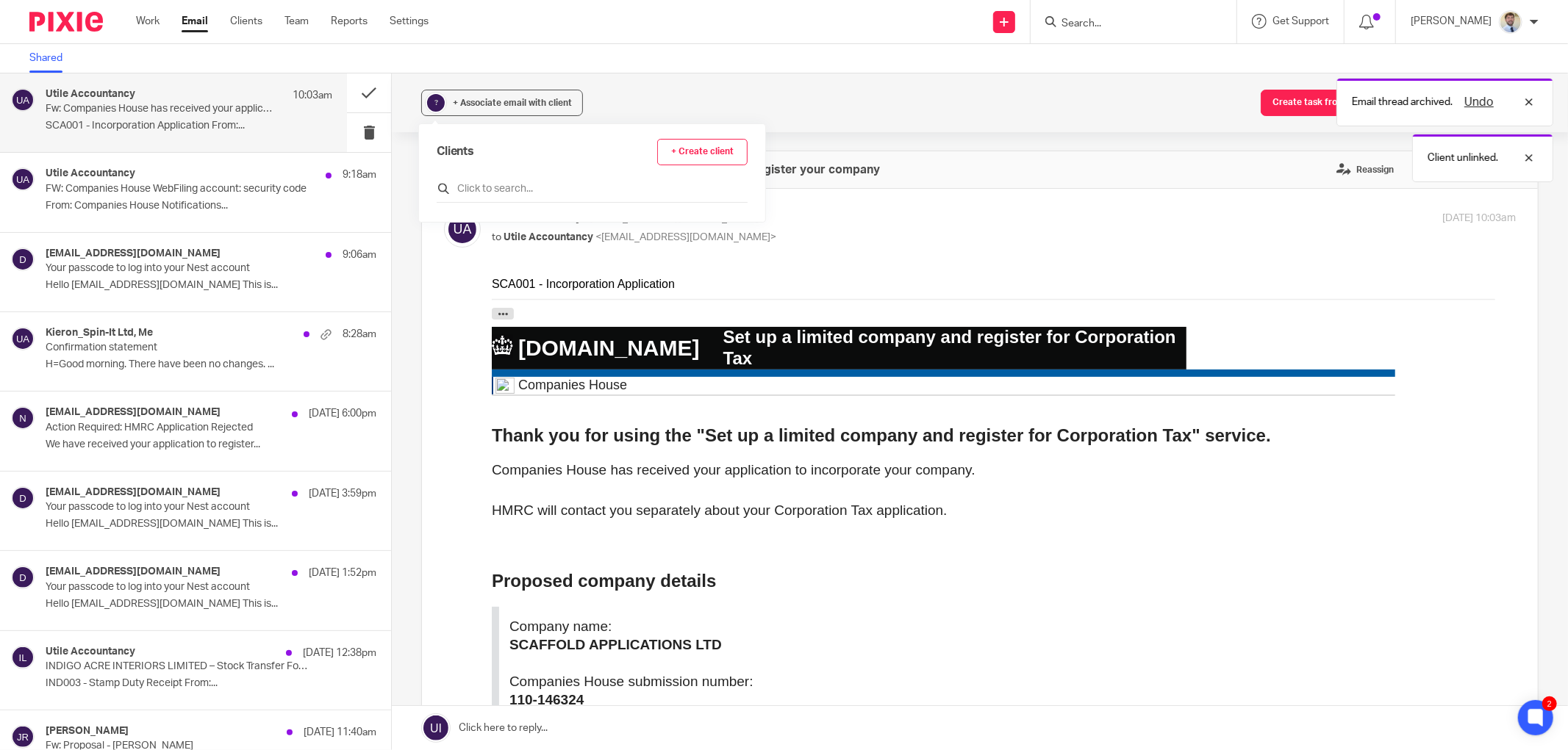
click at [486, 195] on input "text" at bounding box center [592, 189] width 311 height 15
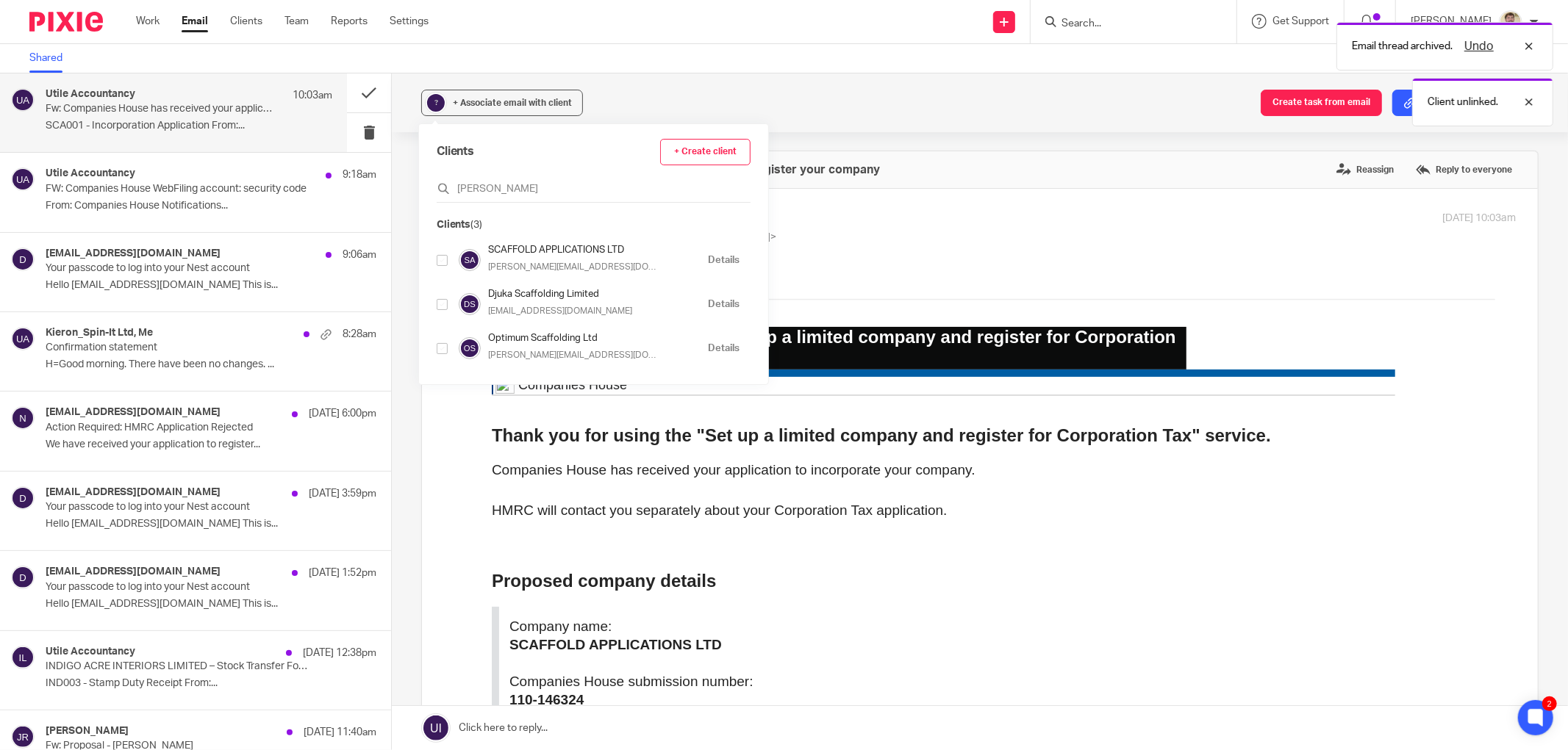
type input "SCAFF"
click at [439, 262] on input "checkbox" at bounding box center [443, 261] width 11 height 11
checkbox input "true"
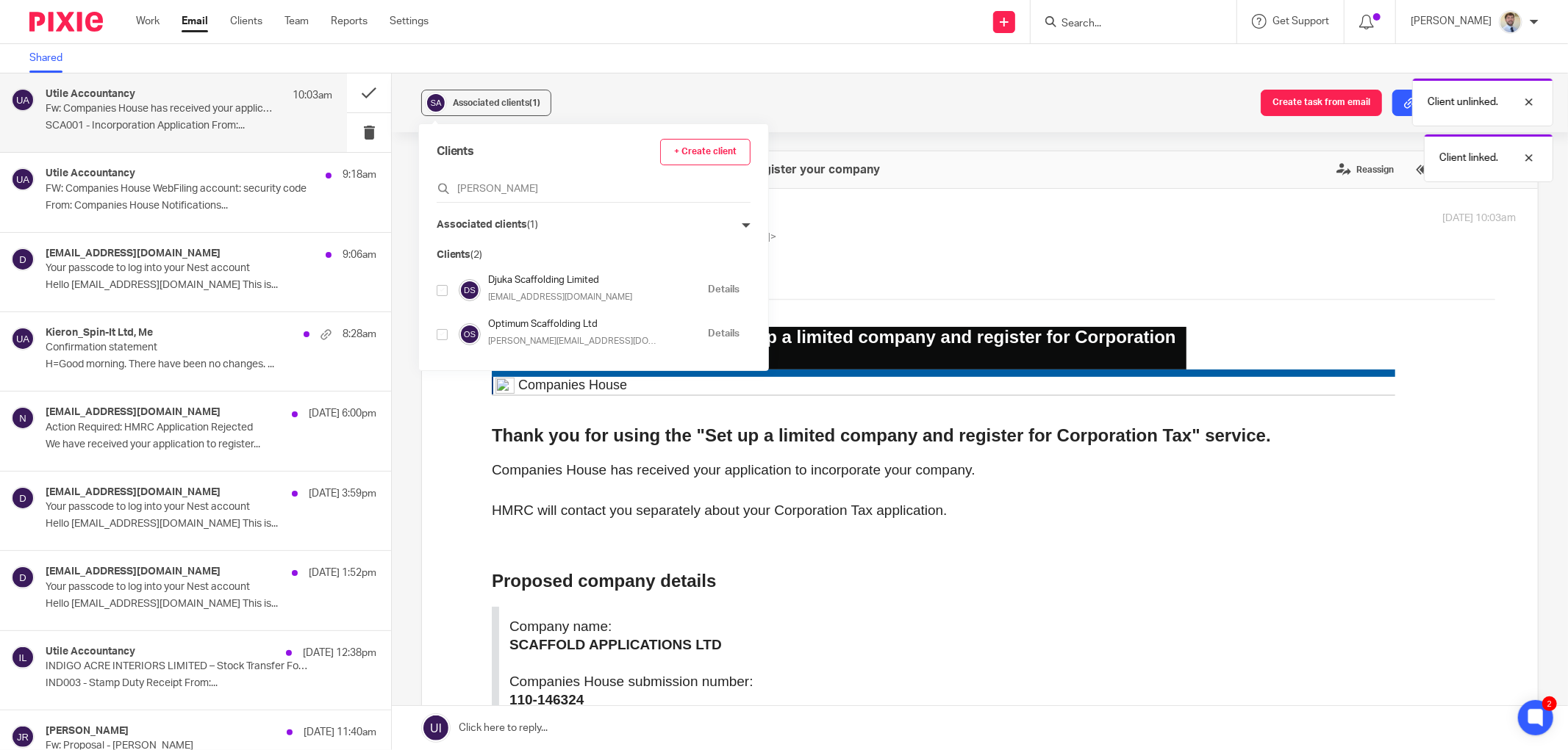
drag, startPoint x: 1031, startPoint y: 110, endPoint x: 1090, endPoint y: 116, distance: 59.3
click at [1033, 111] on div "Email thread archived. Undo Client unlinked. Client linked." at bounding box center [1169, 98] width 770 height 167
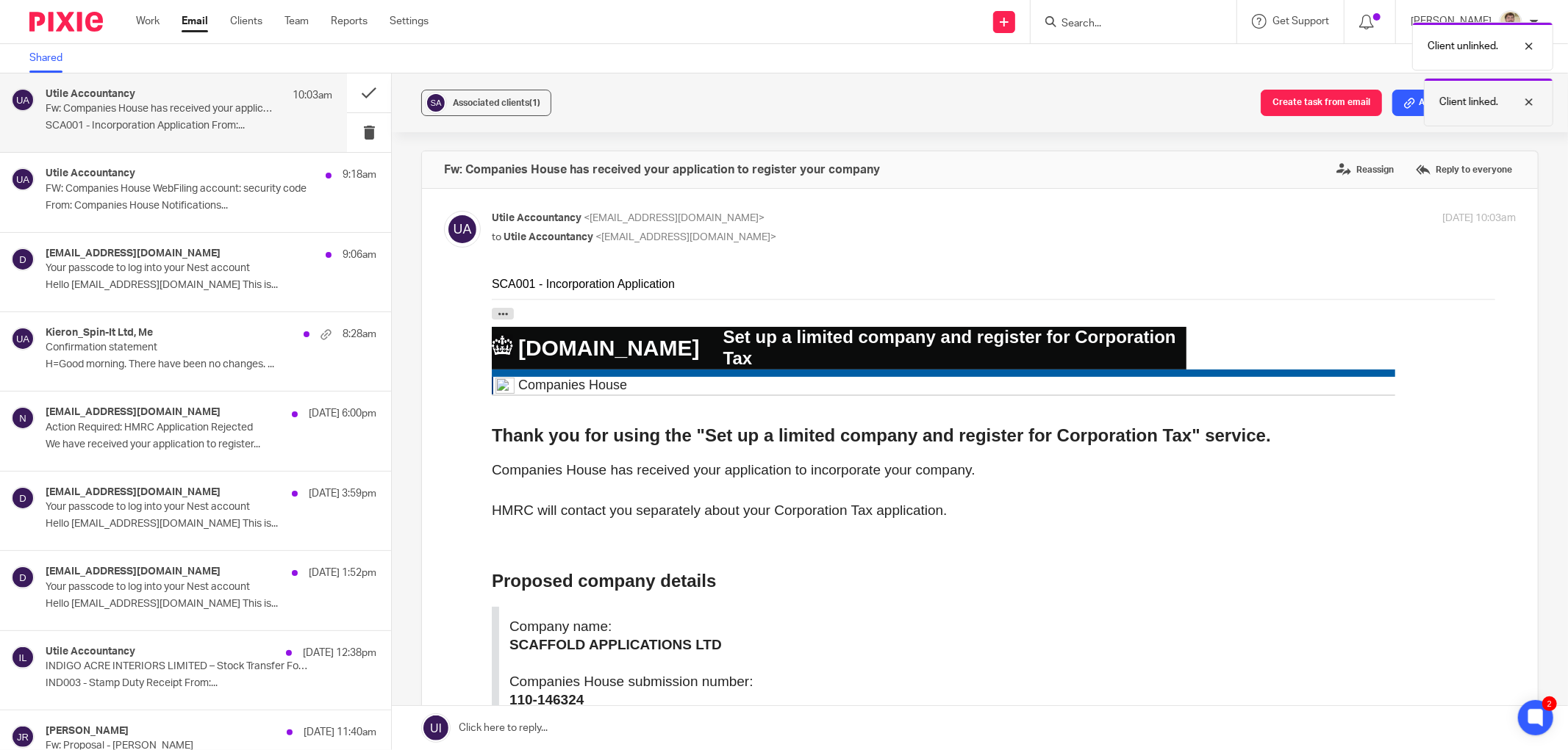
click at [1533, 101] on div at bounding box center [1518, 103] width 40 height 18
click at [1533, 52] on div at bounding box center [1518, 46] width 40 height 18
click at [1453, 104] on button "Add email to existing task" at bounding box center [1465, 103] width 146 height 27
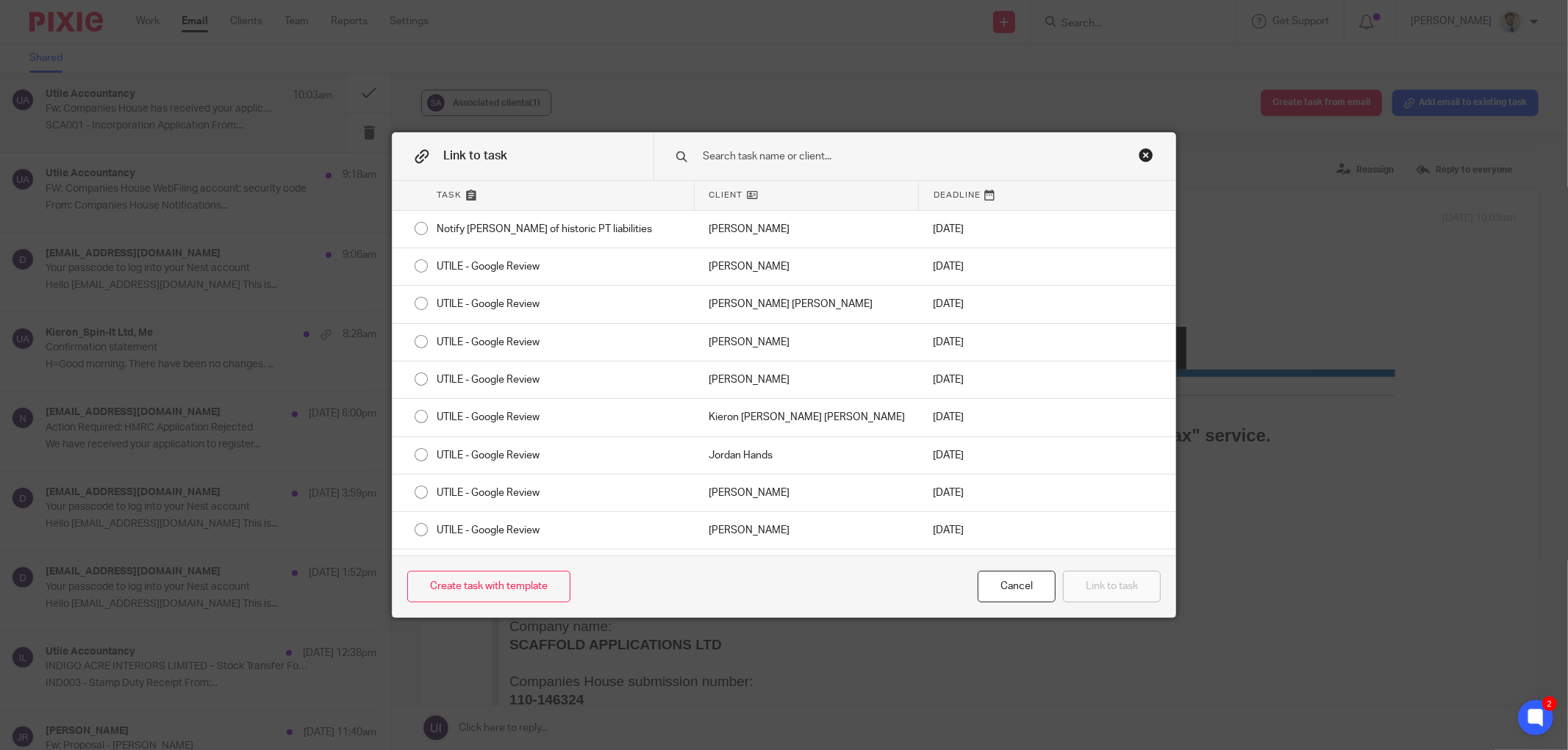
click at [736, 163] on input "text" at bounding box center [900, 157] width 397 height 16
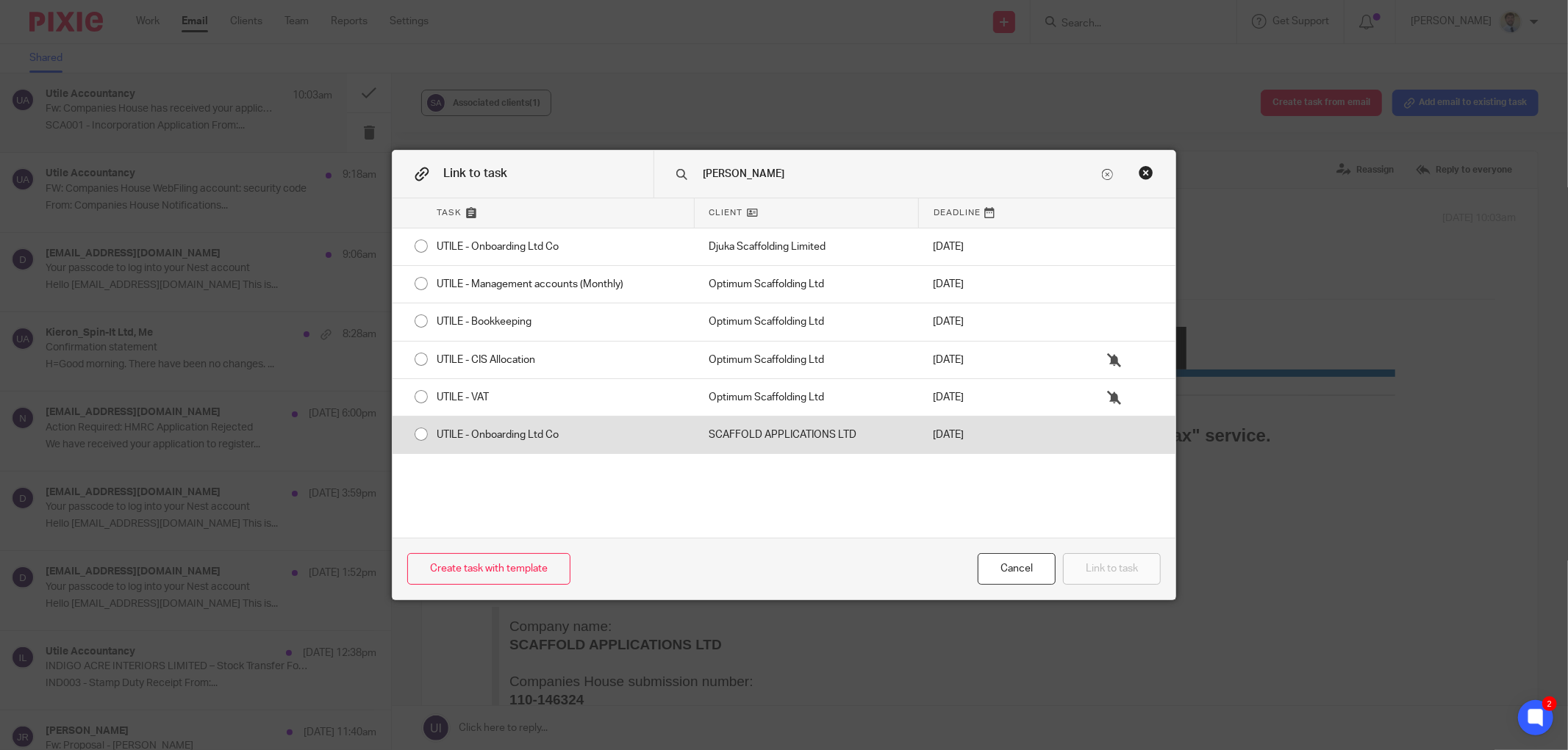
type input "SCAFF"
click at [481, 429] on div "UTILE - Onboarding Ltd Co" at bounding box center [557, 434] width 272 height 36
radio input "true"
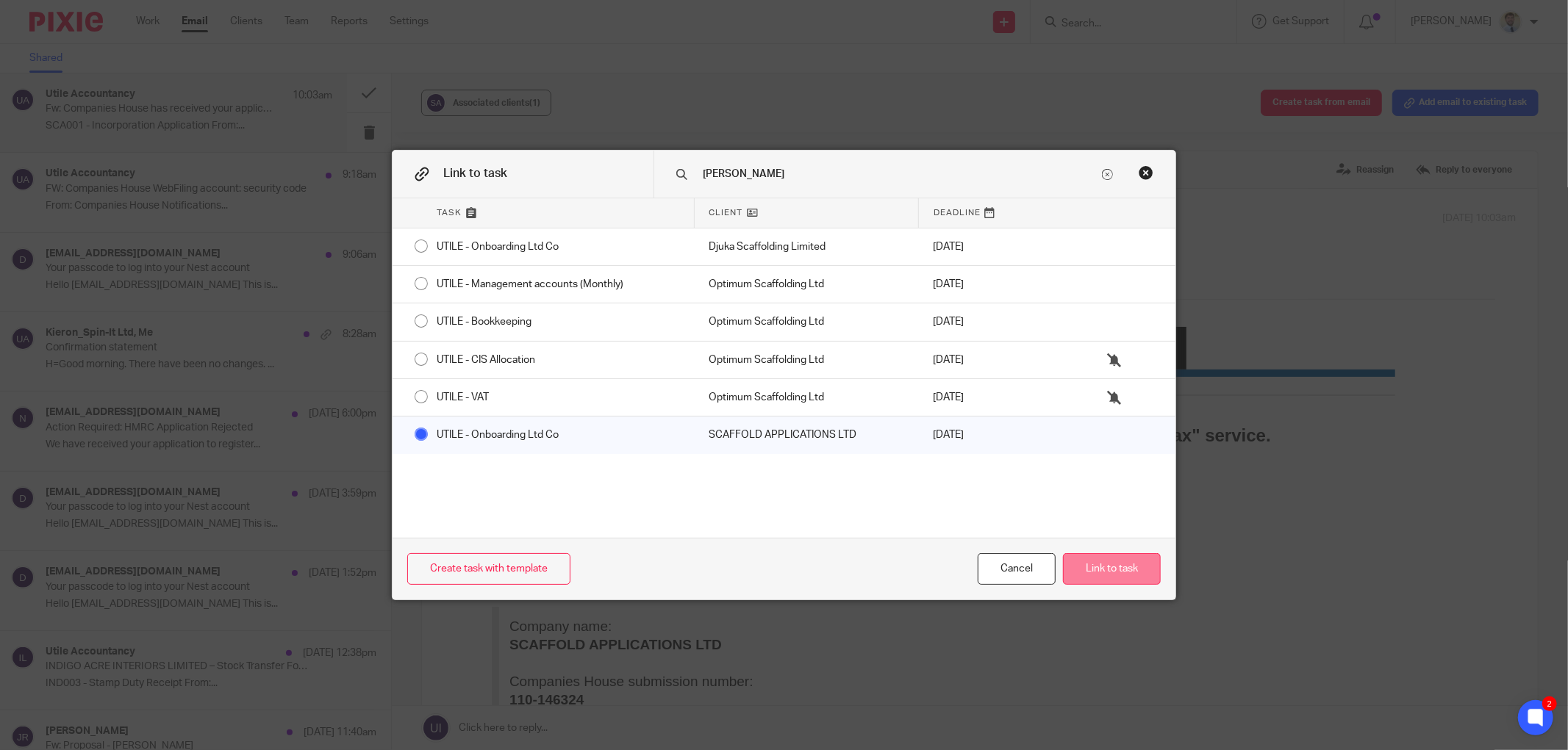
click at [1125, 567] on button "Link to task" at bounding box center [1112, 568] width 98 height 31
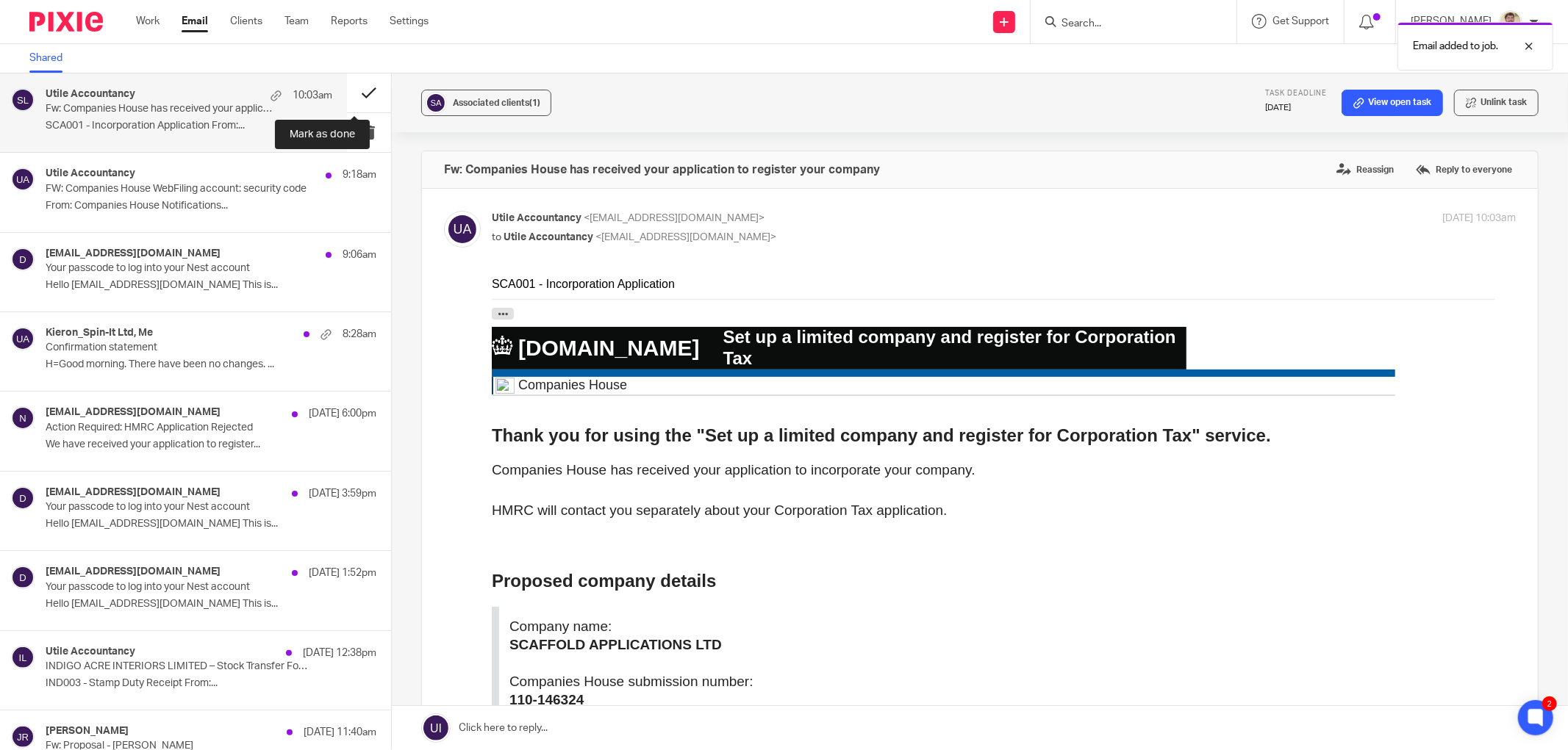
click at [349, 86] on button at bounding box center [369, 93] width 44 height 39
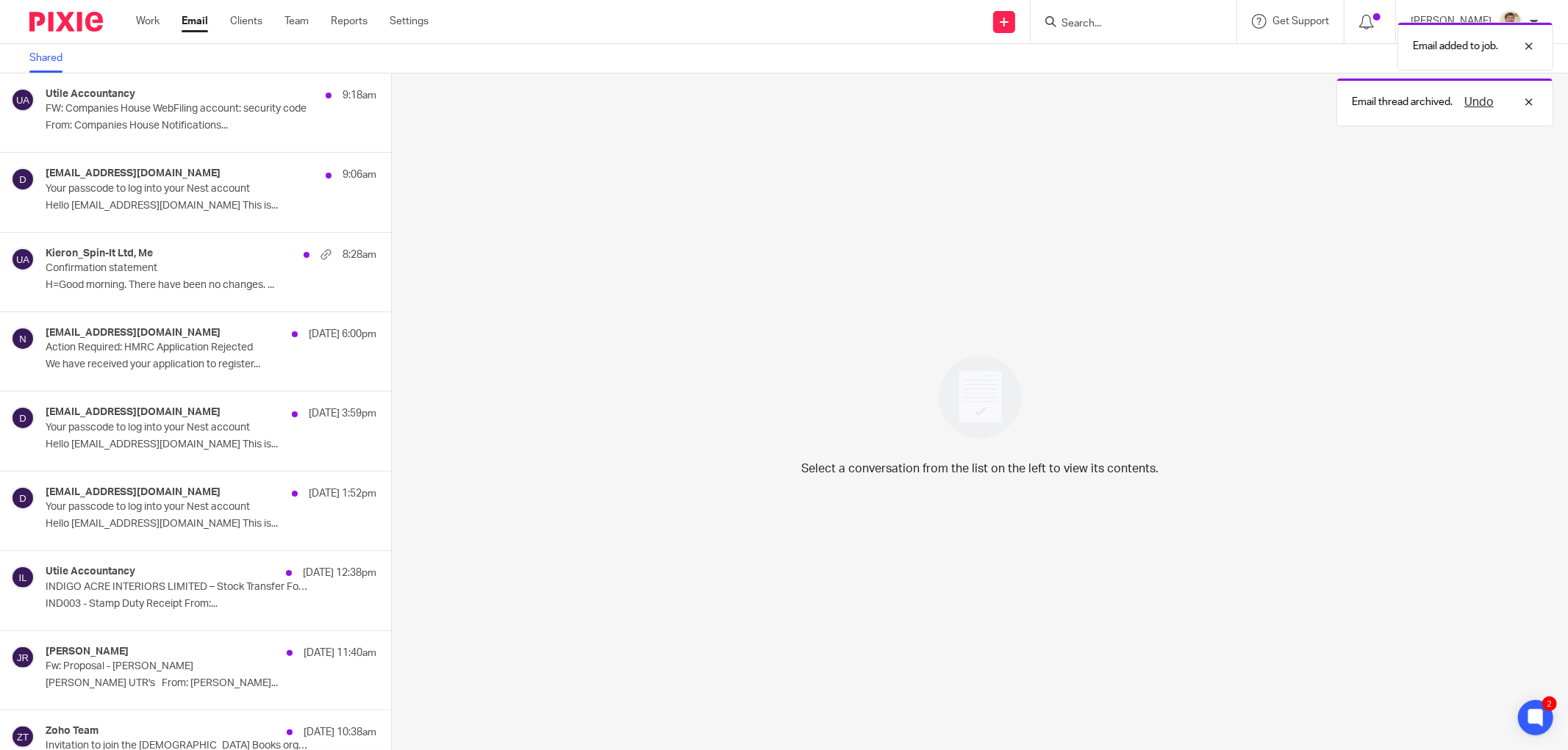
click at [1098, 27] on div "Email added to job. Email thread archived. Undo" at bounding box center [1169, 70] width 770 height 111
drag, startPoint x: 1129, startPoint y: 23, endPoint x: 1567, endPoint y: 48, distance: 438.7
click at [1278, 29] on div "Email added to job. Email thread archived. Undo" at bounding box center [1169, 70] width 770 height 111
click at [1528, 52] on div at bounding box center [1518, 46] width 40 height 18
drag, startPoint x: 1121, startPoint y: 18, endPoint x: 1381, endPoint y: 43, distance: 261.2
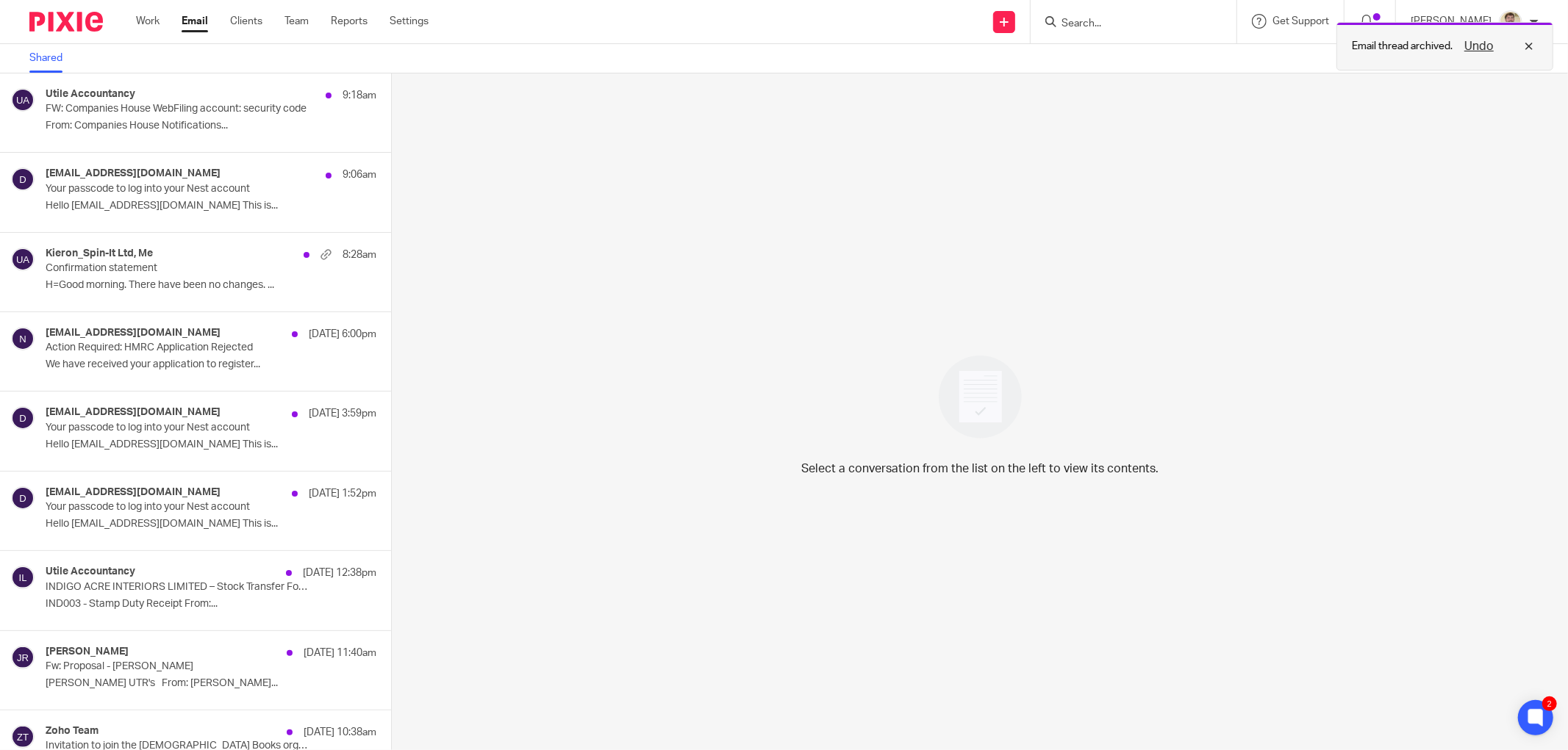
click at [1524, 45] on div "Undo" at bounding box center [1495, 46] width 86 height 18
click at [1103, 19] on input "Search" at bounding box center [1126, 24] width 132 height 13
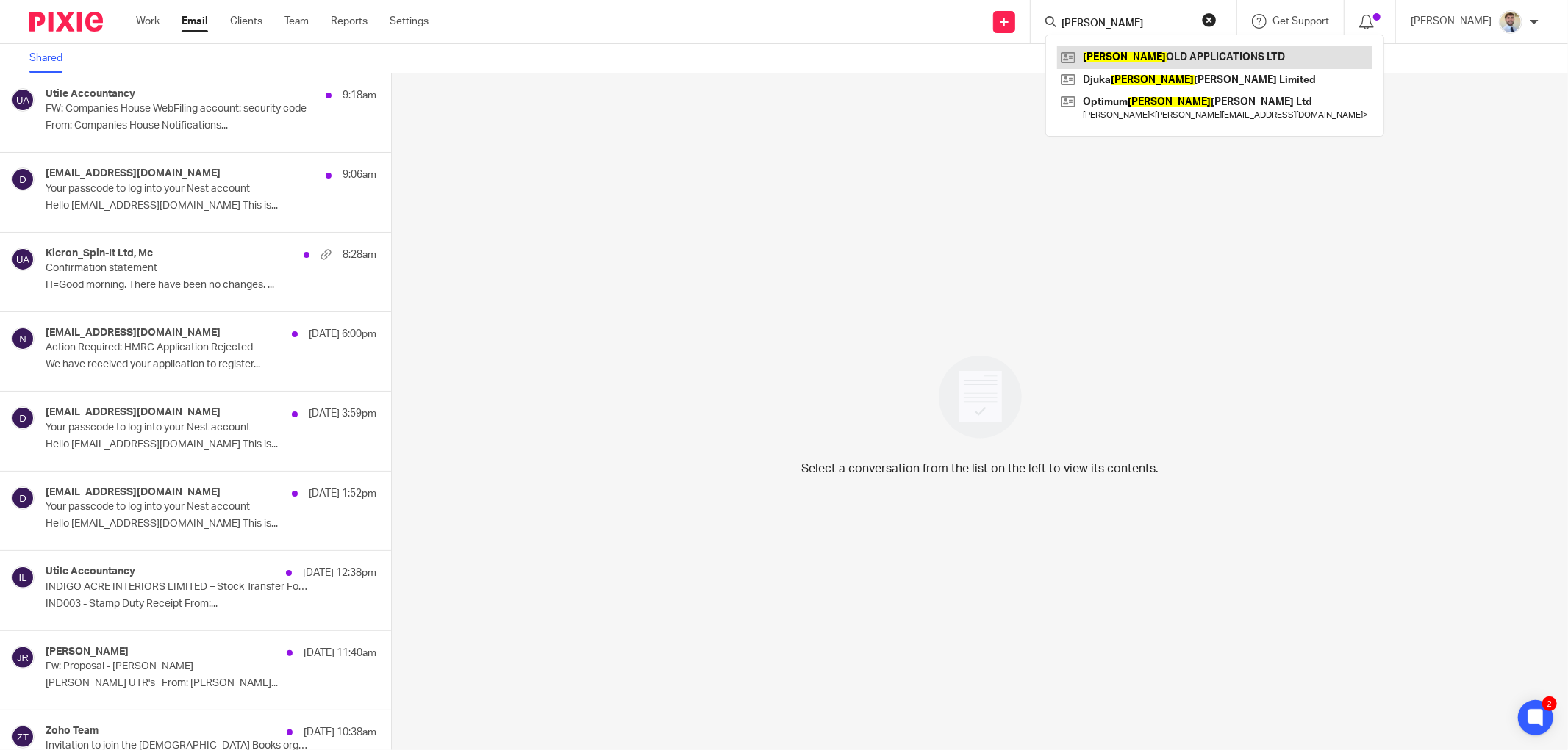
type input "SCAFF"
click at [1110, 65] on link at bounding box center [1215, 57] width 315 height 22
click at [881, 260] on div "Select a conversation from the list on the left to view its contents." at bounding box center [980, 412] width 1176 height 677
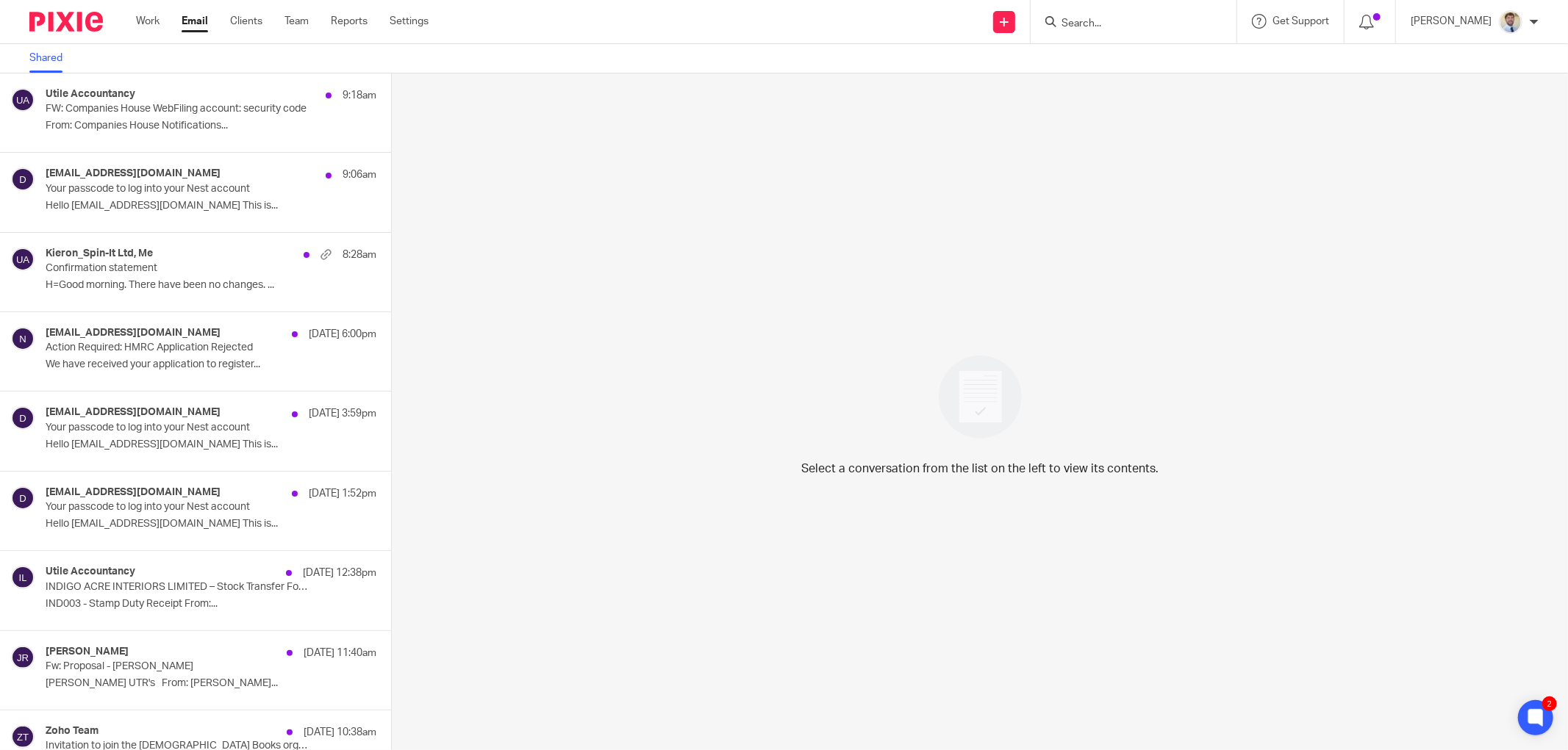
click at [812, 28] on div "Send new email Create task Add client Request signature Get Support Contact Sup…" at bounding box center [1009, 22] width 1117 height 44
click at [140, 16] on link "Work" at bounding box center [147, 21] width 23 height 15
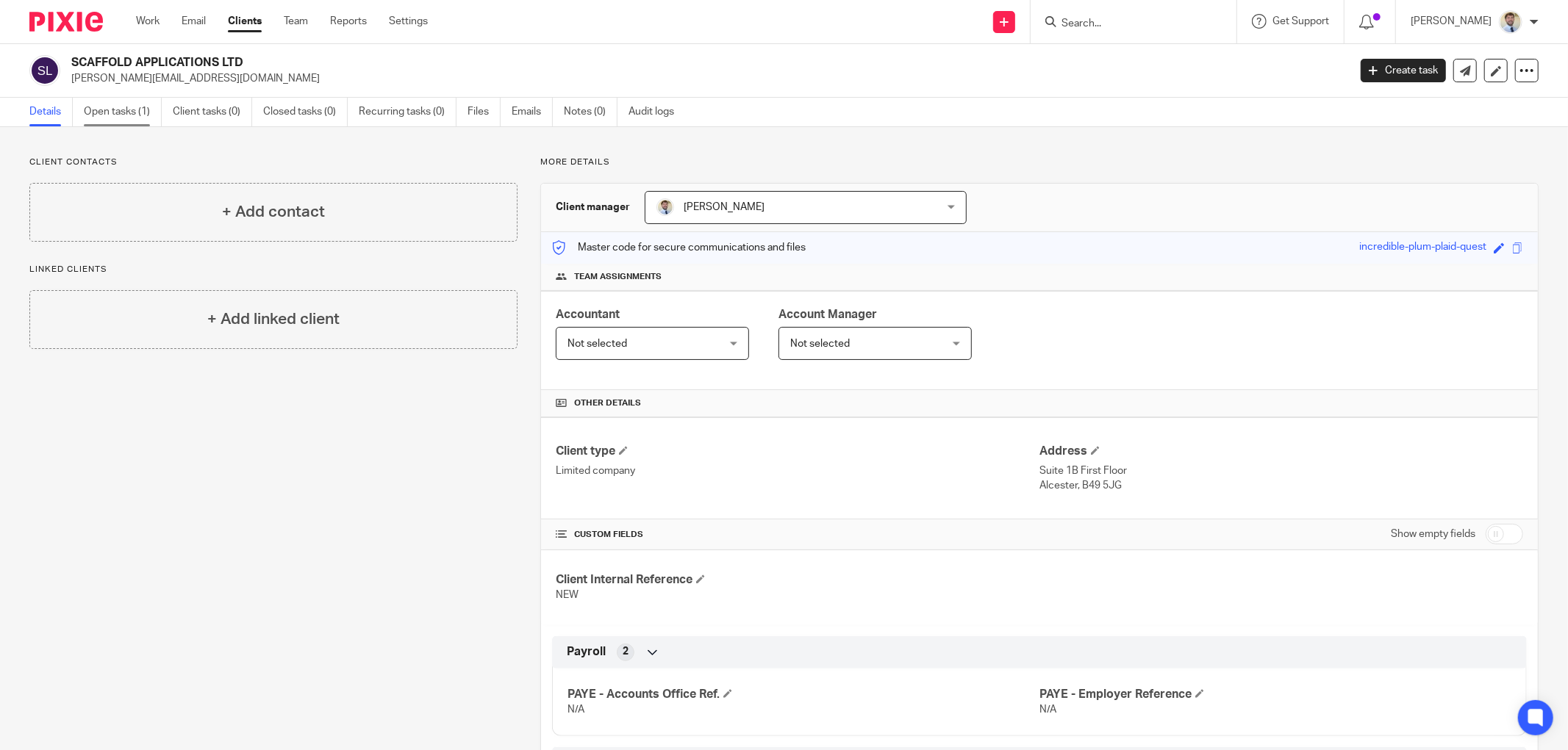
click at [113, 118] on link "Open tasks (1)" at bounding box center [123, 111] width 78 height 28
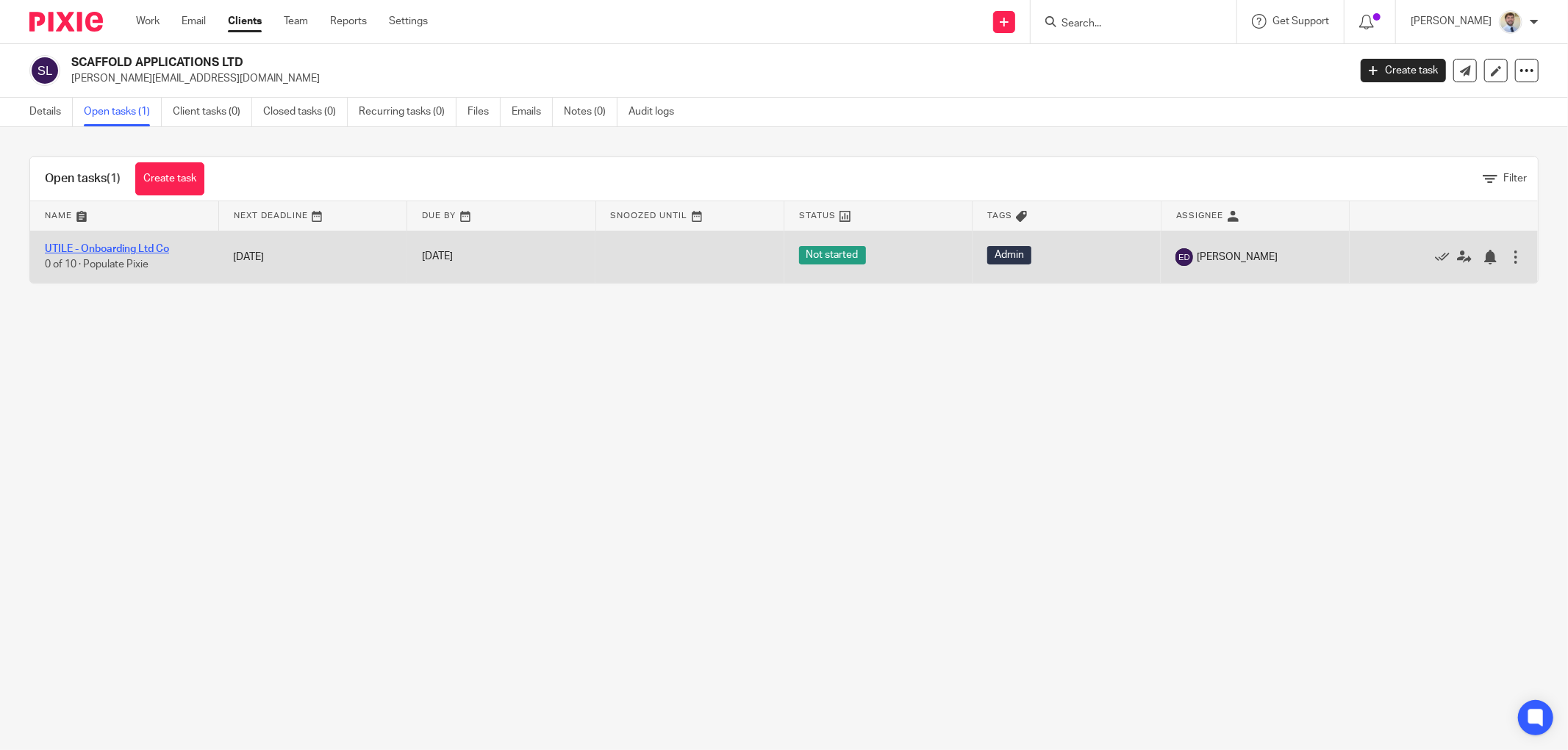
click at [85, 251] on link "UTILE - Onboarding Ltd Co" at bounding box center [107, 249] width 124 height 10
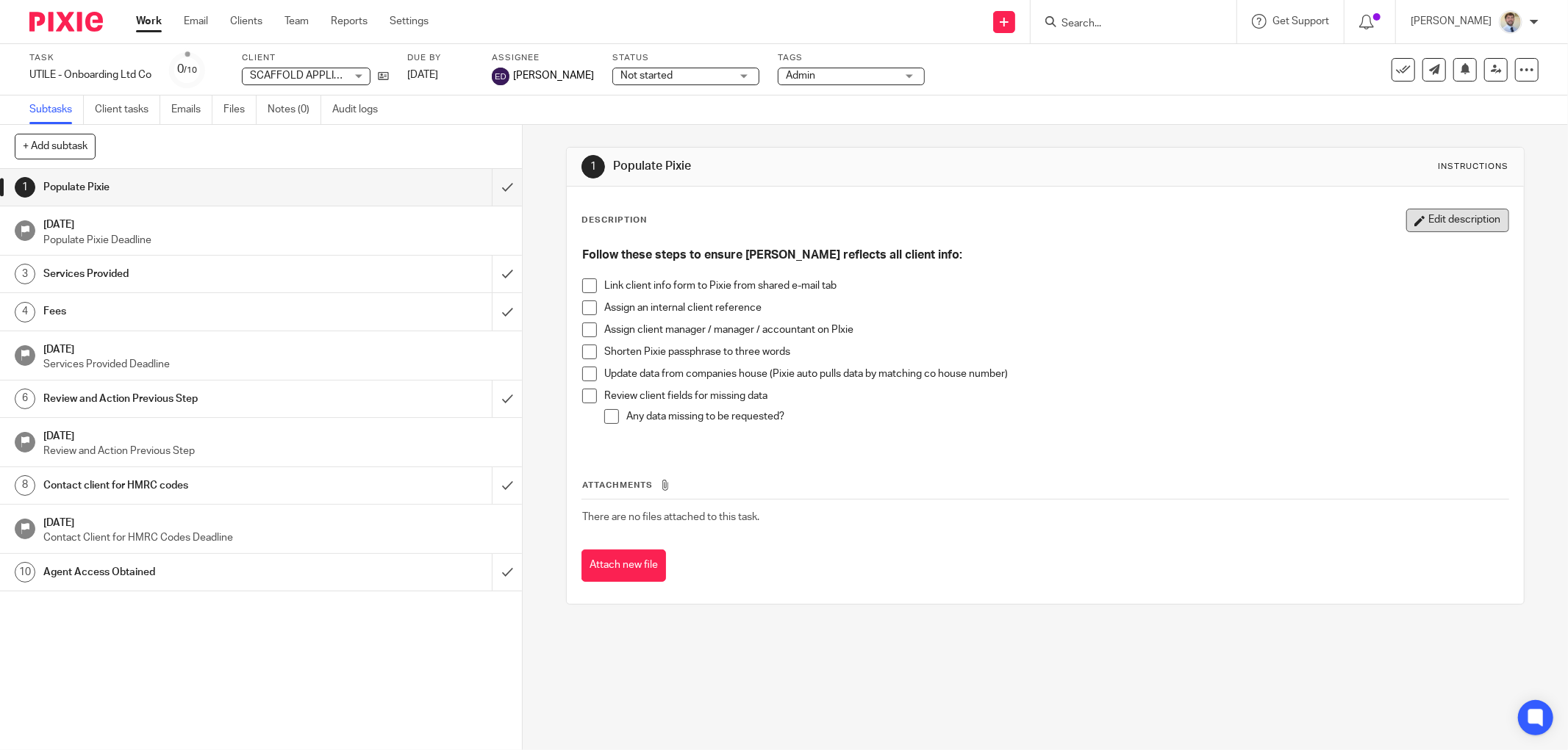
click at [1421, 224] on button "Edit description" at bounding box center [1457, 220] width 103 height 23
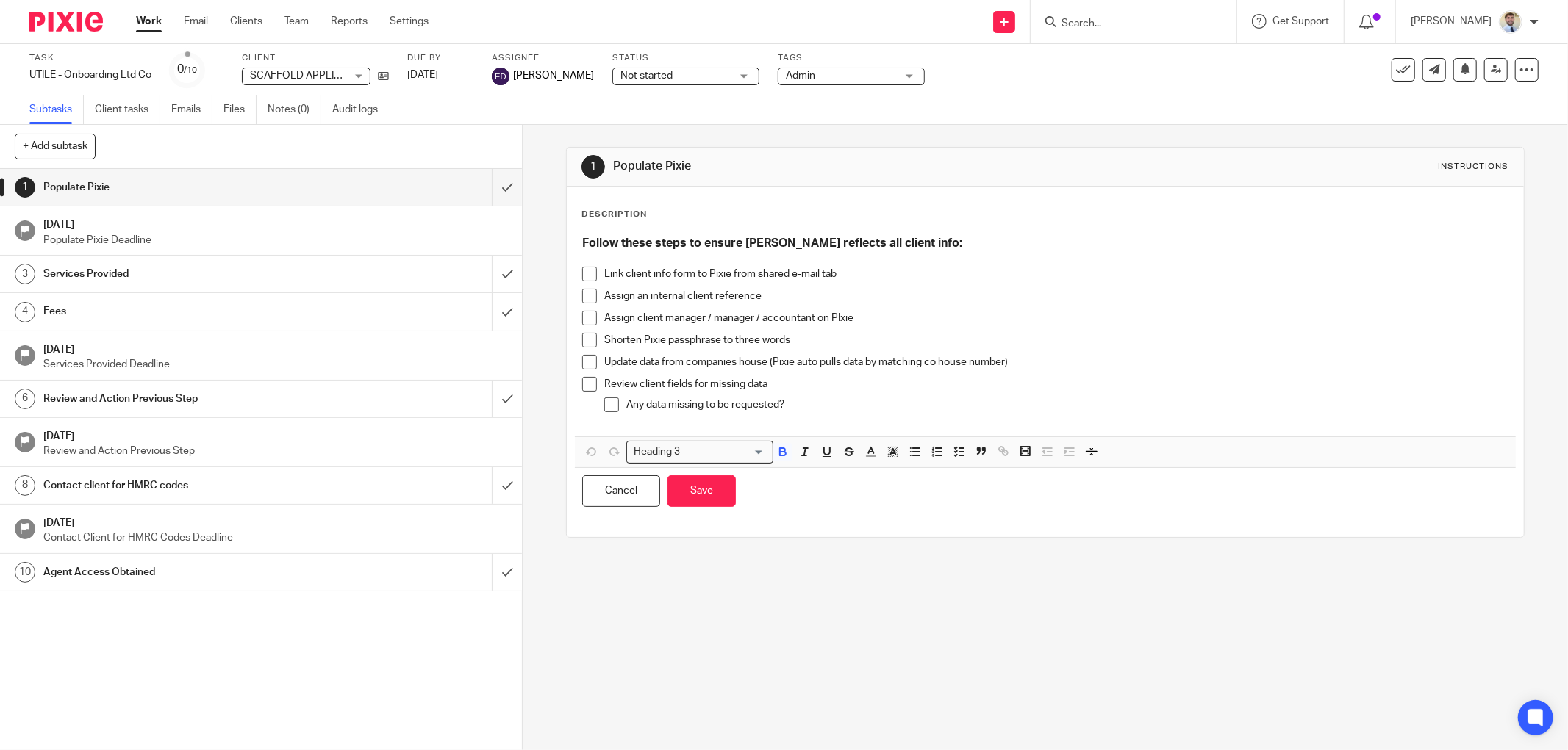
click at [582, 255] on p at bounding box center [1045, 258] width 927 height 15
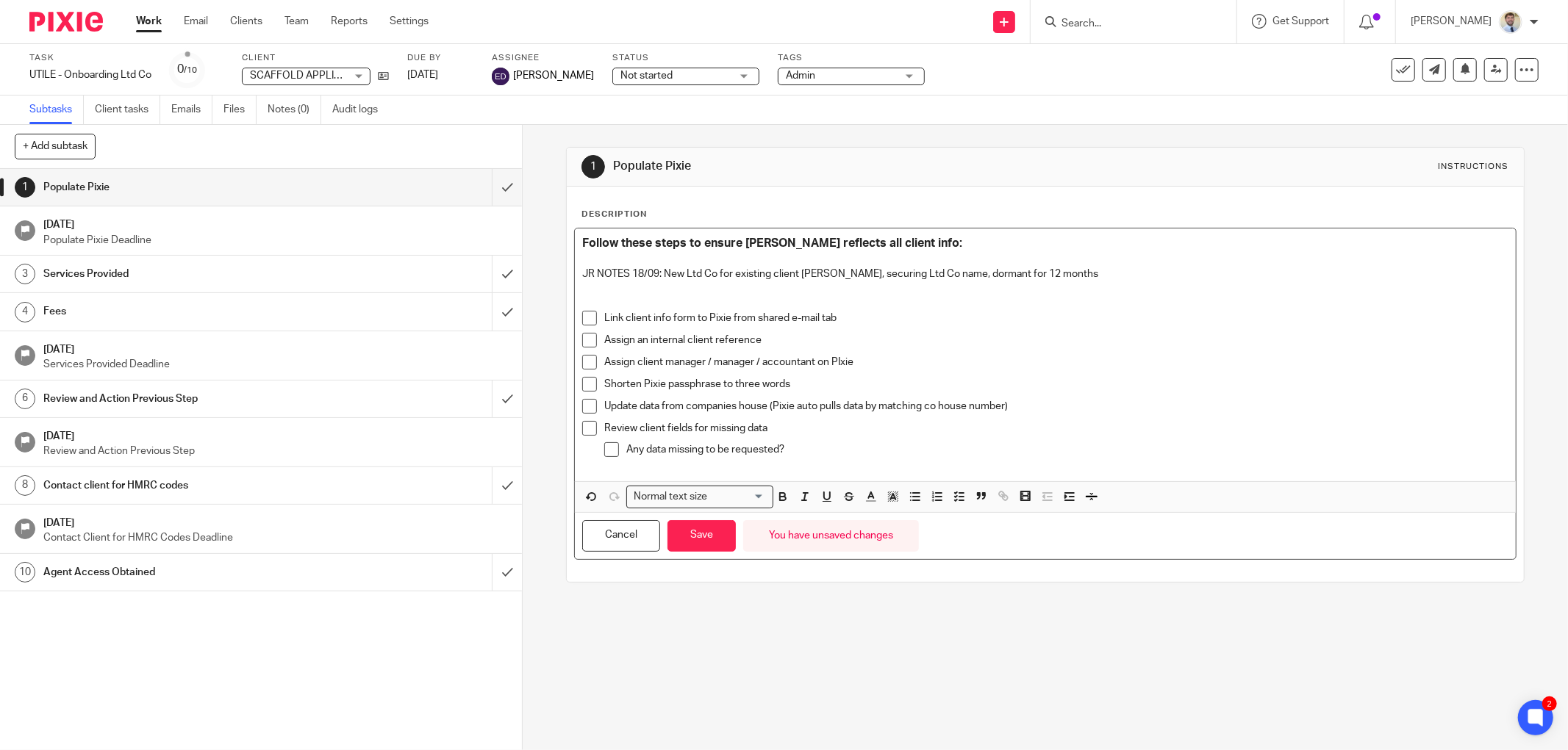
click at [934, 270] on p "JR NOTES 18/09: New Ltd Co for existing client [PERSON_NAME], securing Ltd Co n…" at bounding box center [1045, 274] width 927 height 15
drag, startPoint x: 1149, startPoint y: 279, endPoint x: 570, endPoint y: 277, distance: 579.0
click at [575, 277] on div "Follow these steps to ensure Pixie reflects all client info: JR NOTES 18/09: Ne…" at bounding box center [1045, 354] width 941 height 253
click at [679, 300] on p at bounding box center [1045, 304] width 927 height 15
click at [699, 531] on button "Save" at bounding box center [701, 535] width 69 height 31
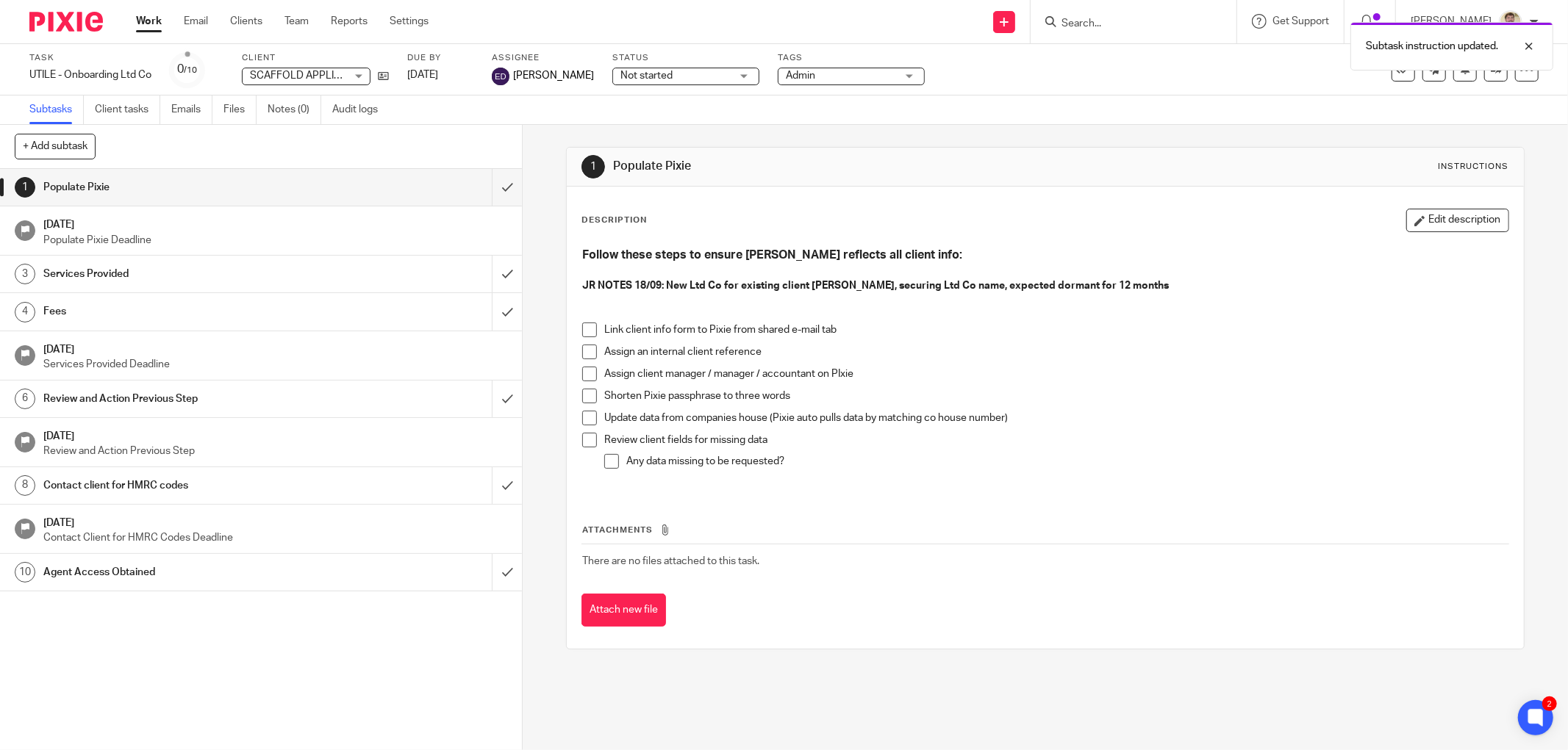
click at [1115, 305] on p at bounding box center [1045, 300] width 927 height 15
drag, startPoint x: 1210, startPoint y: 101, endPoint x: 1544, endPoint y: 79, distance: 334.7
click at [1221, 102] on div "Subtasks Client tasks Emails Files Notes (0) Audit logs" at bounding box center [784, 110] width 1568 height 29
click at [948, 134] on div "1 Populate Pixie Instructions Description Edit description Follow these steps t…" at bounding box center [1045, 398] width 959 height 547
drag, startPoint x: 948, startPoint y: 134, endPoint x: 906, endPoint y: 128, distance: 42.4
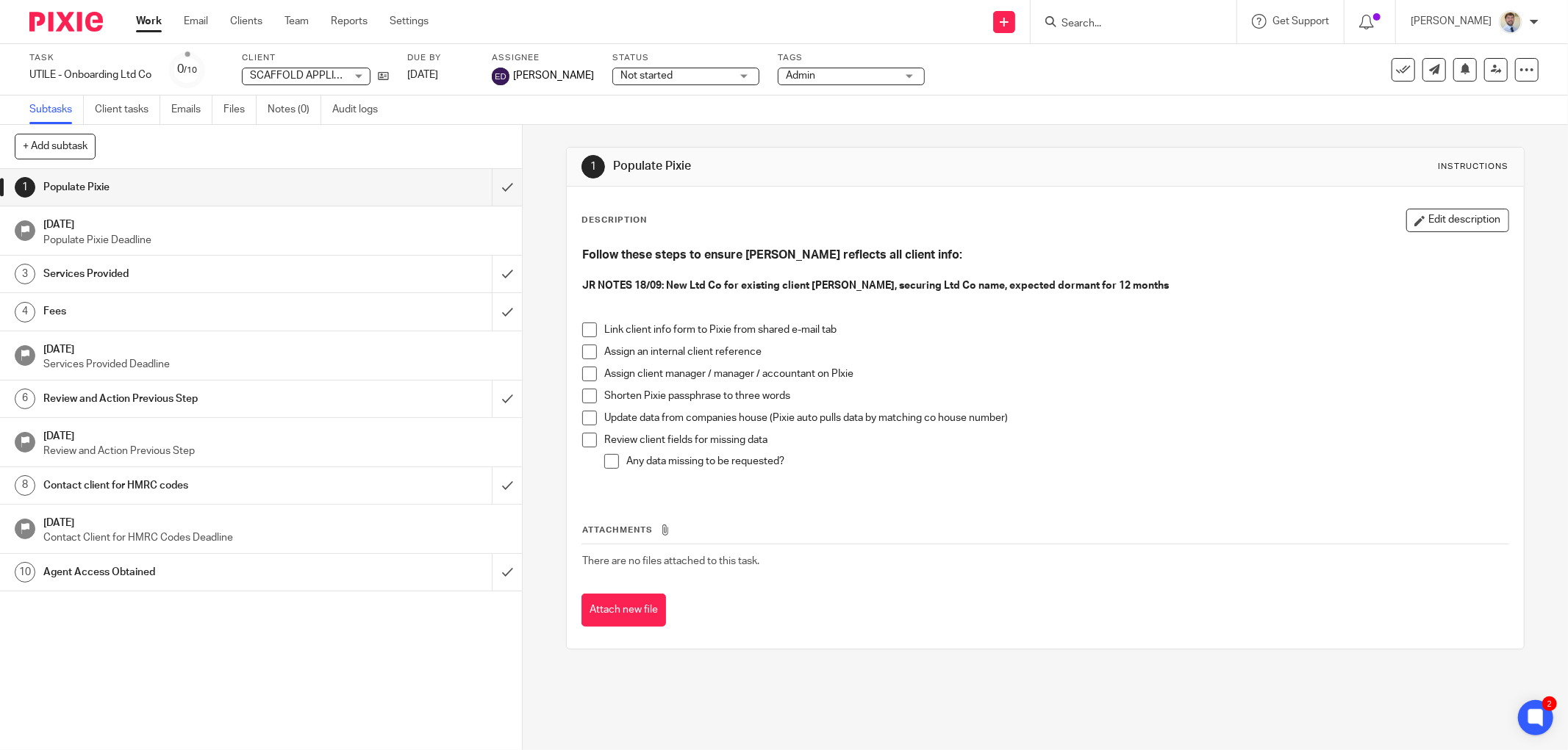
click at [906, 128] on div "1 Populate Pixie Instructions Description Edit description Follow these steps t…" at bounding box center [1045, 398] width 959 height 547
click at [1490, 70] on icon at bounding box center [1496, 69] width 11 height 11
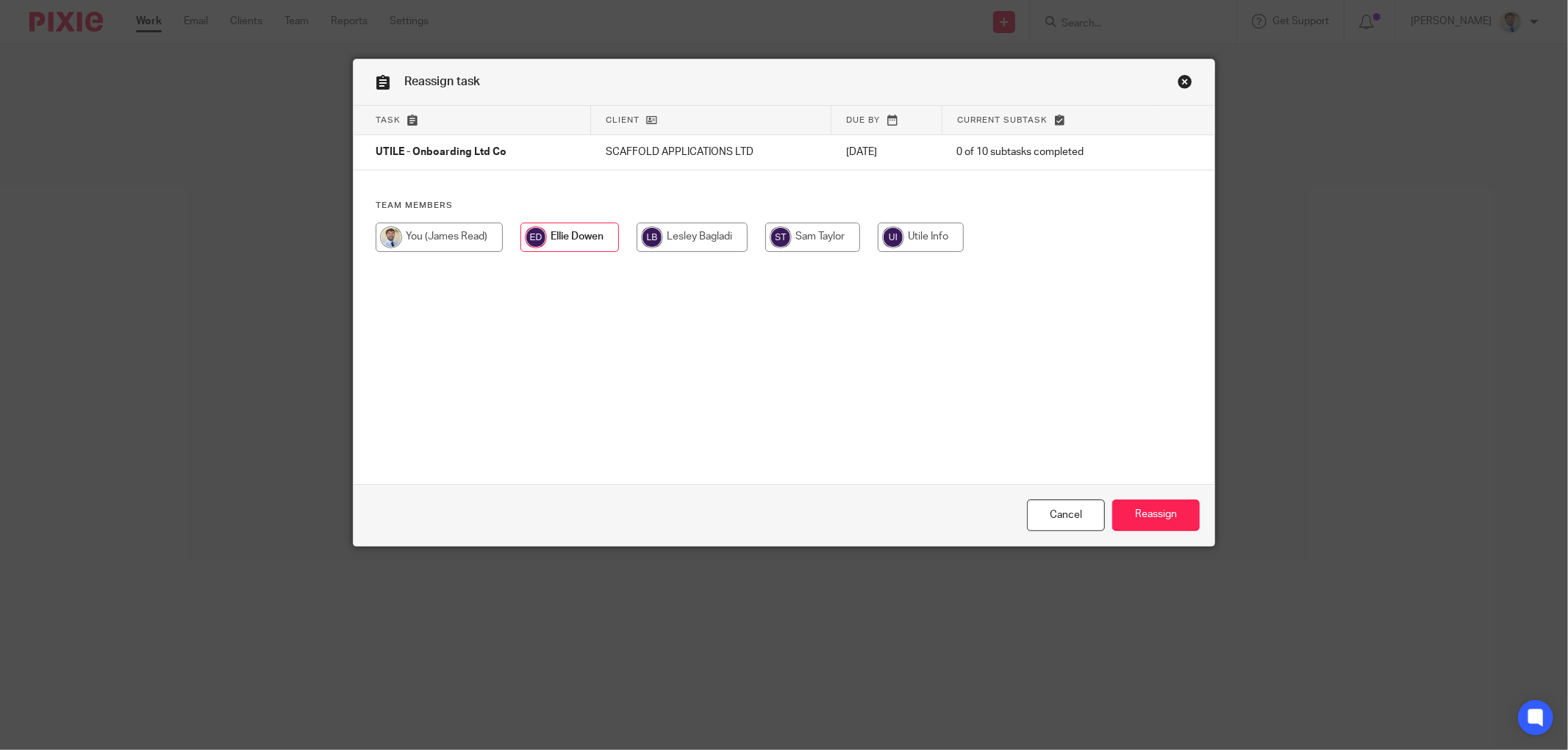
click at [678, 242] on input "radio" at bounding box center [692, 237] width 111 height 29
radio input "true"
click at [1132, 509] on input "Reassign" at bounding box center [1156, 515] width 87 height 31
